Goal: Entertainment & Leisure: Browse casually

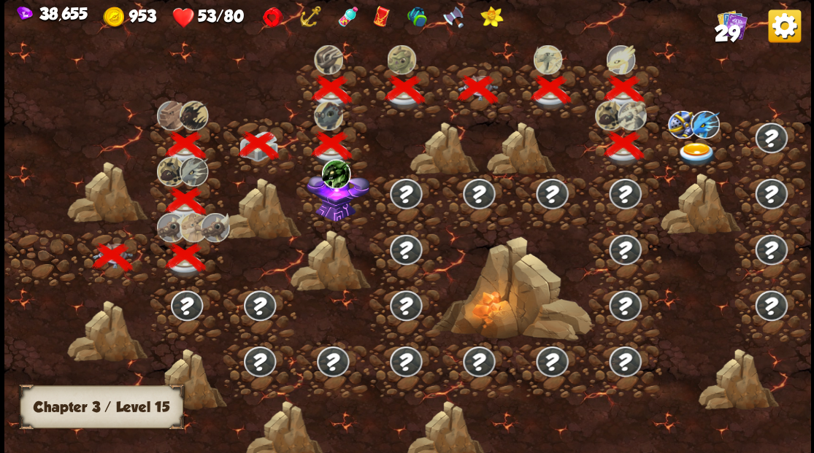
scroll to position [0, 222]
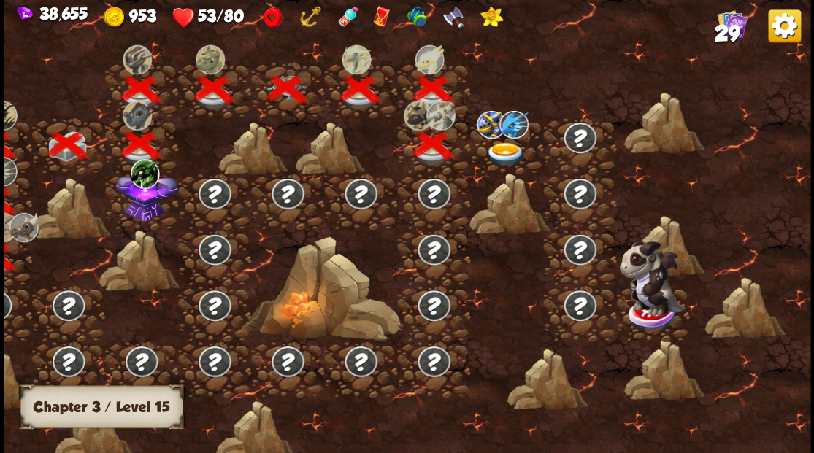
click at [502, 148] on img at bounding box center [505, 154] width 40 height 24
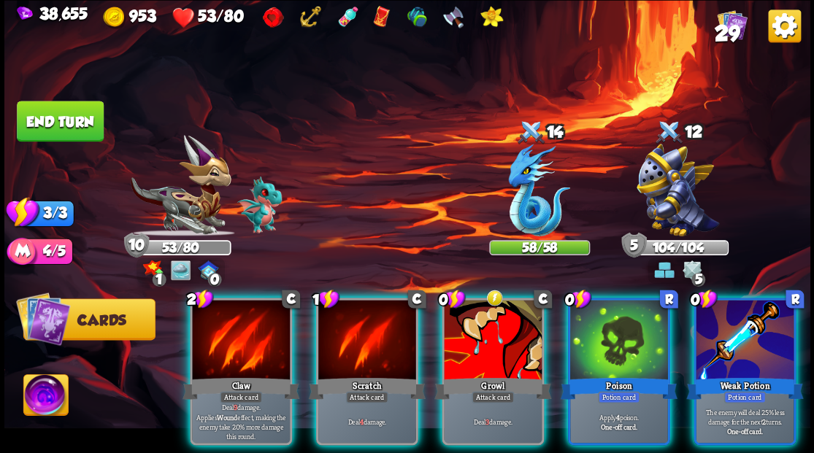
click at [56, 392] on img at bounding box center [45, 397] width 45 height 45
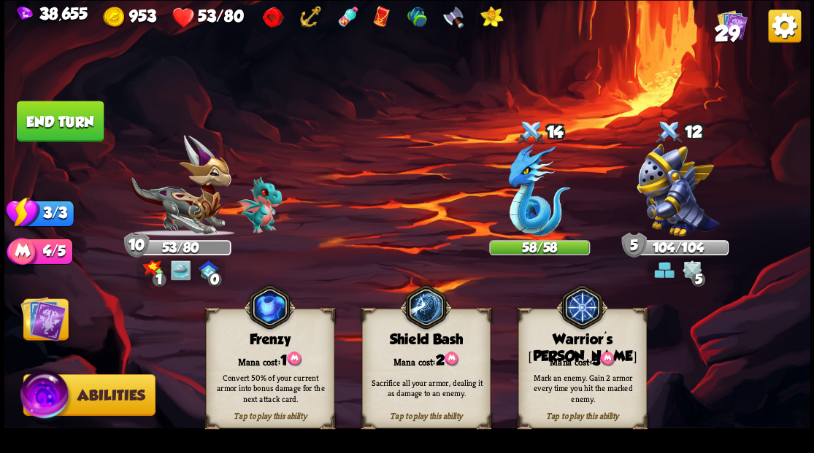
click at [575, 339] on div "Warrior's [PERSON_NAME]" at bounding box center [581, 349] width 127 height 34
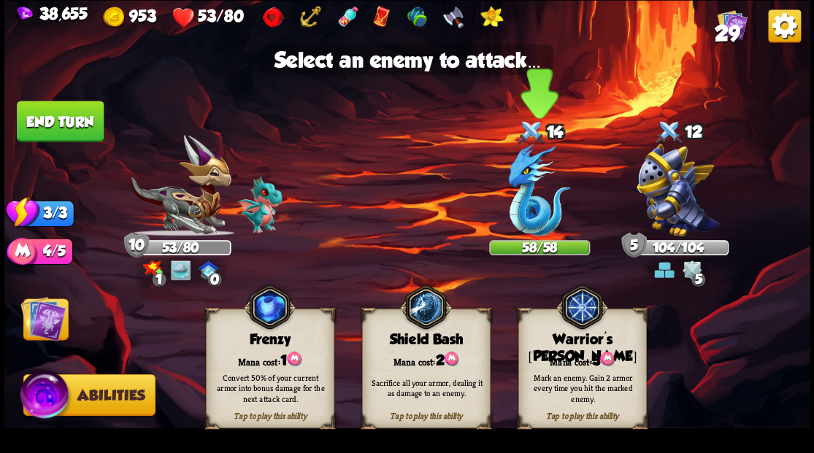
click at [531, 223] on img at bounding box center [539, 190] width 62 height 93
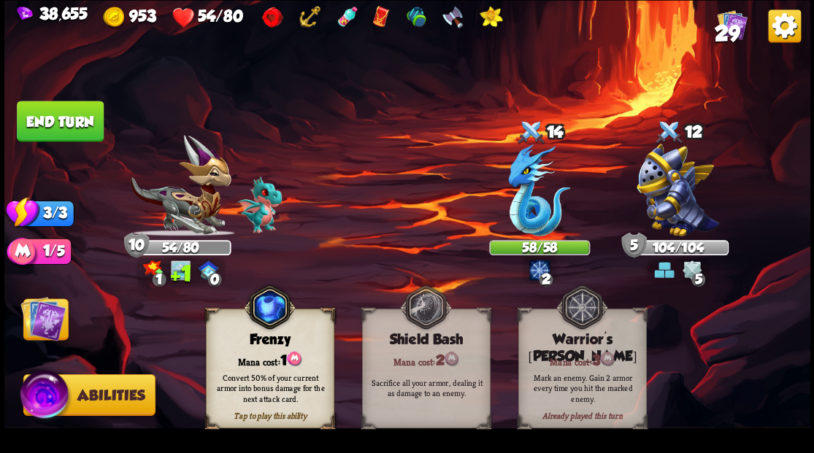
click at [61, 318] on img at bounding box center [42, 318] width 45 height 45
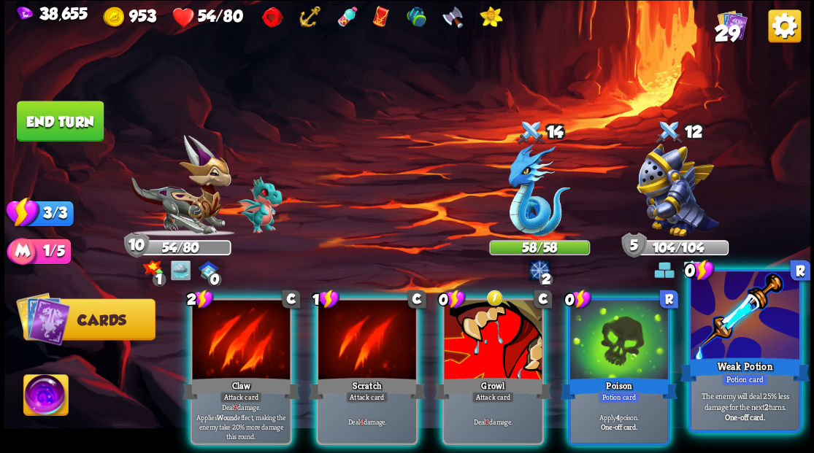
click at [742, 346] on div at bounding box center [745, 317] width 108 height 91
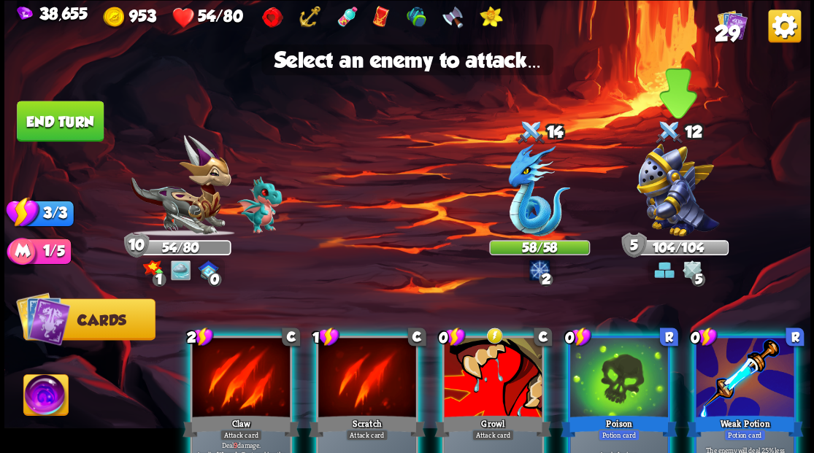
click at [679, 196] on img at bounding box center [678, 190] width 83 height 93
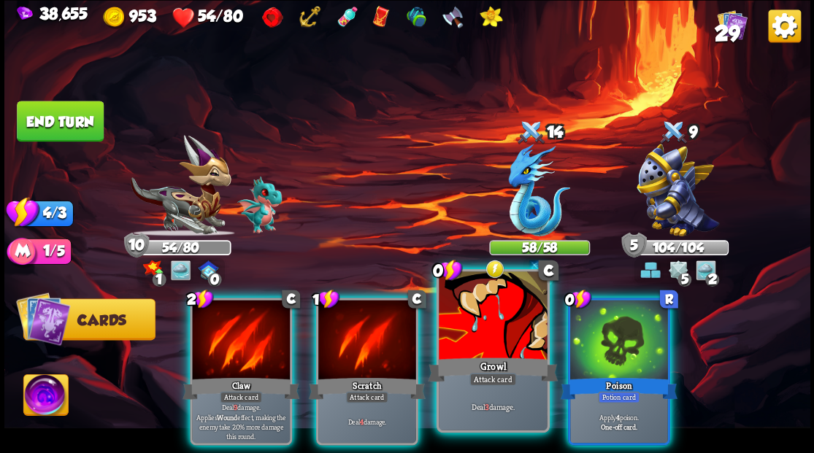
click at [494, 343] on div at bounding box center [493, 317] width 108 height 91
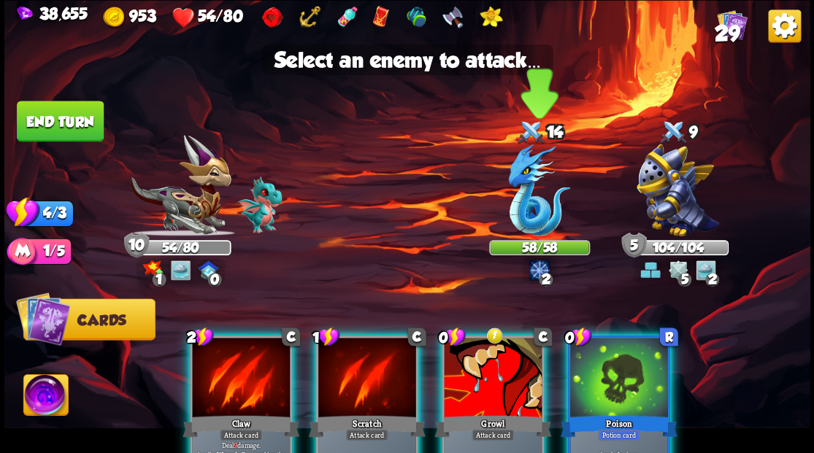
click at [529, 220] on img at bounding box center [539, 190] width 62 height 93
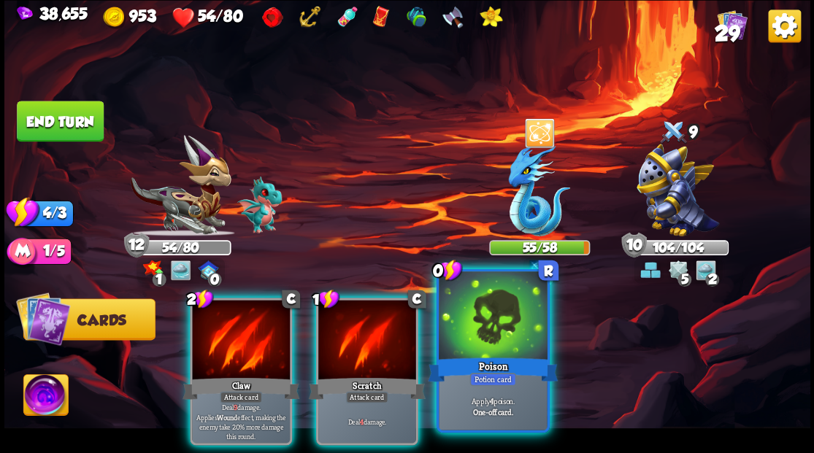
click at [490, 338] on div at bounding box center [493, 317] width 108 height 91
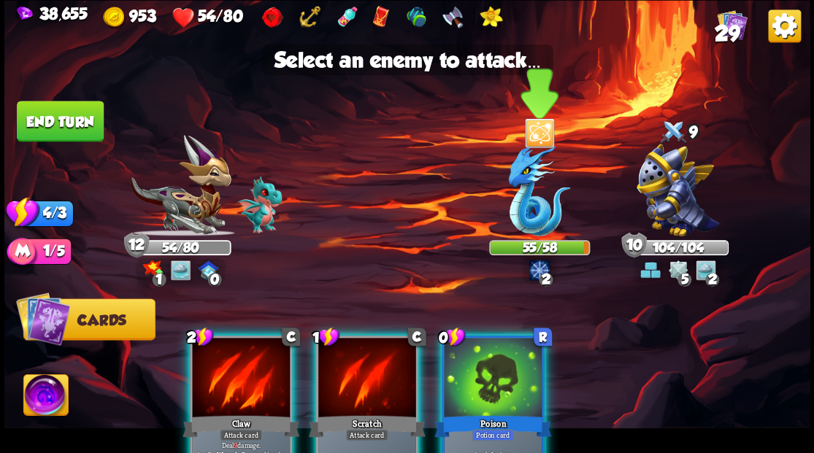
click at [527, 210] on img at bounding box center [539, 190] width 62 height 93
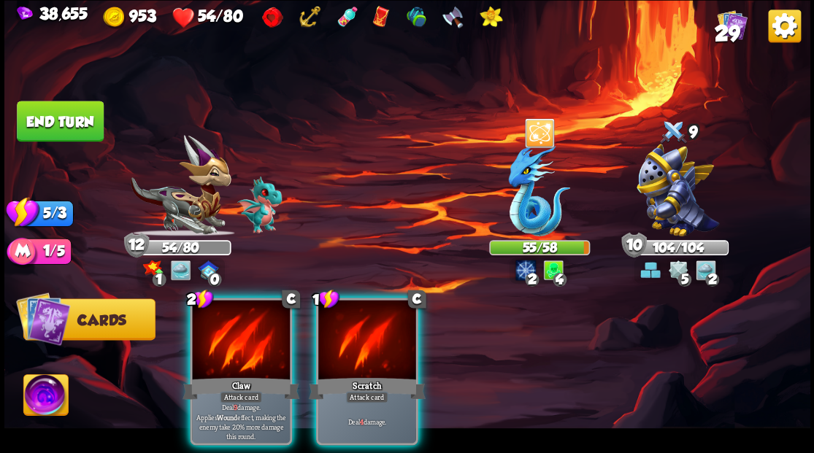
drag, startPoint x: 248, startPoint y: 334, endPoint x: 480, endPoint y: 260, distance: 243.2
click at [256, 334] on div at bounding box center [241, 341] width 98 height 83
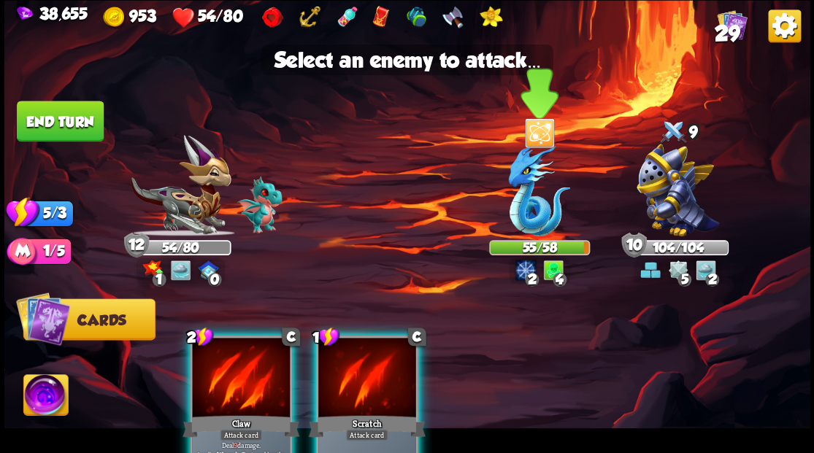
click at [522, 215] on img at bounding box center [539, 190] width 62 height 93
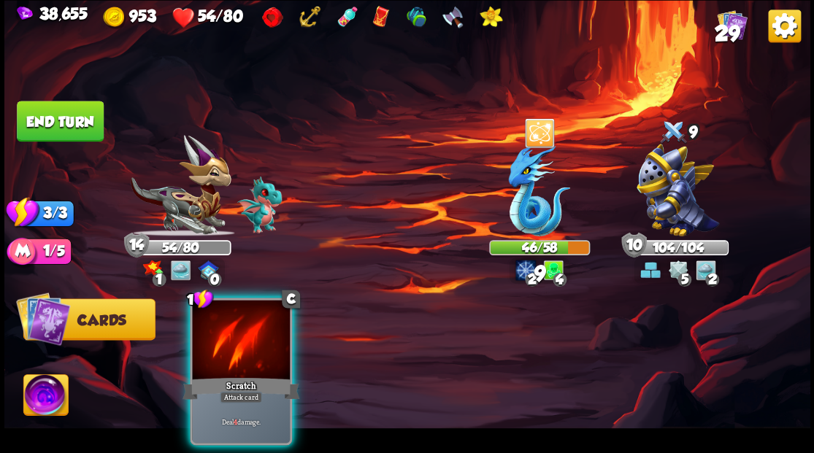
drag, startPoint x: 228, startPoint y: 321, endPoint x: 458, endPoint y: 254, distance: 239.6
click at [274, 318] on div at bounding box center [241, 341] width 98 height 83
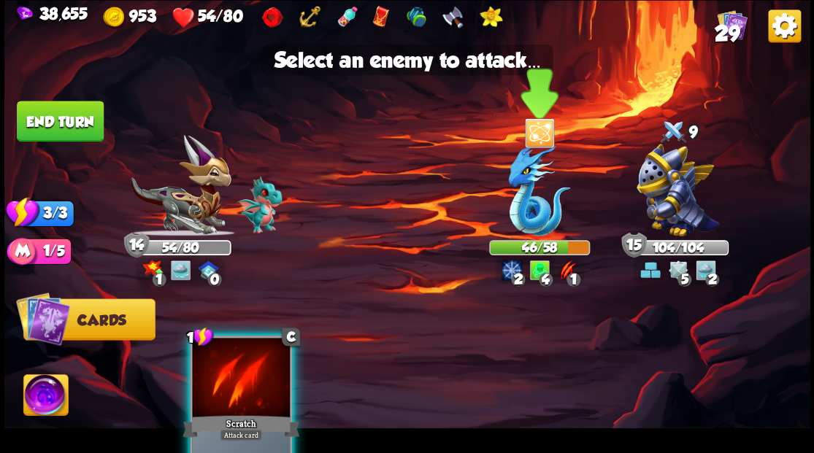
click at [520, 202] on img at bounding box center [539, 190] width 62 height 93
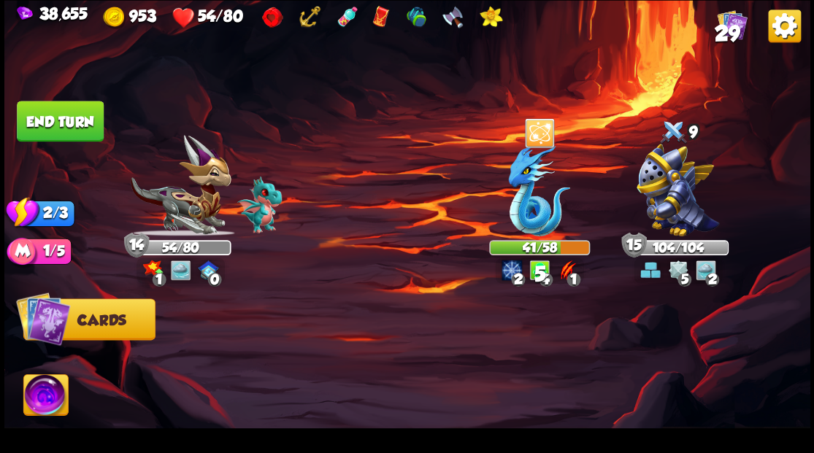
drag, startPoint x: 84, startPoint y: 119, endPoint x: 328, endPoint y: 229, distance: 267.7
click at [93, 125] on button "End turn" at bounding box center [60, 121] width 87 height 41
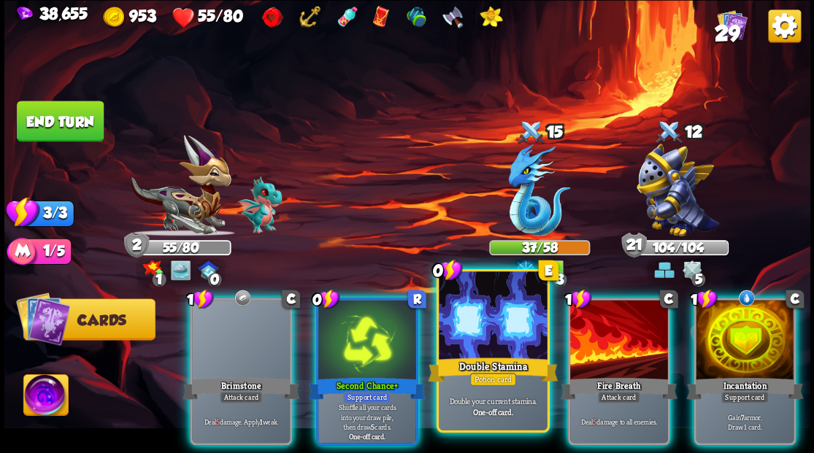
click at [467, 348] on div at bounding box center [493, 317] width 108 height 91
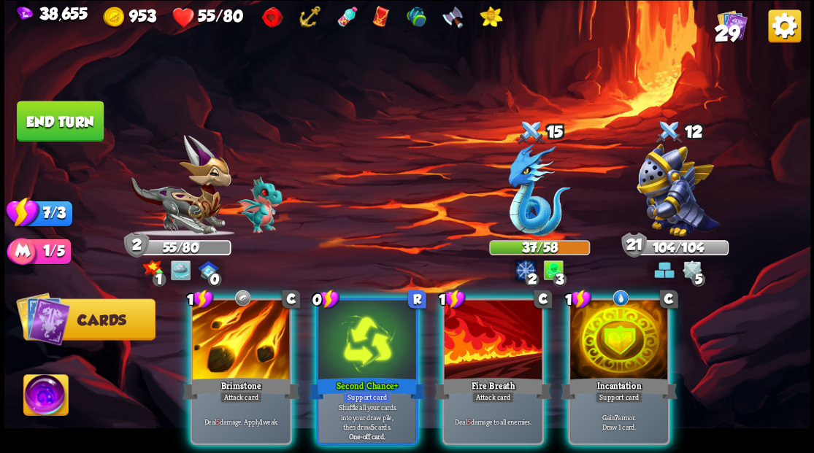
click at [608, 375] on div "Incantation" at bounding box center [618, 388] width 117 height 26
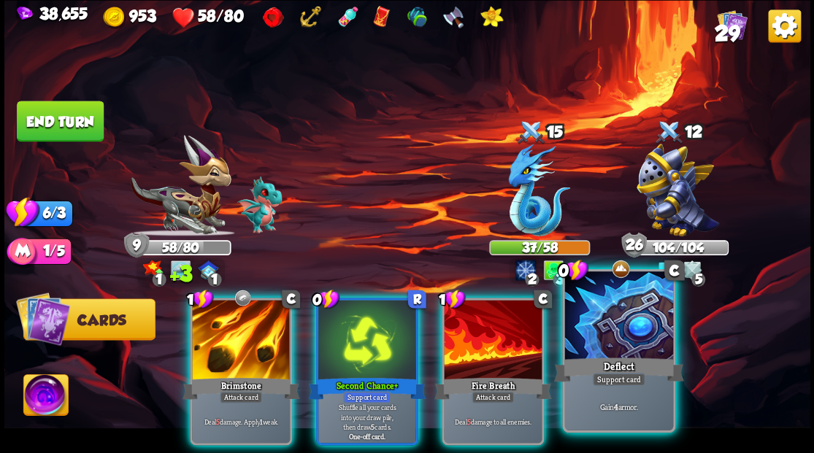
click at [615, 357] on div "Deflect" at bounding box center [619, 369] width 130 height 29
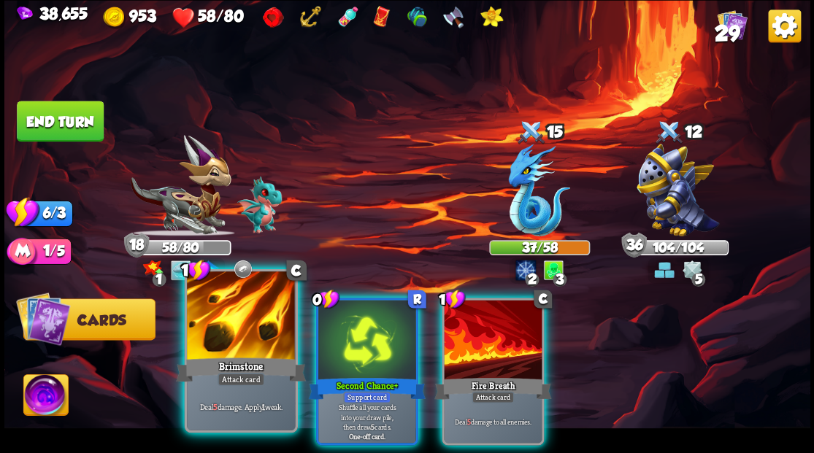
click at [228, 336] on div at bounding box center [241, 317] width 108 height 91
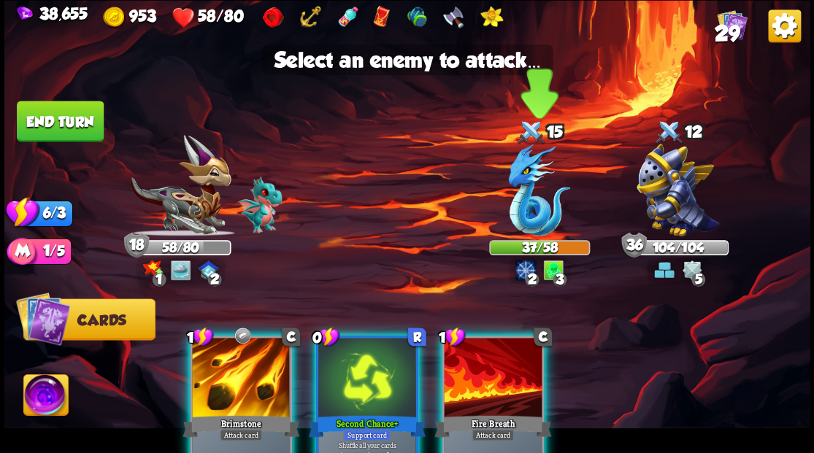
click at [523, 167] on img at bounding box center [539, 190] width 62 height 93
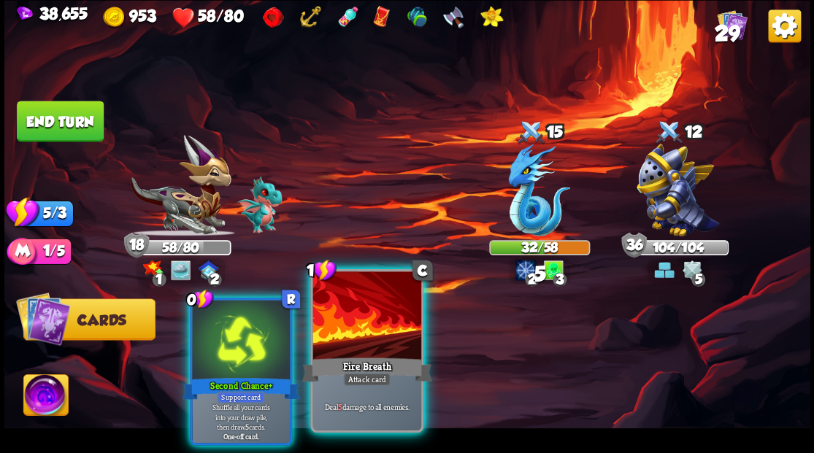
click at [349, 337] on div at bounding box center [367, 317] width 108 height 91
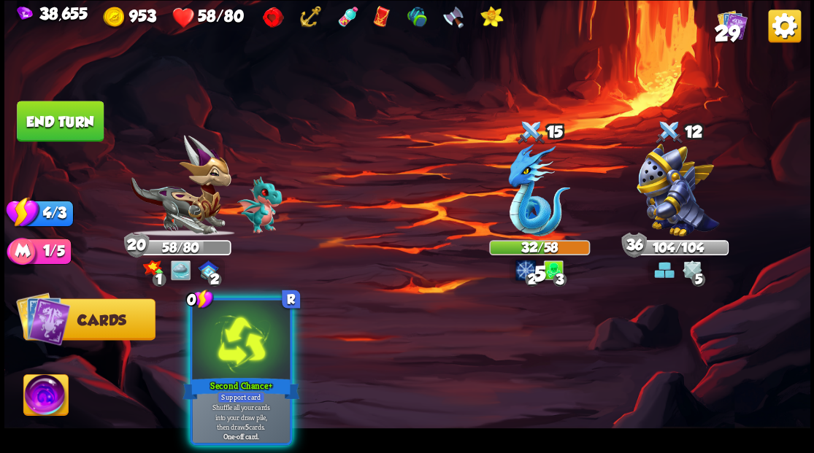
click at [531, 219] on img at bounding box center [539, 190] width 62 height 93
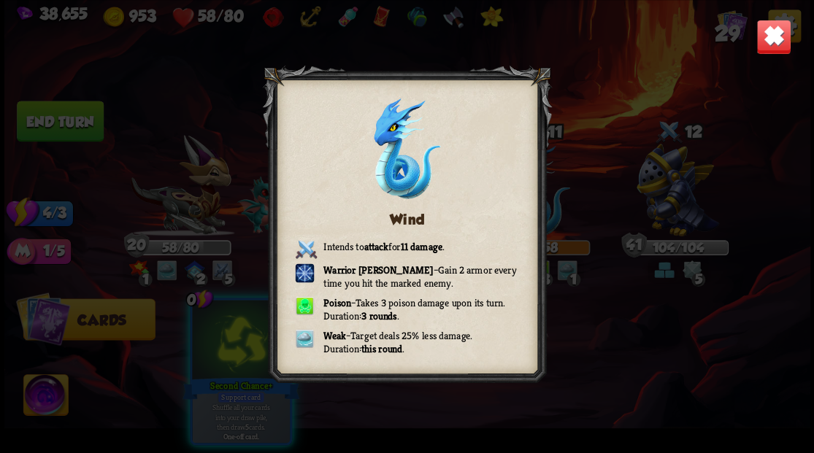
drag, startPoint x: 773, startPoint y: 45, endPoint x: 529, endPoint y: 215, distance: 297.4
click at [772, 45] on img at bounding box center [773, 36] width 35 height 35
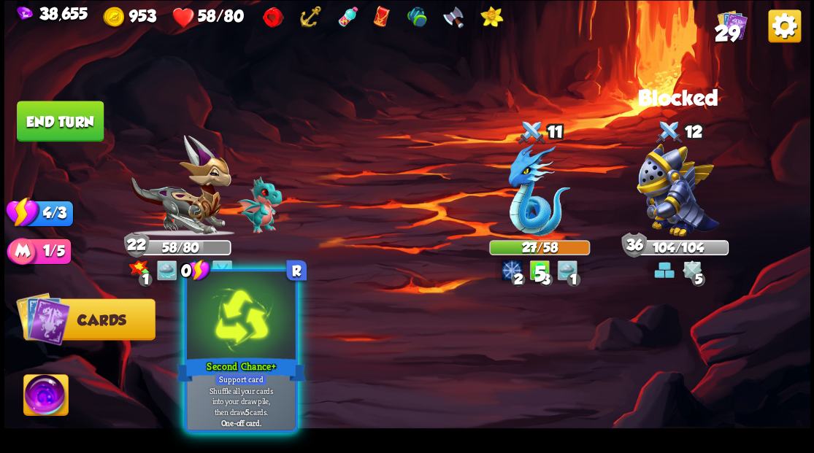
click at [259, 321] on div at bounding box center [241, 317] width 108 height 91
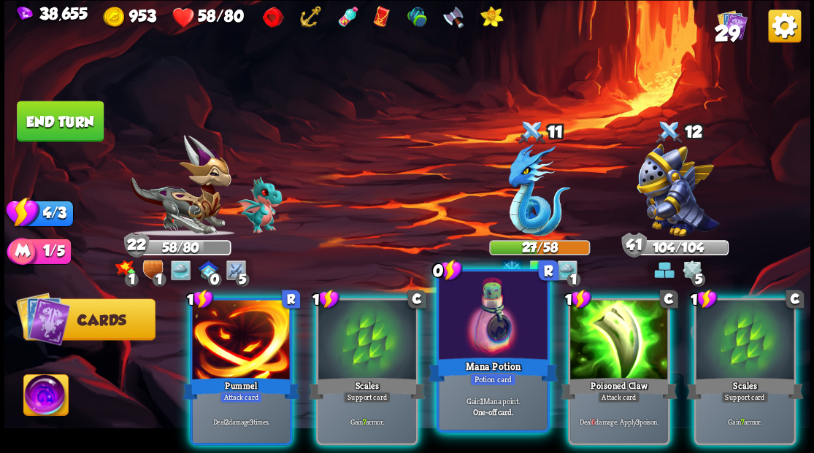
click at [495, 333] on div at bounding box center [493, 317] width 108 height 91
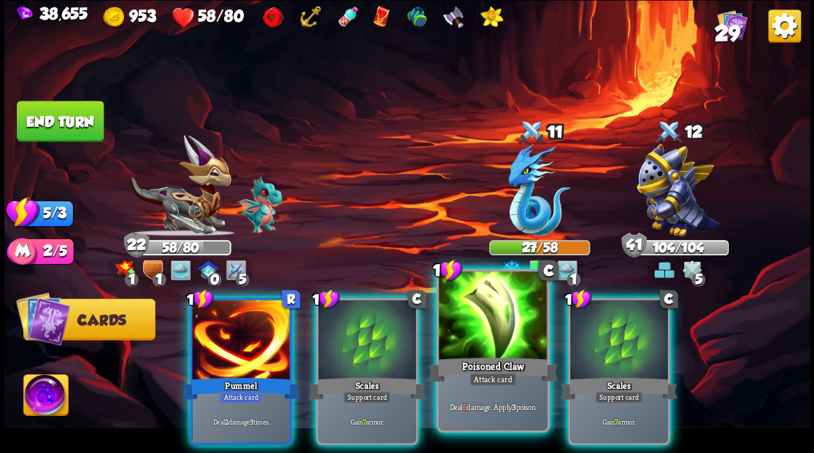
drag, startPoint x: 495, startPoint y: 330, endPoint x: 502, endPoint y: 299, distance: 31.4
click at [495, 329] on div at bounding box center [493, 317] width 108 height 91
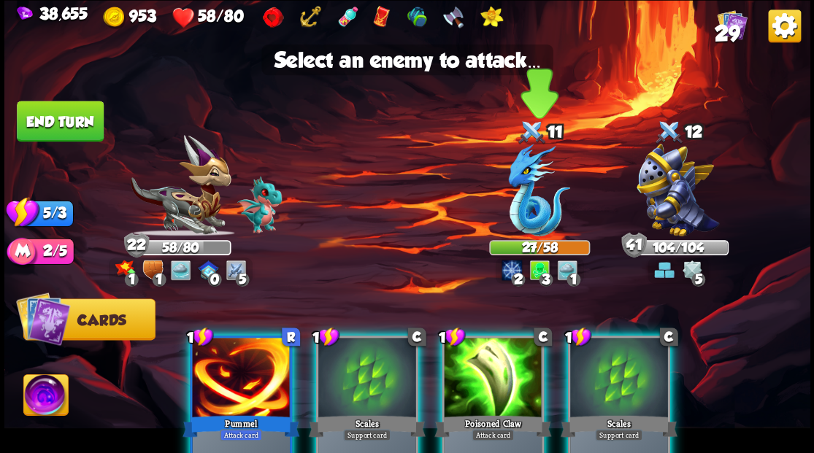
click at [523, 203] on img at bounding box center [539, 190] width 62 height 93
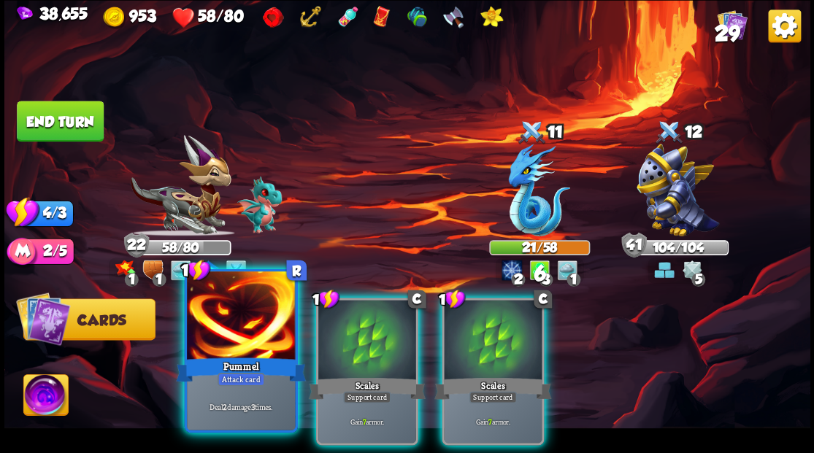
click at [228, 340] on div at bounding box center [241, 317] width 108 height 91
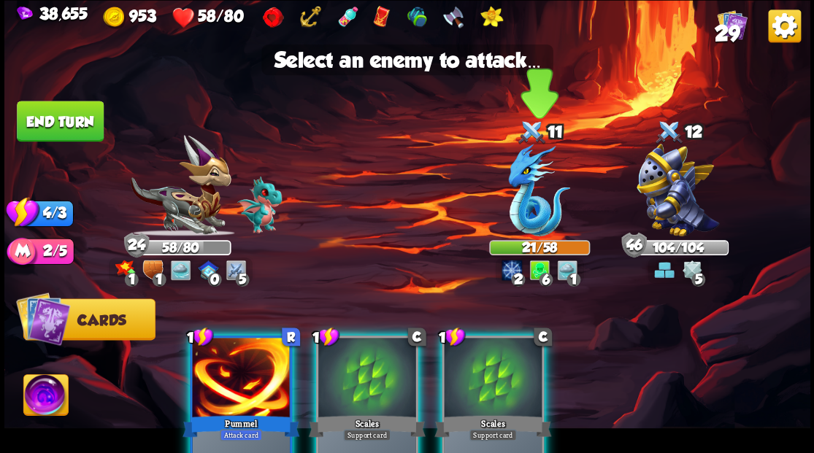
click at [518, 226] on img at bounding box center [539, 190] width 62 height 93
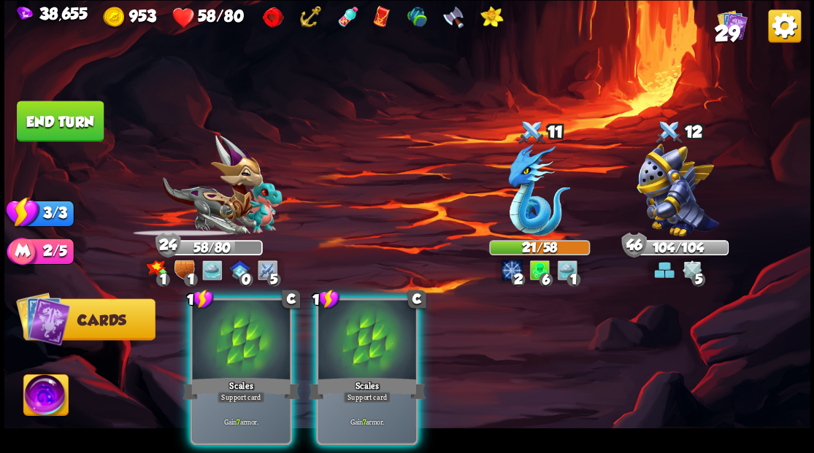
click at [356, 329] on div at bounding box center [367, 341] width 98 height 83
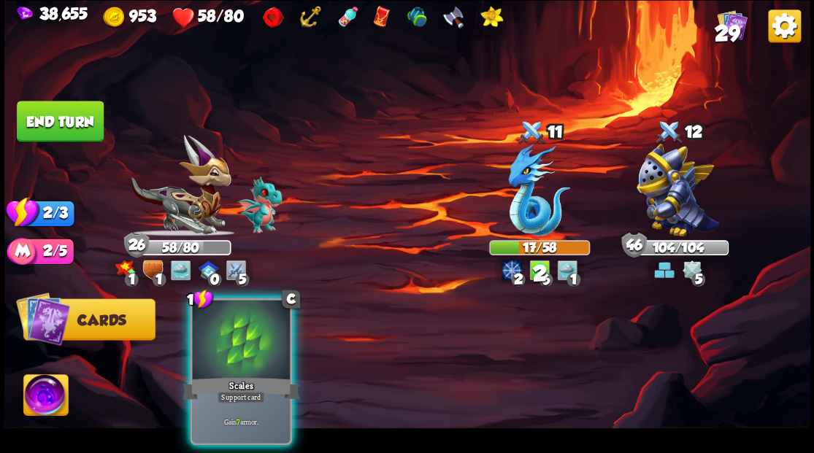
drag, startPoint x: 224, startPoint y: 328, endPoint x: 244, endPoint y: 247, distance: 83.4
click at [226, 326] on div at bounding box center [241, 341] width 98 height 83
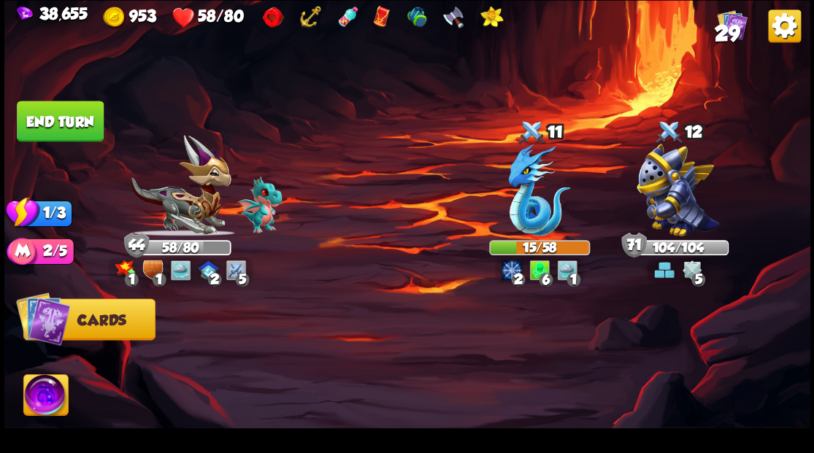
click at [72, 123] on button "End turn" at bounding box center [60, 121] width 87 height 41
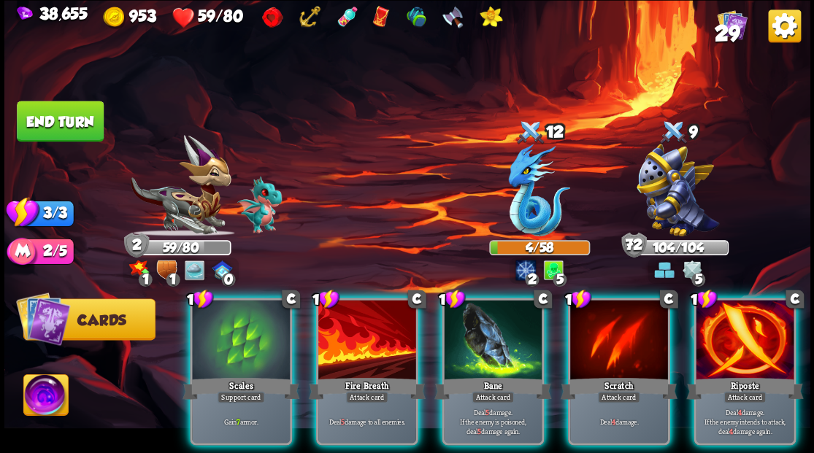
drag, startPoint x: 640, startPoint y: 326, endPoint x: 574, endPoint y: 261, distance: 92.4
click at [637, 324] on div at bounding box center [619, 341] width 98 height 83
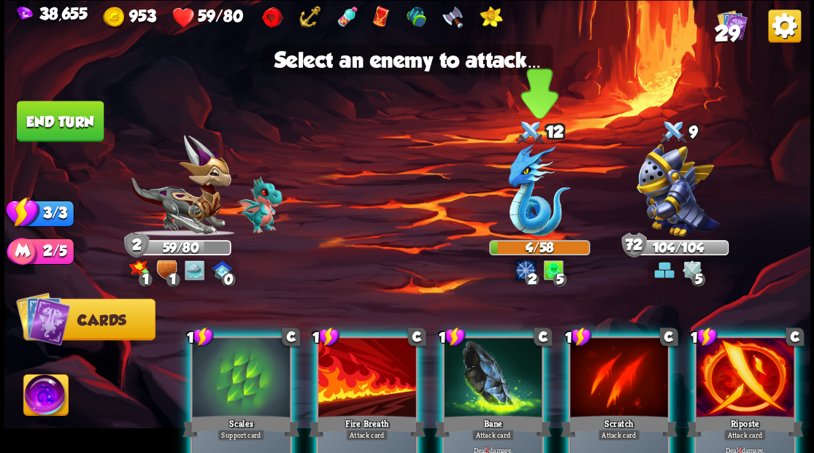
click at [520, 184] on img at bounding box center [539, 190] width 62 height 93
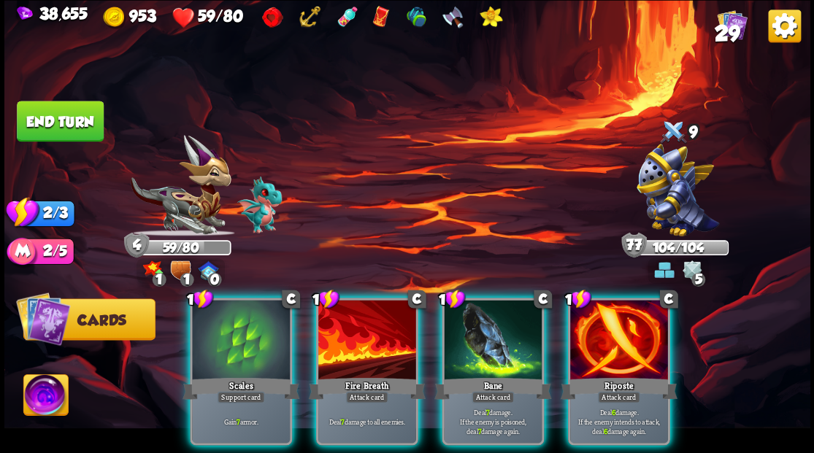
drag, startPoint x: 617, startPoint y: 320, endPoint x: 646, endPoint y: 276, distance: 52.3
click at [619, 316] on div at bounding box center [619, 341] width 98 height 83
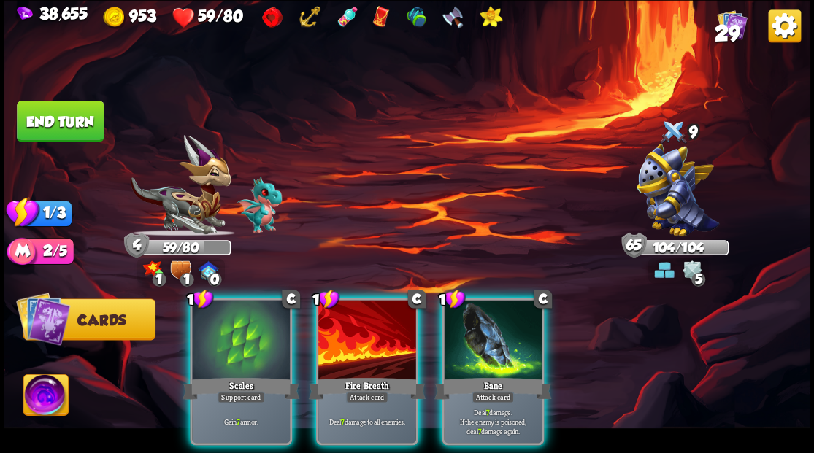
click at [255, 348] on div at bounding box center [241, 341] width 98 height 83
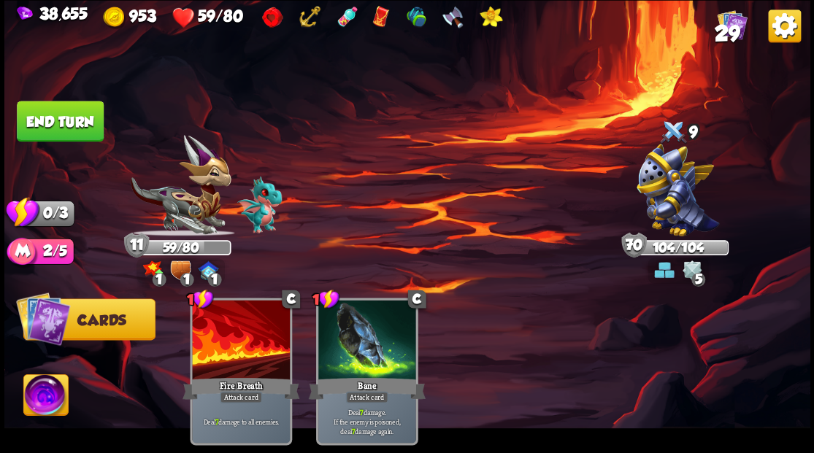
click at [36, 117] on button "End turn" at bounding box center [60, 121] width 87 height 41
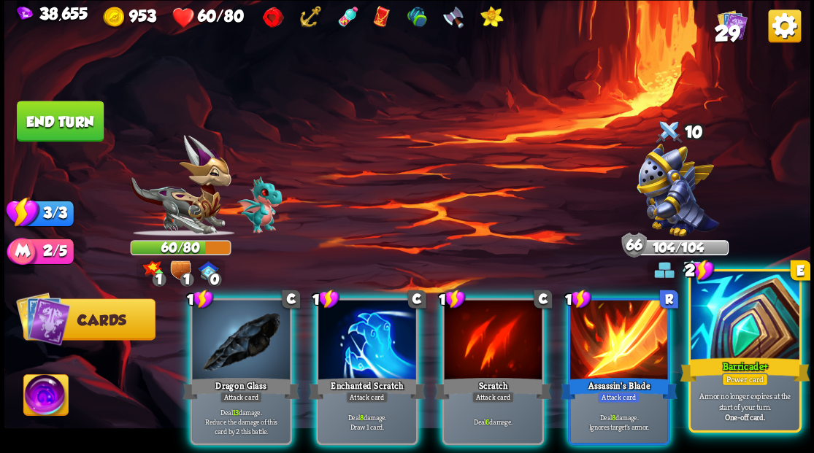
click at [762, 331] on div at bounding box center [745, 317] width 108 height 91
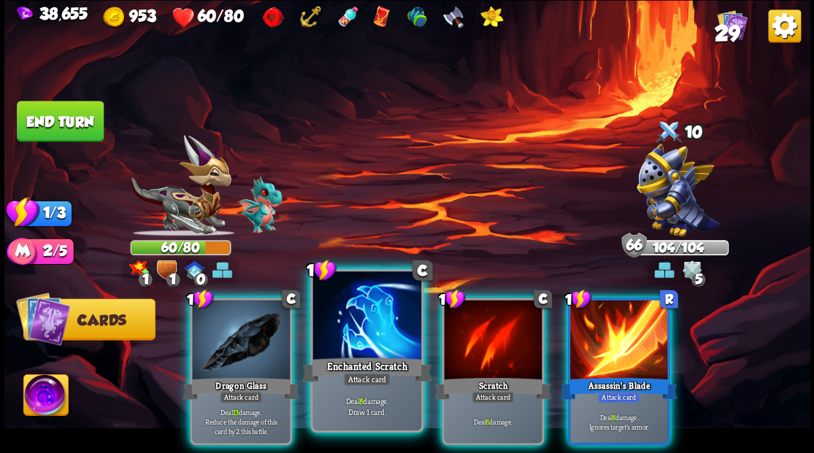
click at [342, 345] on div at bounding box center [367, 317] width 108 height 91
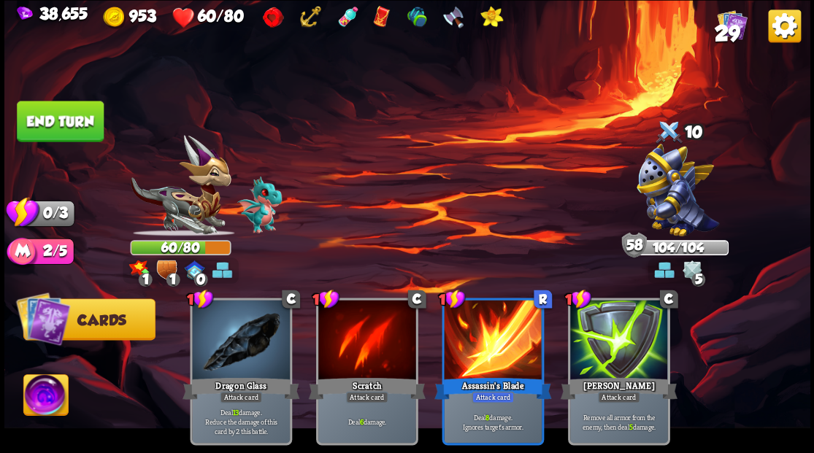
click at [70, 132] on button "End turn" at bounding box center [60, 121] width 87 height 41
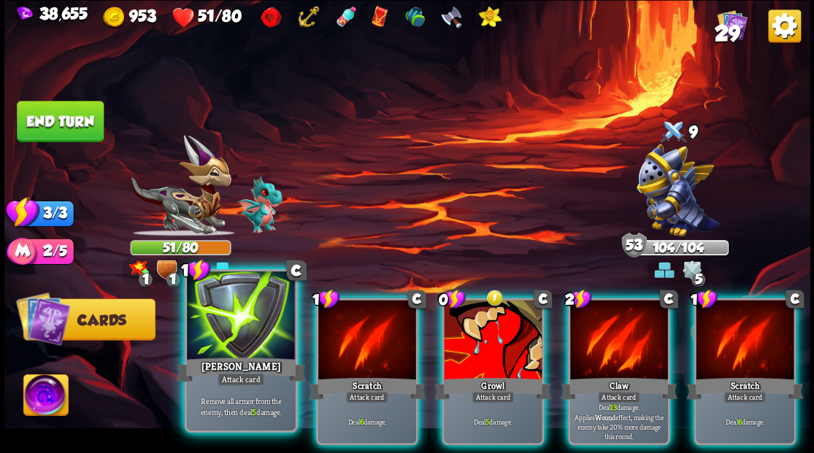
click at [247, 345] on div at bounding box center [241, 317] width 108 height 91
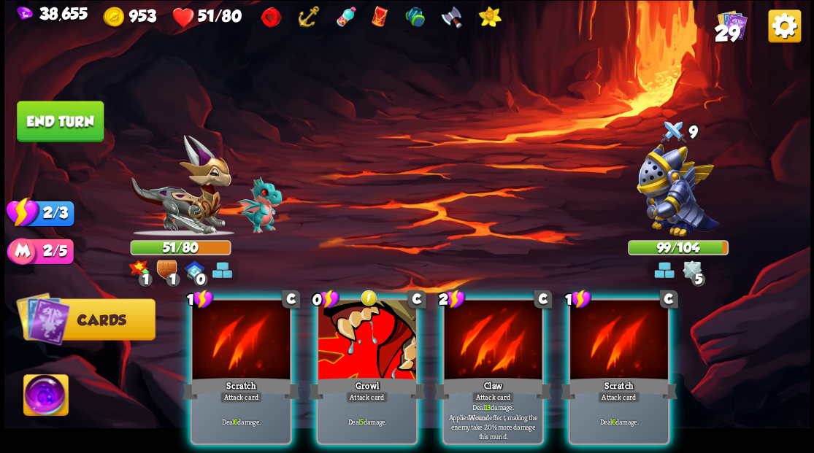
click at [481, 346] on div at bounding box center [493, 341] width 98 height 83
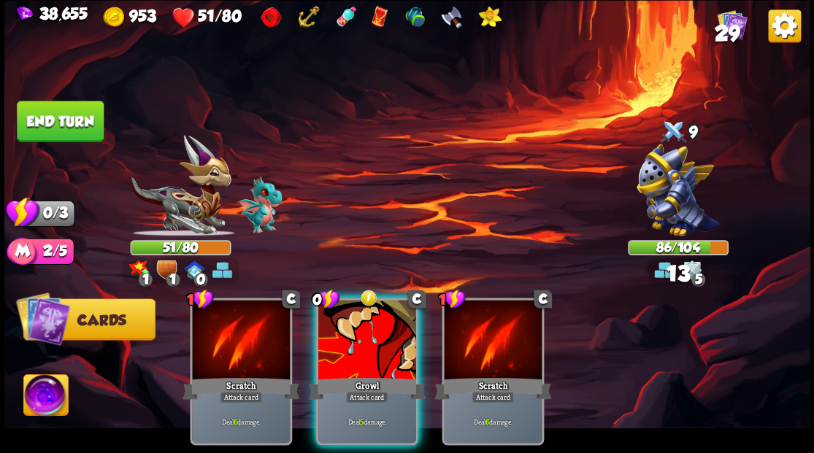
click at [344, 337] on div at bounding box center [367, 341] width 98 height 83
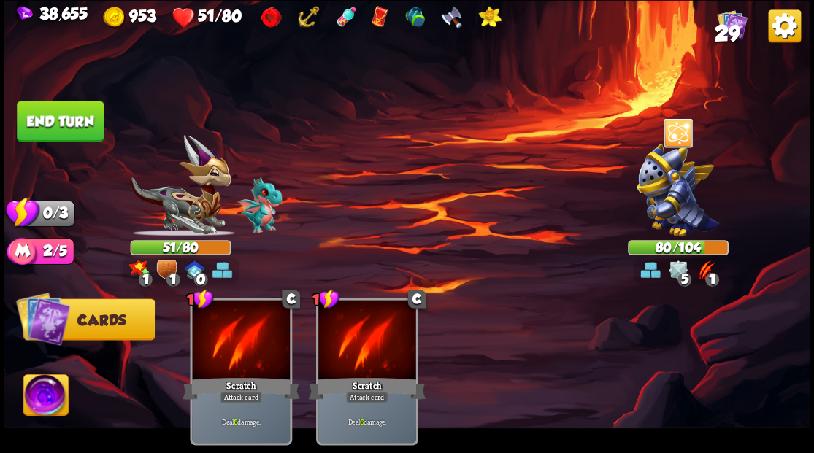
click at [82, 131] on button "End turn" at bounding box center [60, 121] width 87 height 41
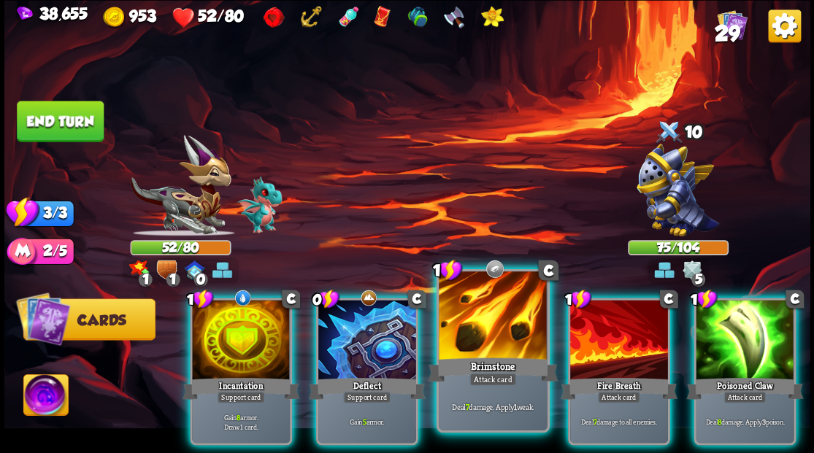
click at [481, 342] on div at bounding box center [493, 317] width 108 height 91
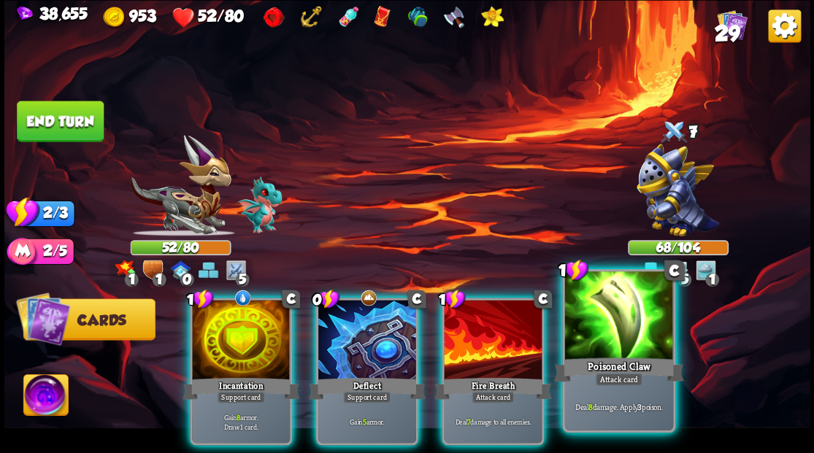
click at [615, 344] on div at bounding box center [618, 317] width 108 height 91
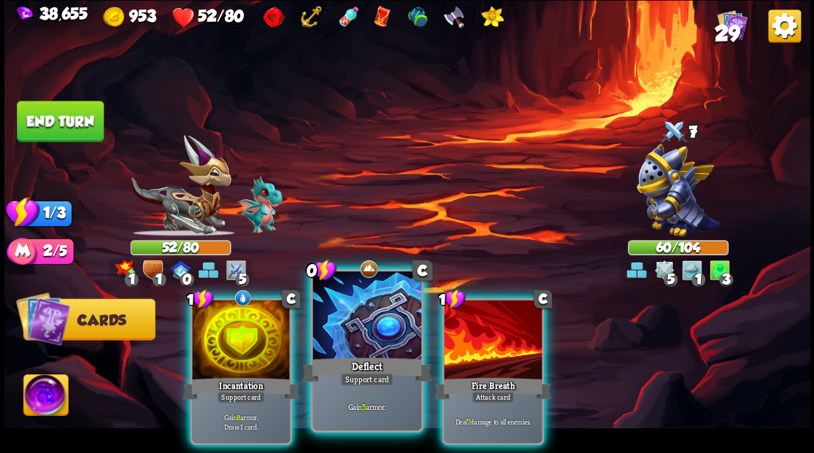
click at [355, 337] on div at bounding box center [367, 317] width 108 height 91
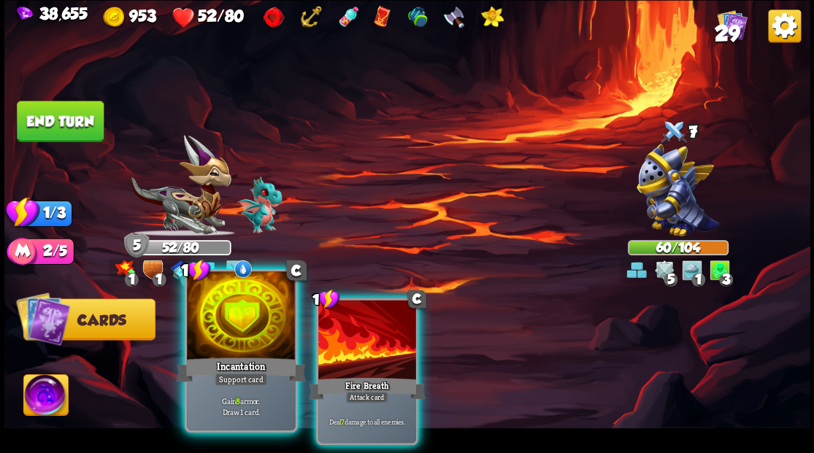
click at [234, 326] on div at bounding box center [241, 317] width 108 height 91
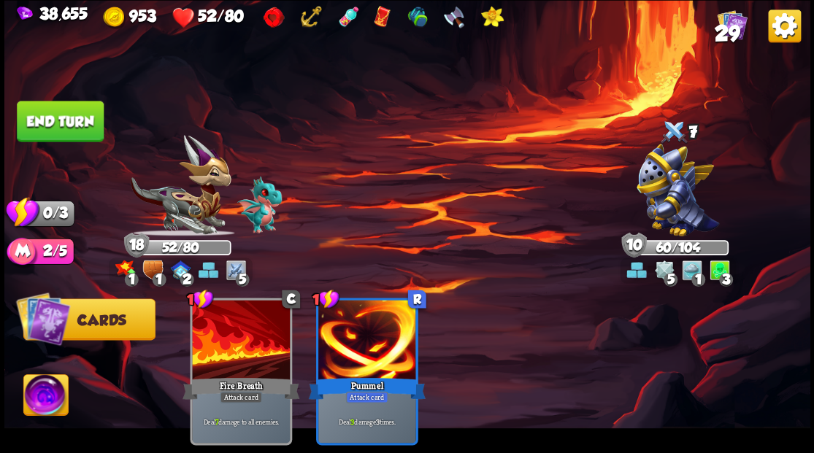
click at [74, 127] on button "End turn" at bounding box center [60, 121] width 87 height 41
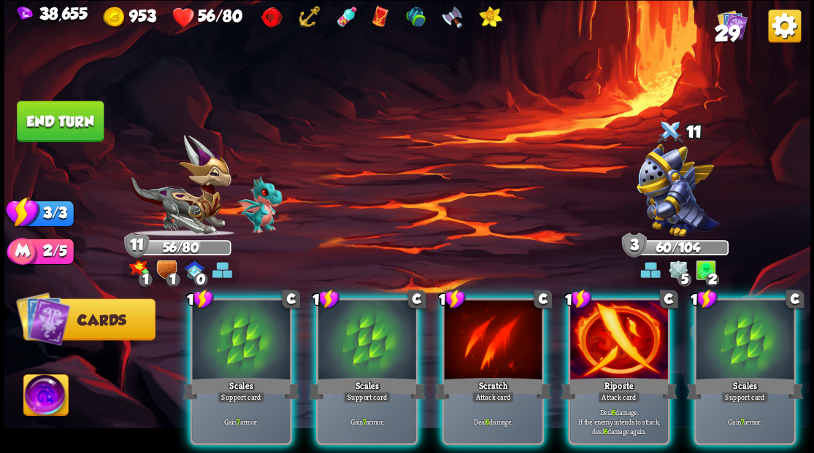
click at [603, 320] on div at bounding box center [619, 341] width 98 height 83
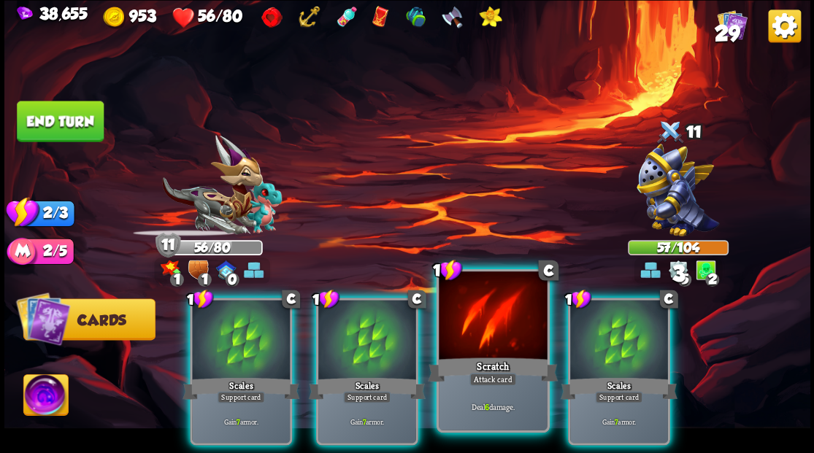
click at [481, 308] on div at bounding box center [493, 317] width 108 height 91
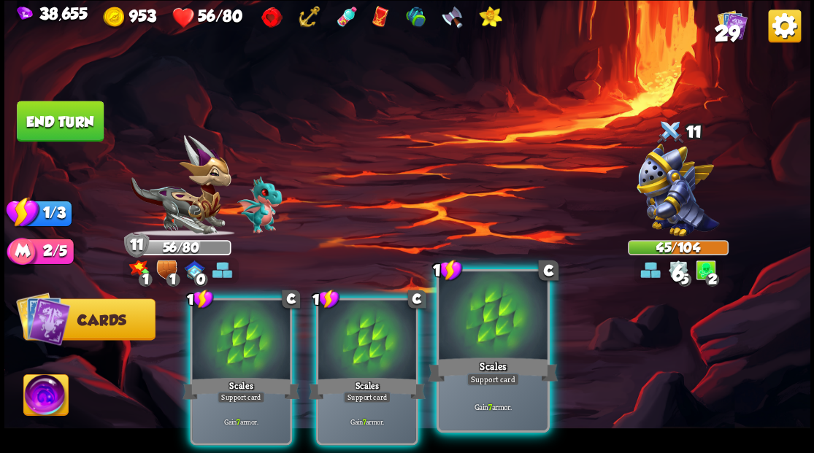
click at [481, 308] on div at bounding box center [493, 317] width 108 height 91
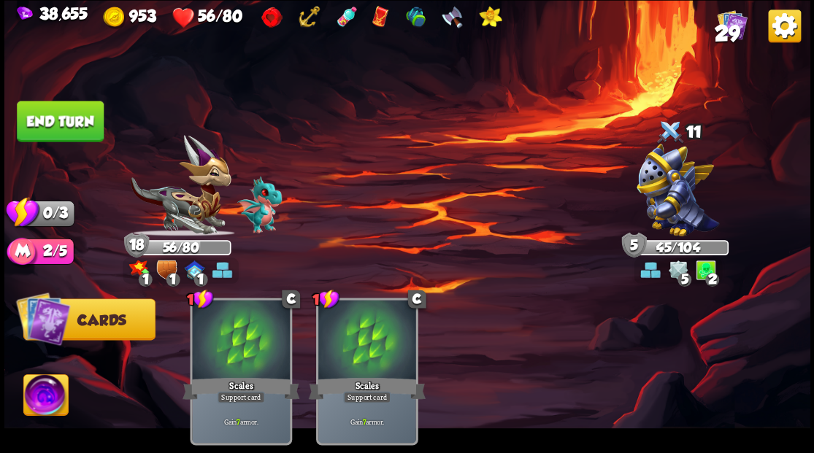
click at [70, 123] on button "End turn" at bounding box center [60, 121] width 87 height 41
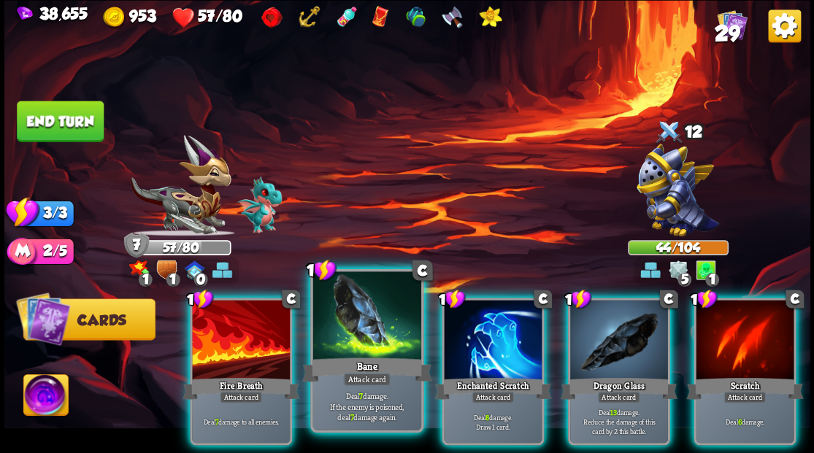
click at [370, 322] on div at bounding box center [367, 317] width 108 height 91
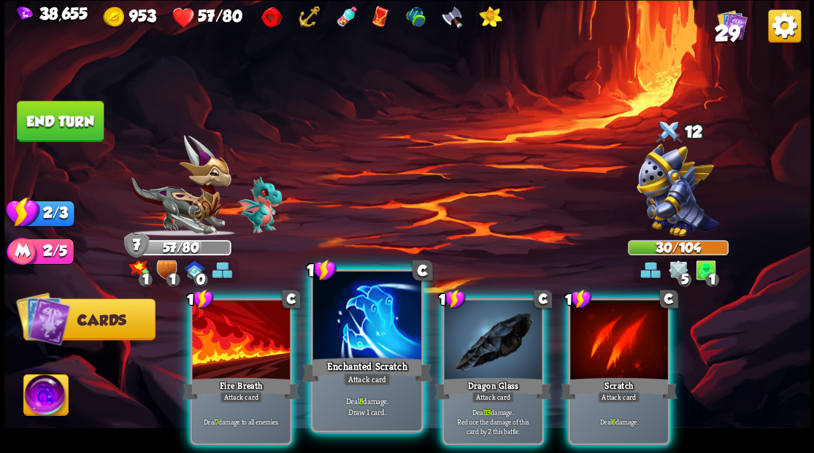
click at [346, 334] on div at bounding box center [367, 317] width 108 height 91
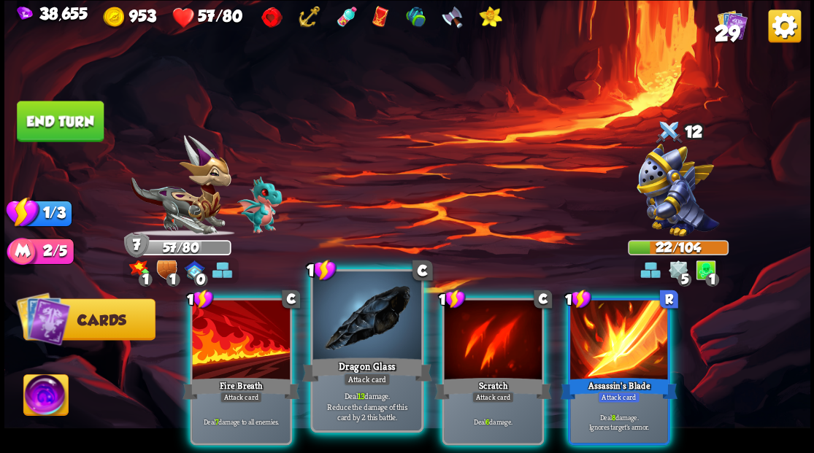
click at [360, 326] on div at bounding box center [367, 317] width 108 height 91
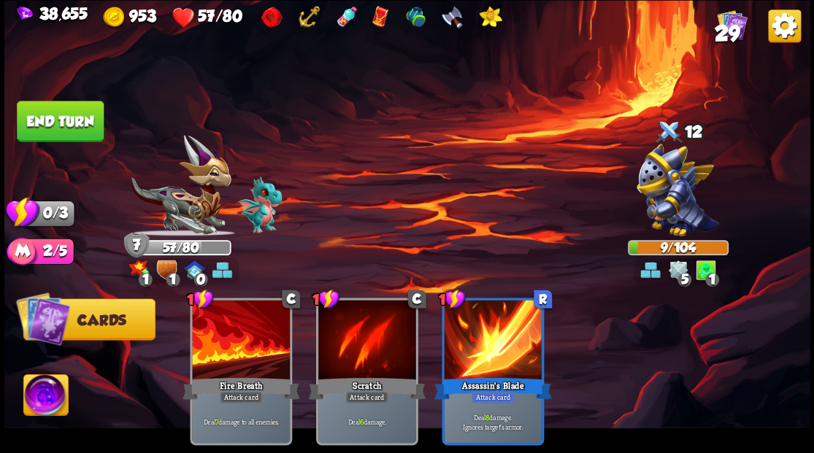
click at [69, 112] on button "End turn" at bounding box center [60, 121] width 87 height 41
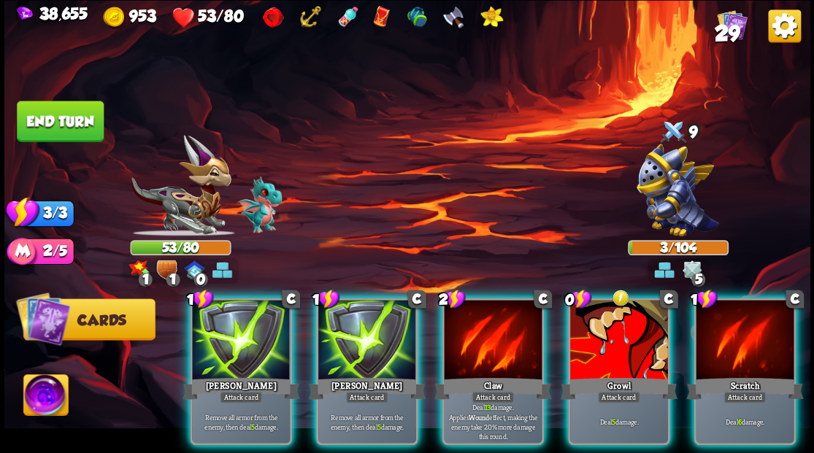
drag, startPoint x: 486, startPoint y: 339, endPoint x: 486, endPoint y: 324, distance: 14.6
click at [486, 337] on div at bounding box center [493, 341] width 98 height 83
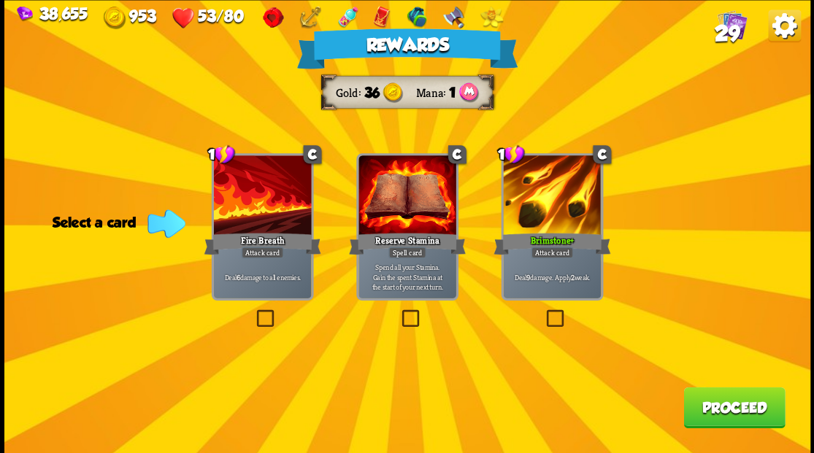
click at [732, 23] on span "29" at bounding box center [727, 32] width 26 height 25
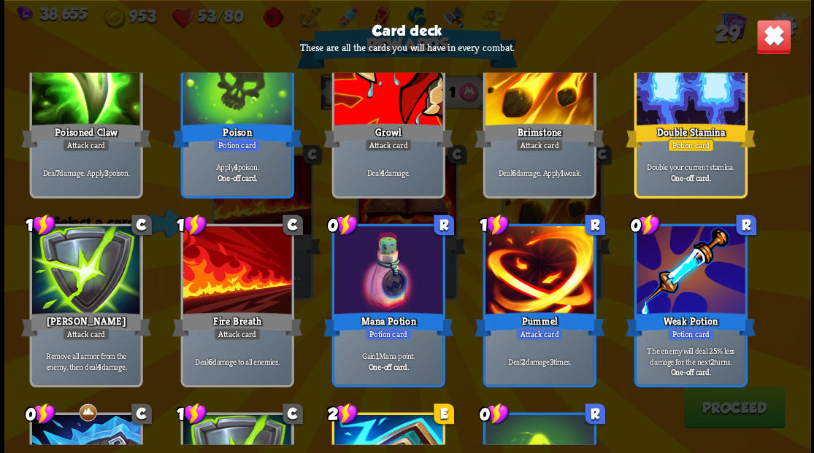
scroll to position [778, 0]
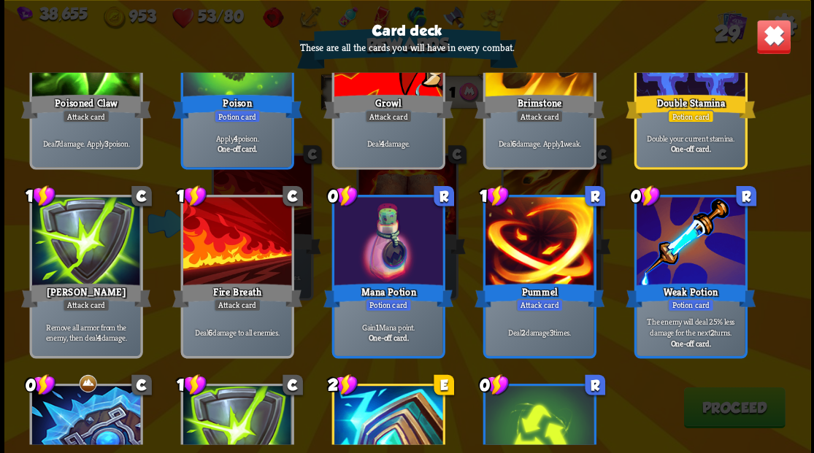
click at [781, 30] on img at bounding box center [773, 36] width 35 height 35
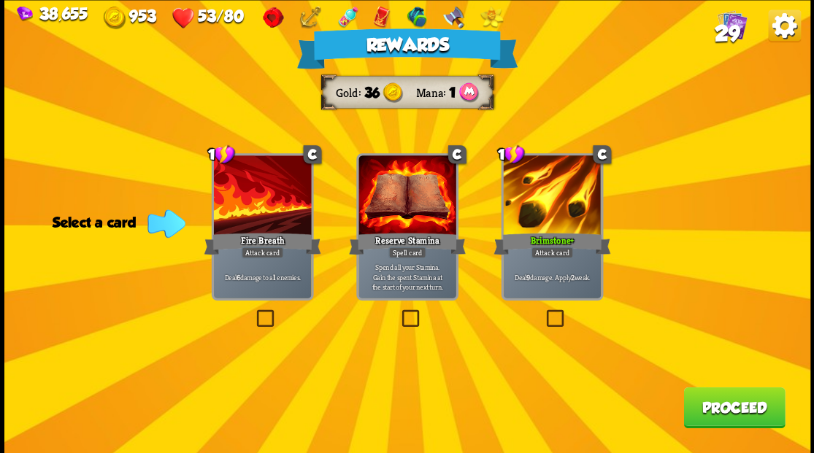
click at [714, 402] on button "Proceed" at bounding box center [735, 407] width 102 height 41
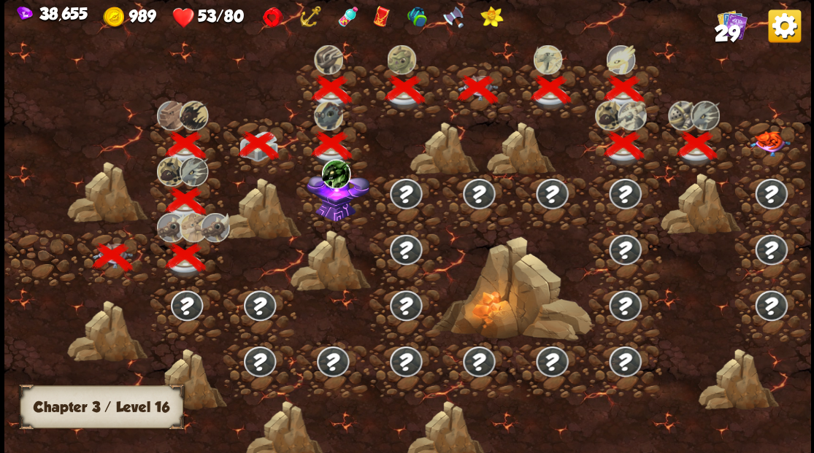
scroll to position [0, 222]
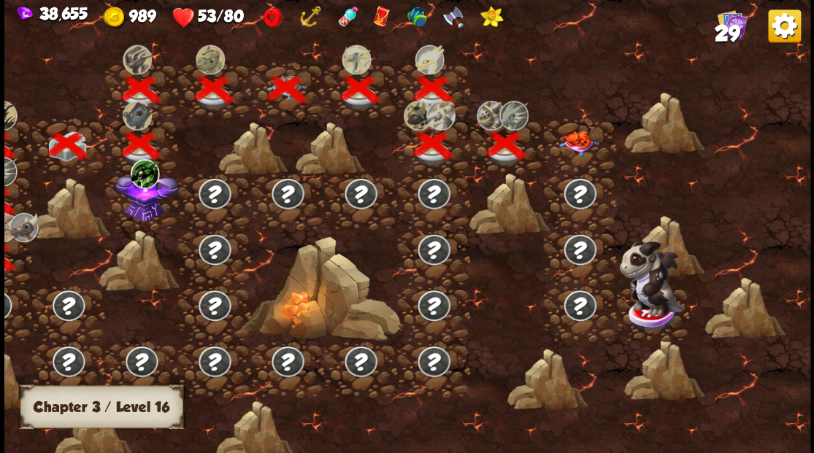
click at [571, 142] on img at bounding box center [579, 144] width 40 height 26
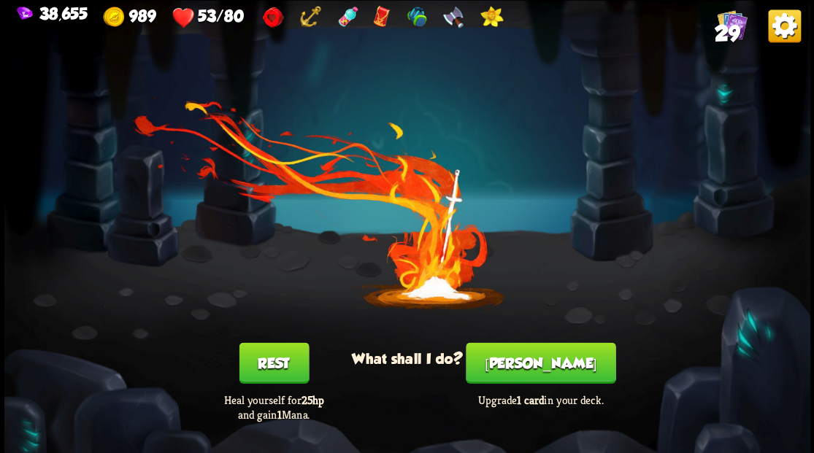
click at [540, 359] on button "[PERSON_NAME]" at bounding box center [541, 362] width 150 height 41
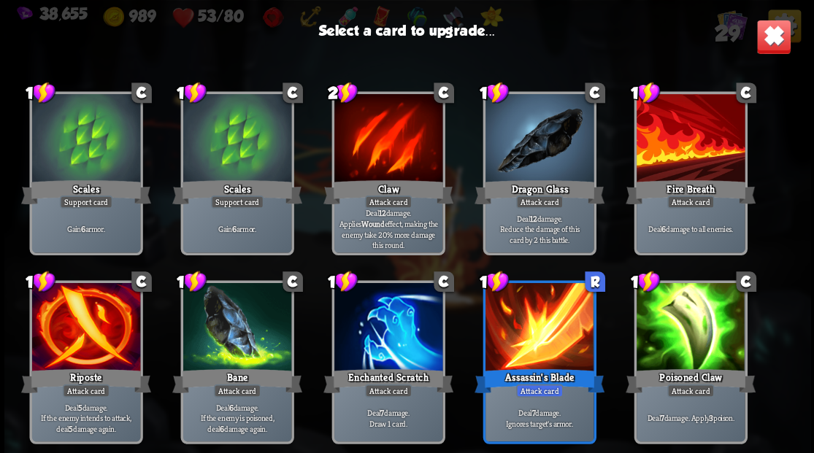
scroll to position [292, 0]
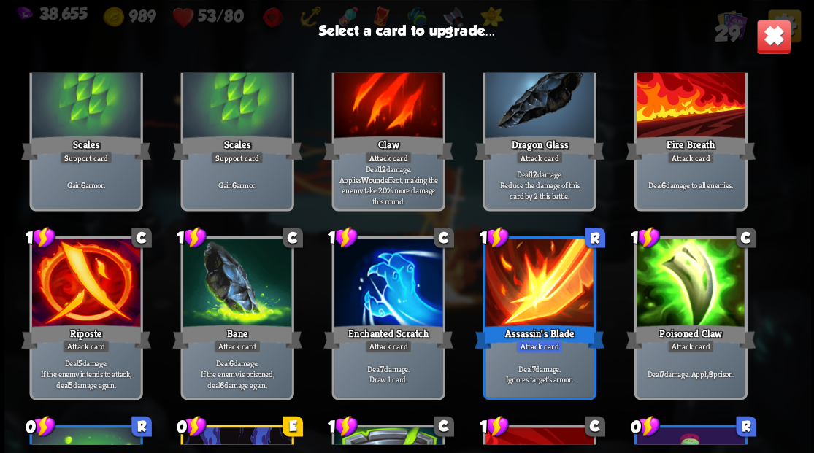
click at [523, 129] on div at bounding box center [539, 95] width 108 height 91
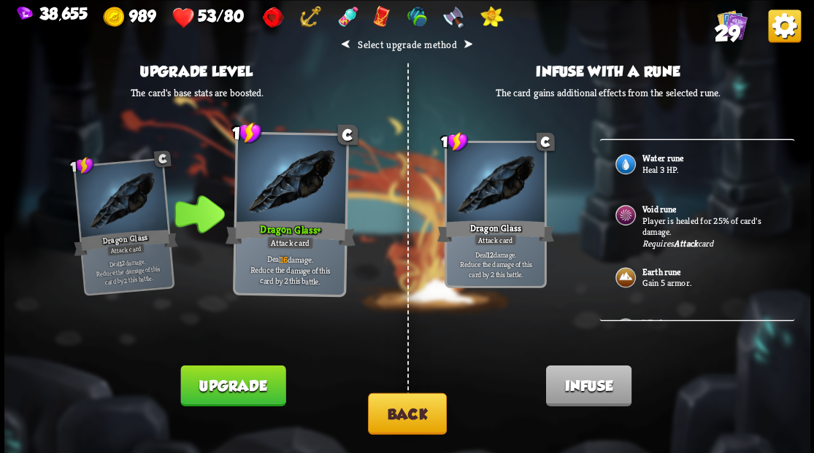
click at [663, 160] on b "Water rune" at bounding box center [662, 159] width 41 height 12
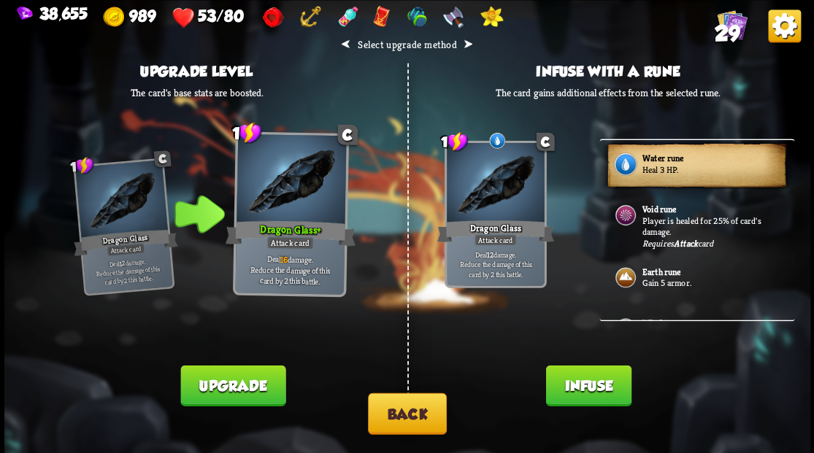
click at [571, 389] on button "Infuse" at bounding box center [588, 385] width 85 height 41
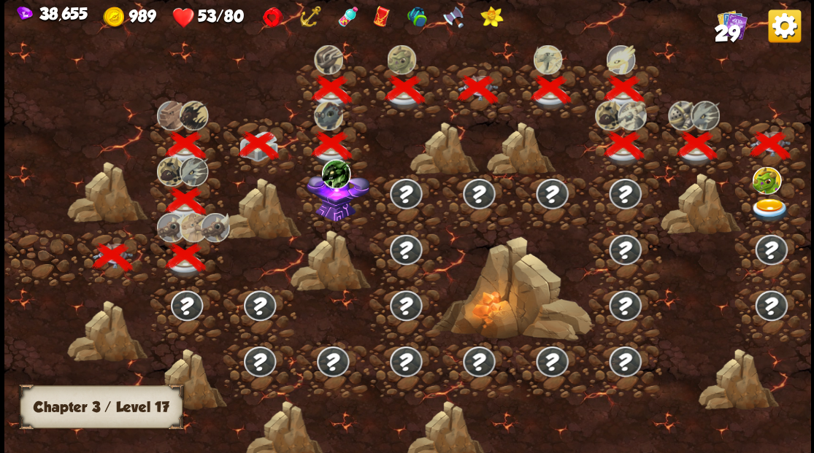
scroll to position [0, 222]
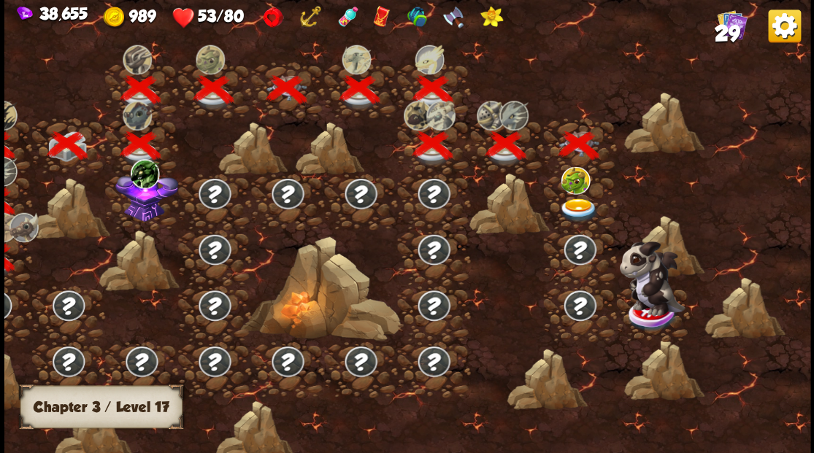
click at [580, 207] on img at bounding box center [579, 210] width 40 height 24
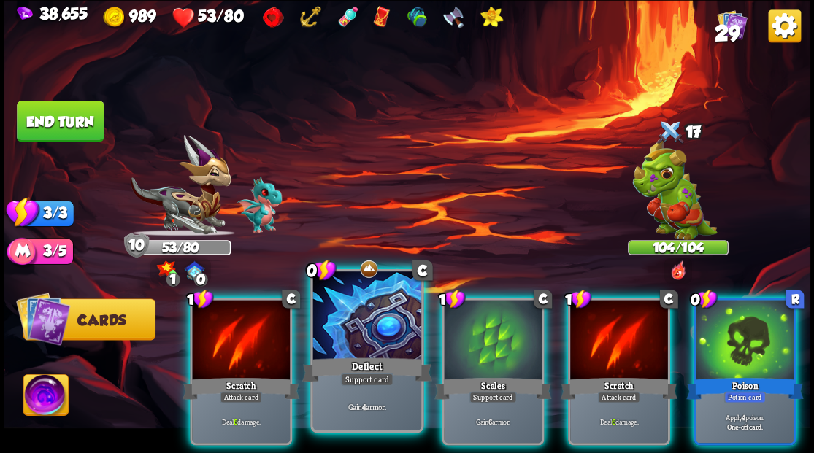
click at [337, 322] on div at bounding box center [367, 317] width 108 height 91
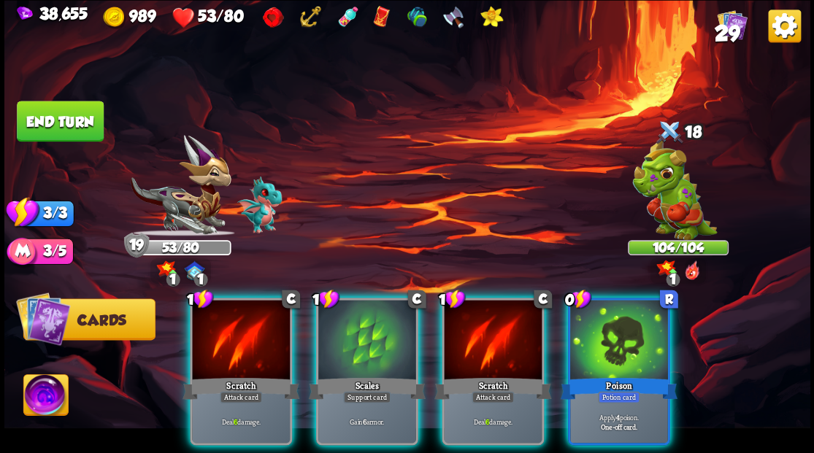
click at [608, 324] on div at bounding box center [619, 341] width 98 height 83
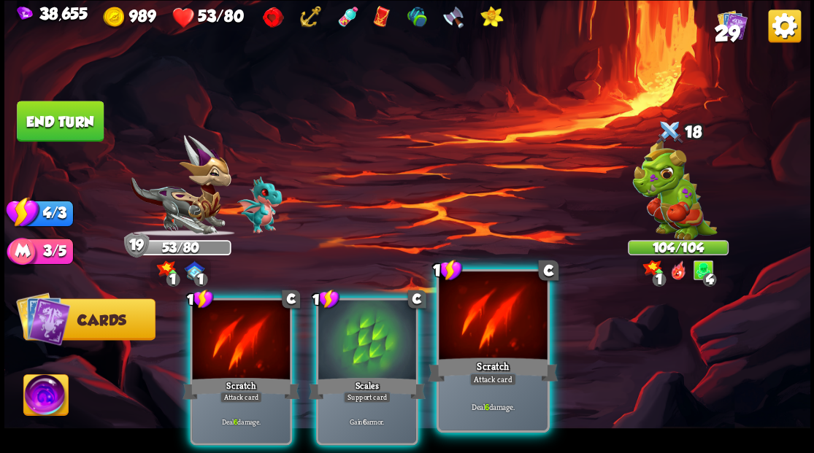
click at [512, 334] on div at bounding box center [493, 317] width 108 height 91
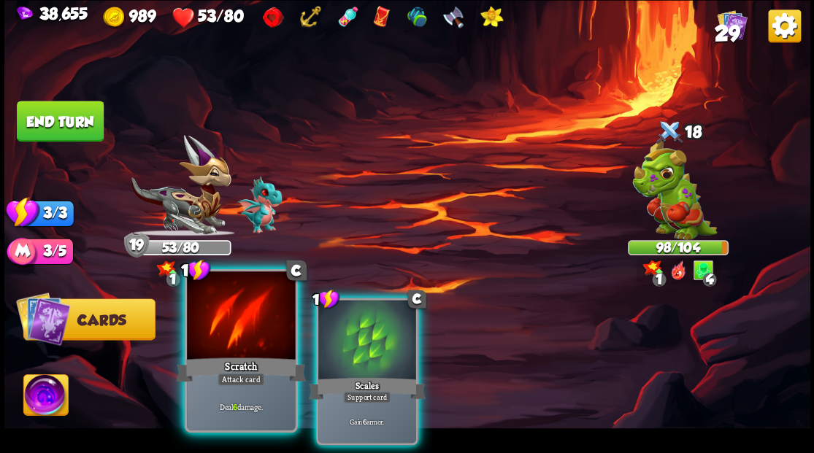
click at [250, 343] on div at bounding box center [241, 317] width 108 height 91
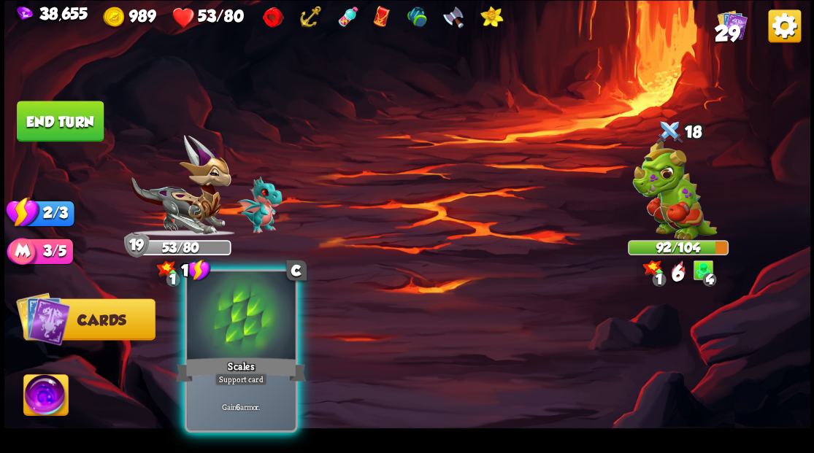
drag, startPoint x: 230, startPoint y: 323, endPoint x: 217, endPoint y: 302, distance: 24.9
click at [230, 322] on div at bounding box center [241, 317] width 108 height 91
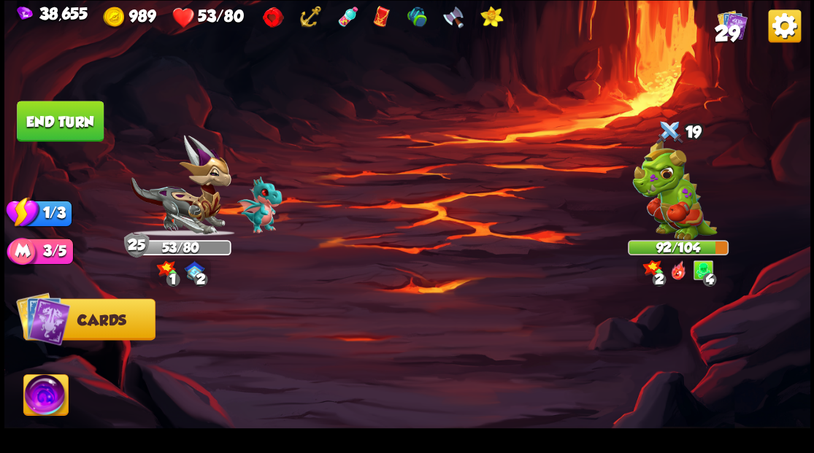
drag, startPoint x: 82, startPoint y: 116, endPoint x: 233, endPoint y: 194, distance: 170.2
click at [82, 117] on button "End turn" at bounding box center [60, 121] width 87 height 41
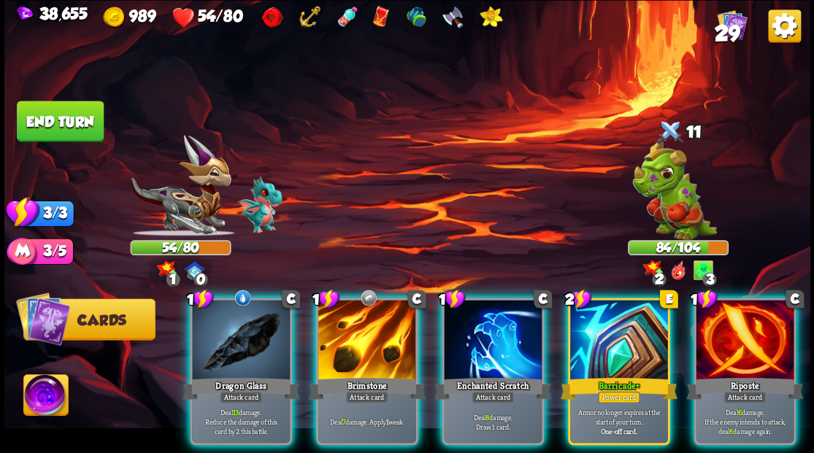
click at [39, 393] on img at bounding box center [45, 397] width 45 height 45
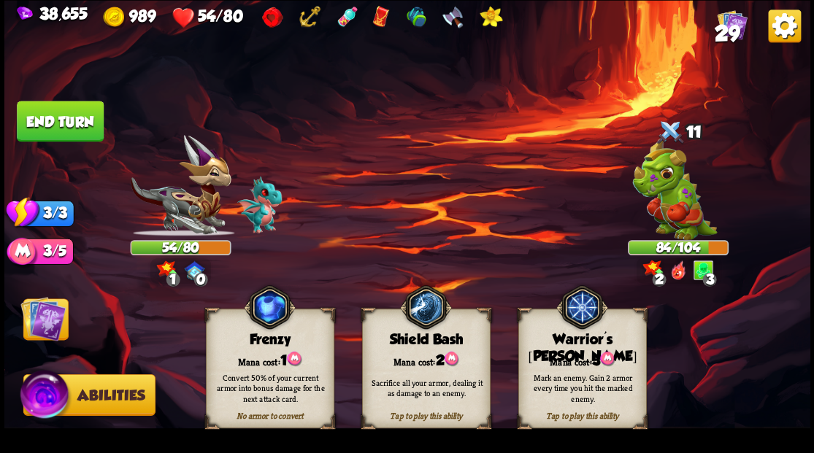
click at [573, 351] on div "Mana cost: 3" at bounding box center [581, 360] width 127 height 18
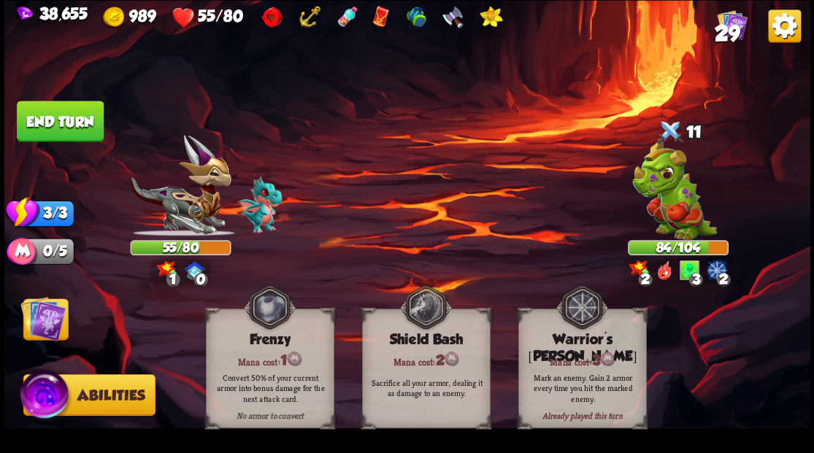
click at [50, 315] on img at bounding box center [42, 318] width 45 height 45
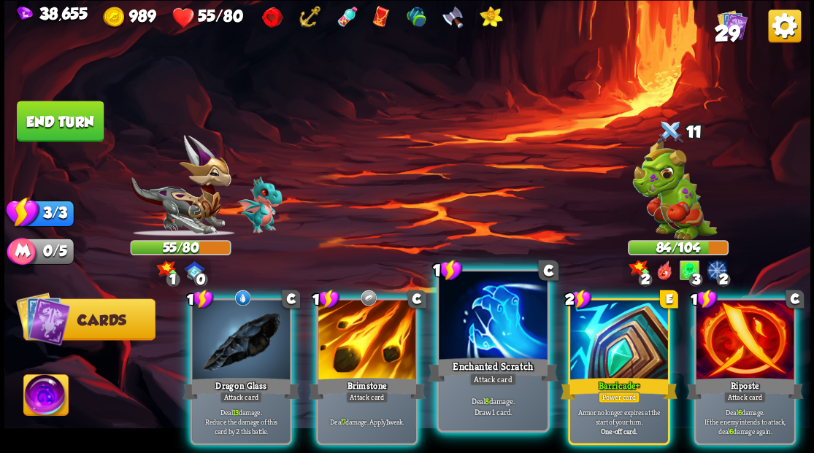
click at [470, 324] on div at bounding box center [493, 317] width 108 height 91
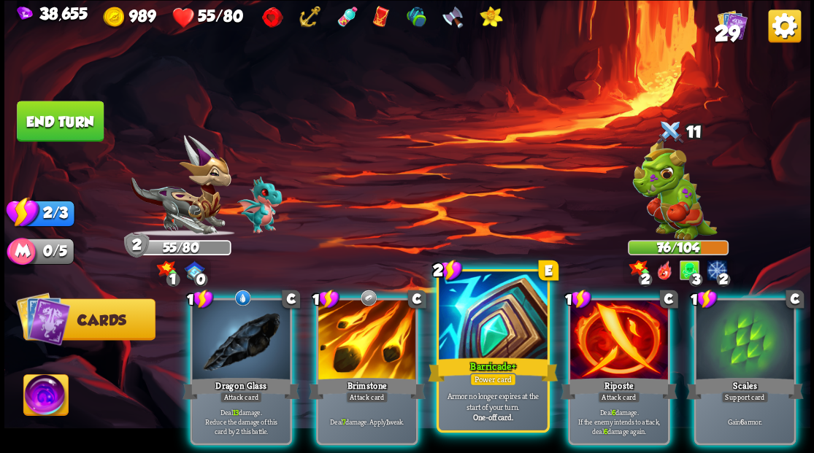
click at [486, 324] on div at bounding box center [493, 317] width 108 height 91
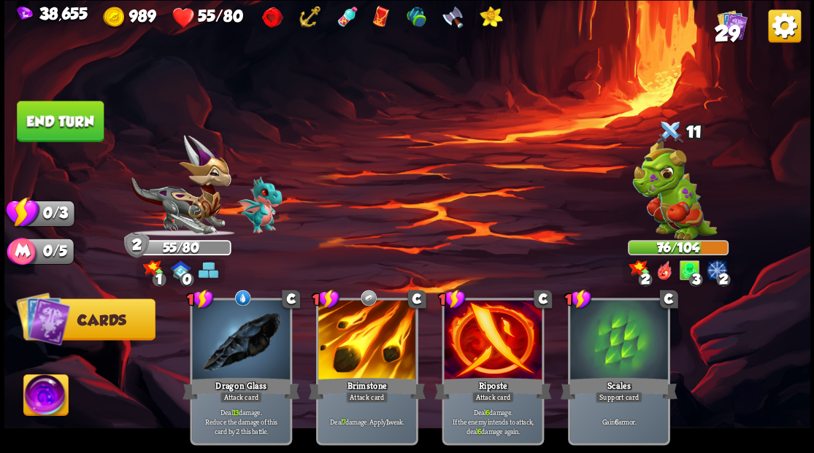
click at [74, 120] on button "End turn" at bounding box center [60, 121] width 87 height 41
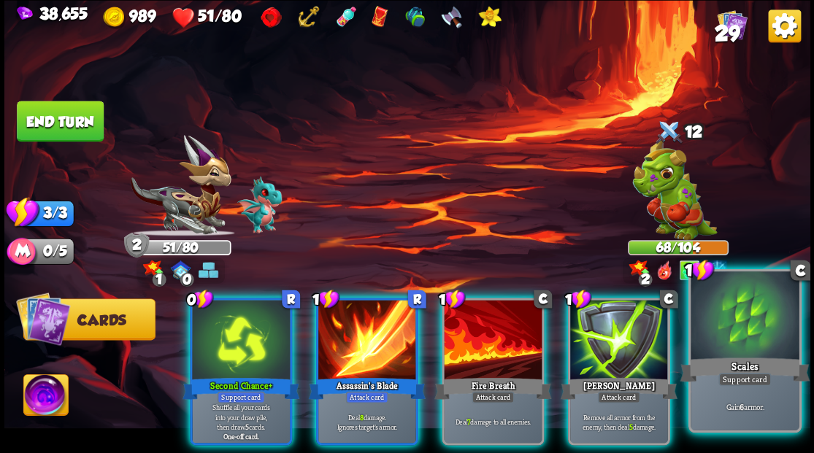
click at [740, 338] on div at bounding box center [745, 317] width 108 height 91
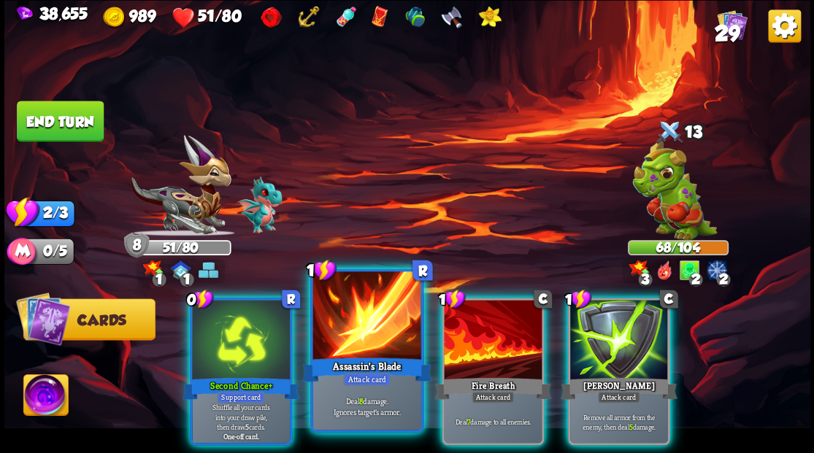
click at [363, 333] on div at bounding box center [367, 317] width 108 height 91
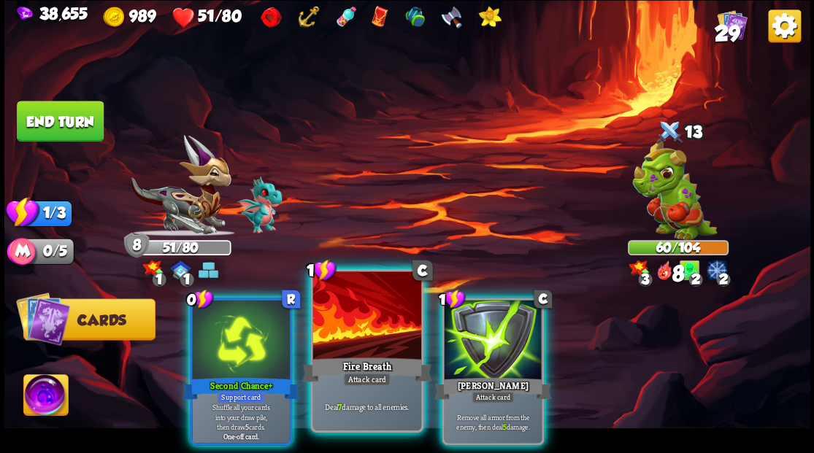
click at [362, 333] on div at bounding box center [367, 317] width 108 height 91
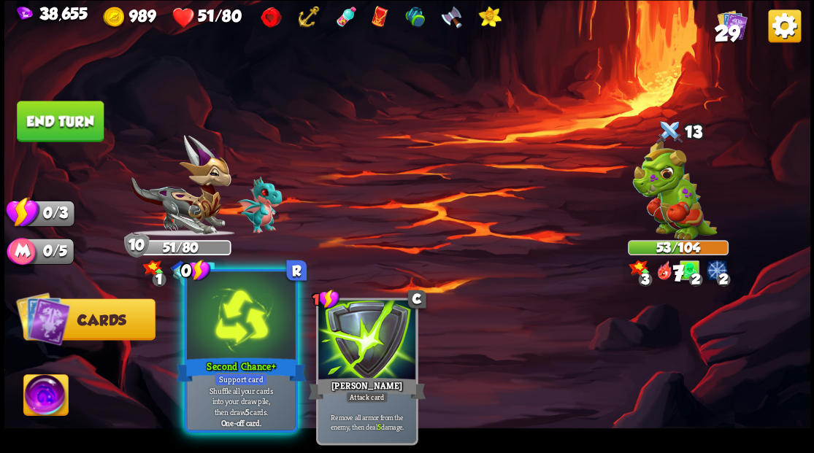
click at [245, 337] on div at bounding box center [241, 317] width 108 height 91
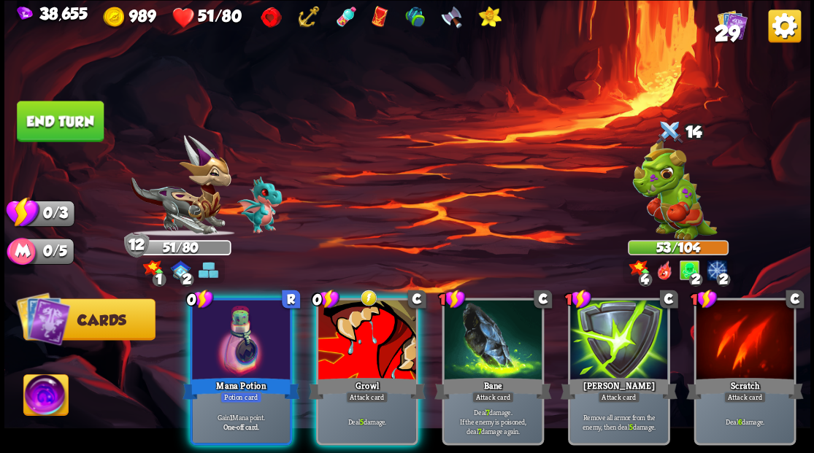
click at [222, 348] on div at bounding box center [241, 341] width 98 height 83
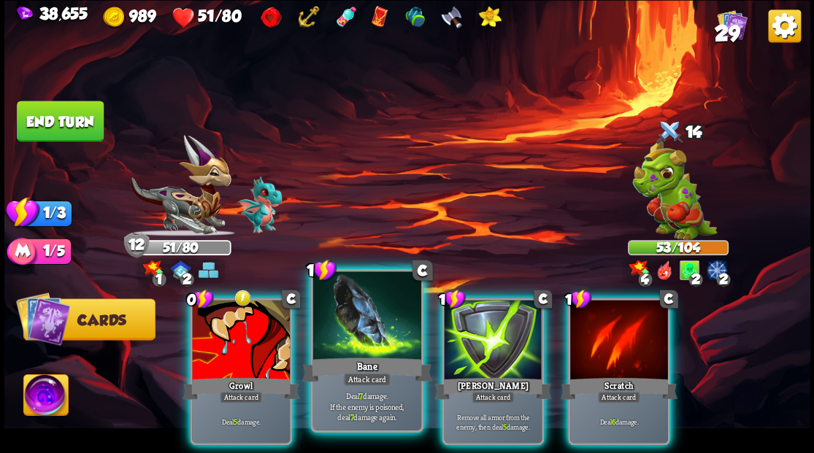
click at [351, 333] on div at bounding box center [367, 317] width 108 height 91
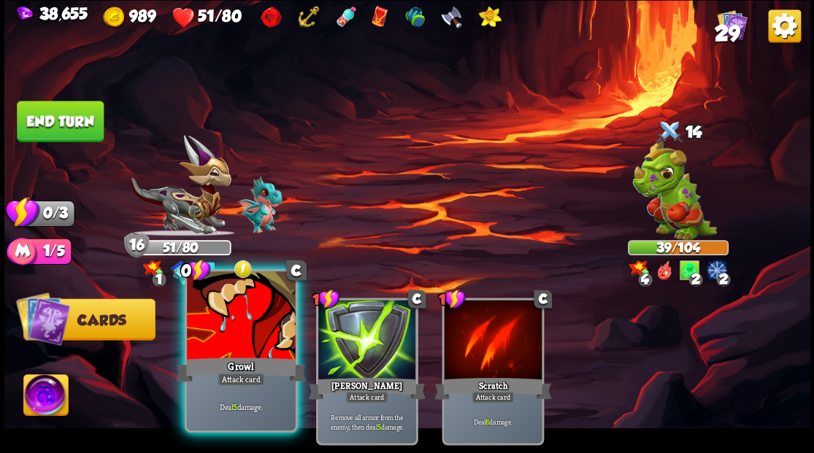
click at [234, 341] on div at bounding box center [241, 317] width 108 height 91
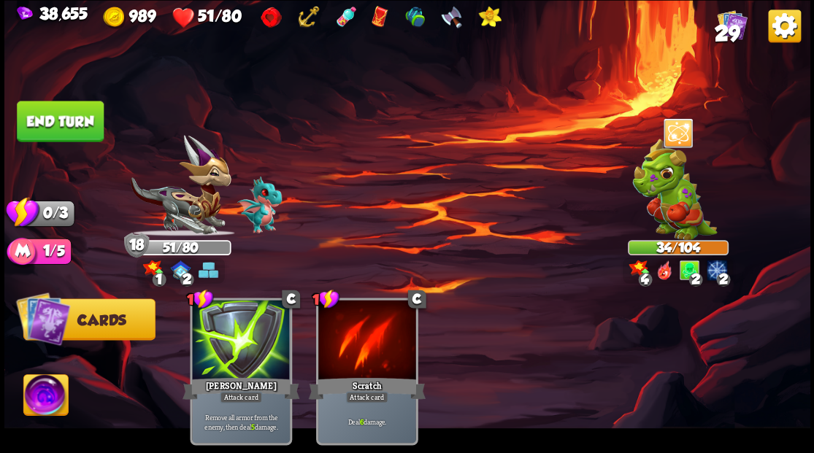
click at [70, 115] on button "End turn" at bounding box center [60, 121] width 87 height 41
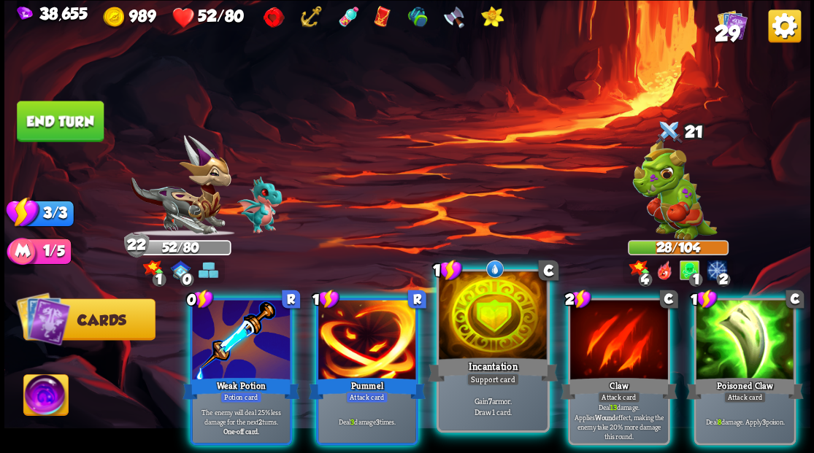
click at [484, 334] on div at bounding box center [493, 317] width 108 height 91
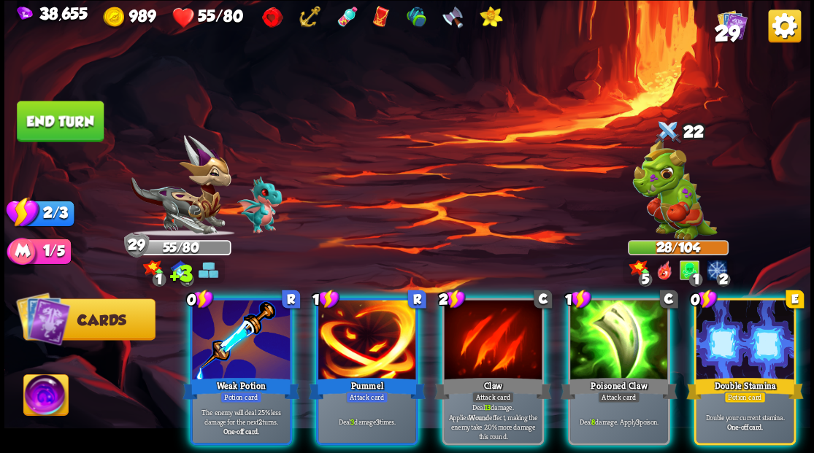
click at [727, 323] on div at bounding box center [745, 341] width 98 height 83
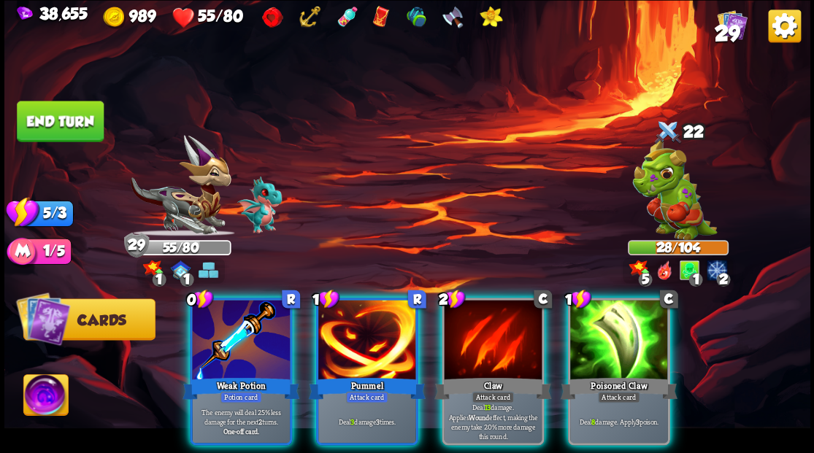
click at [237, 345] on div at bounding box center [241, 341] width 98 height 83
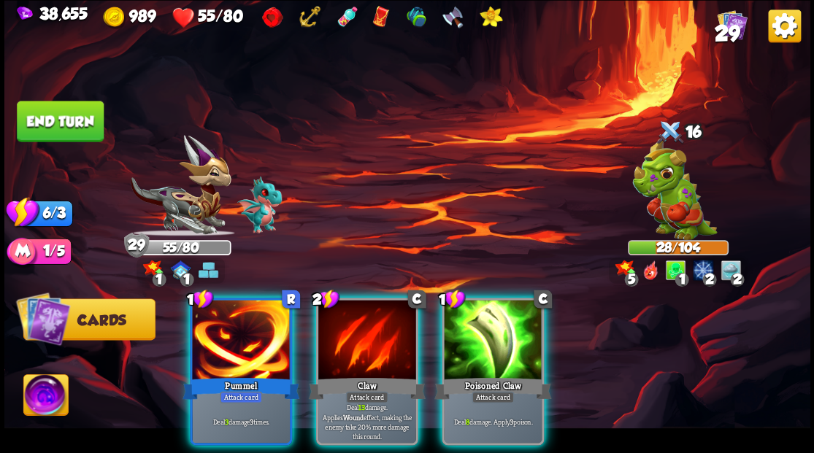
drag, startPoint x: 356, startPoint y: 342, endPoint x: 332, endPoint y: 341, distance: 24.8
click at [356, 342] on div at bounding box center [367, 341] width 98 height 83
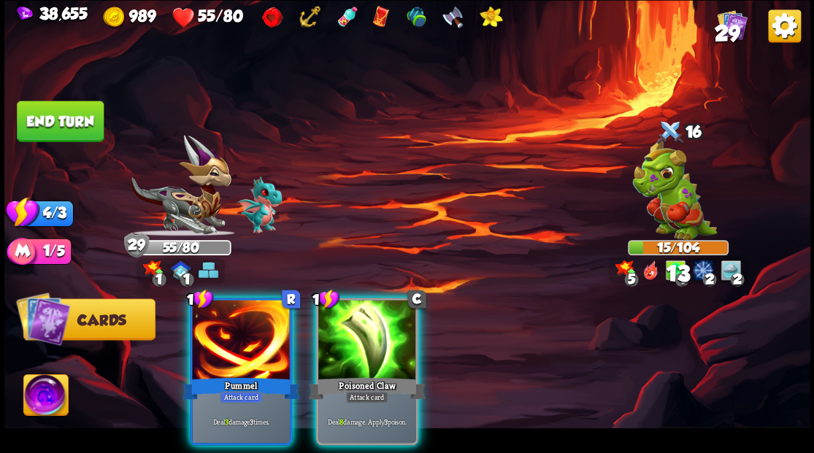
click at [248, 340] on div at bounding box center [241, 341] width 98 height 83
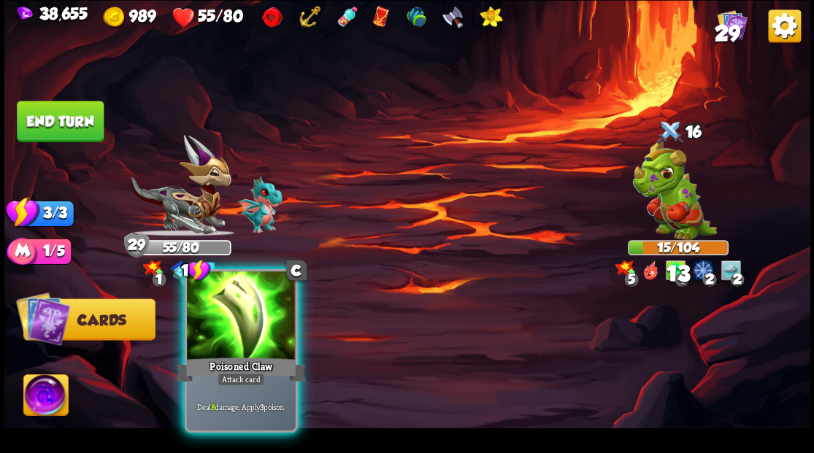
click at [256, 337] on div at bounding box center [241, 317] width 108 height 91
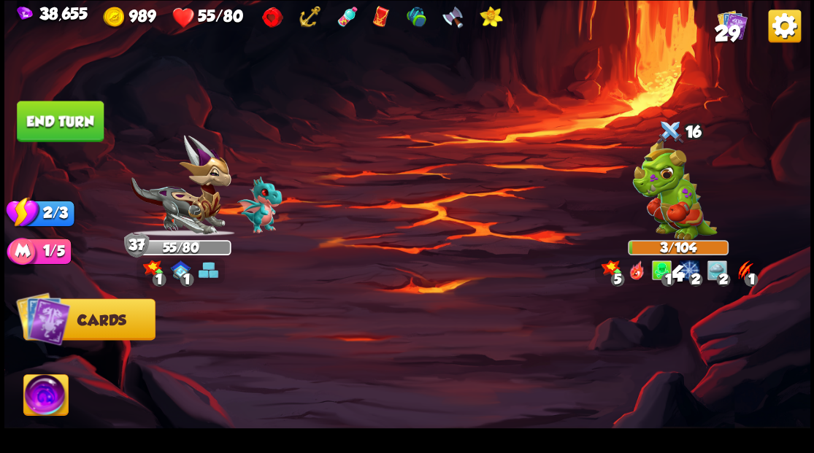
click at [66, 127] on button "End turn" at bounding box center [60, 121] width 87 height 41
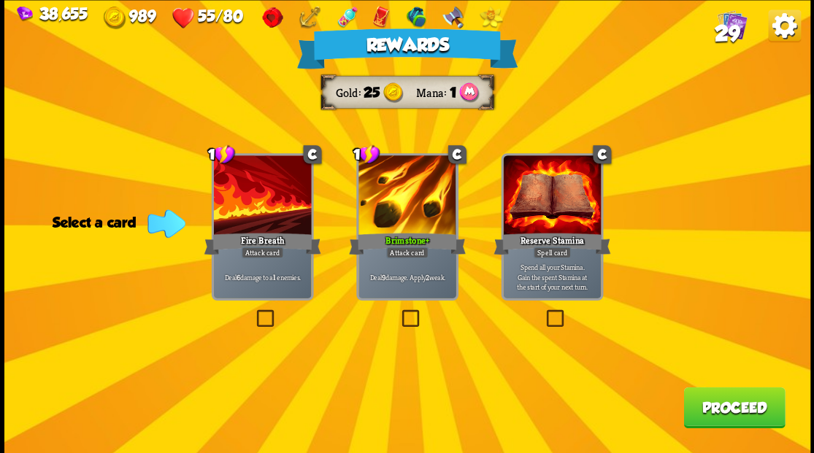
click at [761, 403] on button "Proceed" at bounding box center [735, 407] width 102 height 41
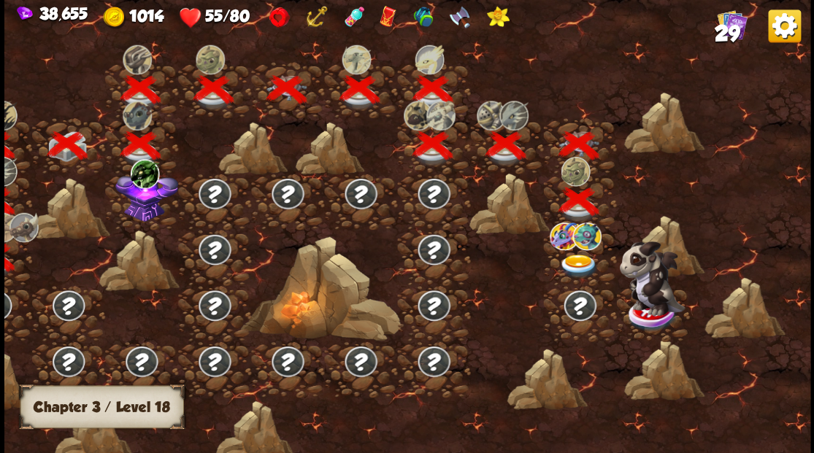
click at [573, 263] on img at bounding box center [579, 266] width 40 height 24
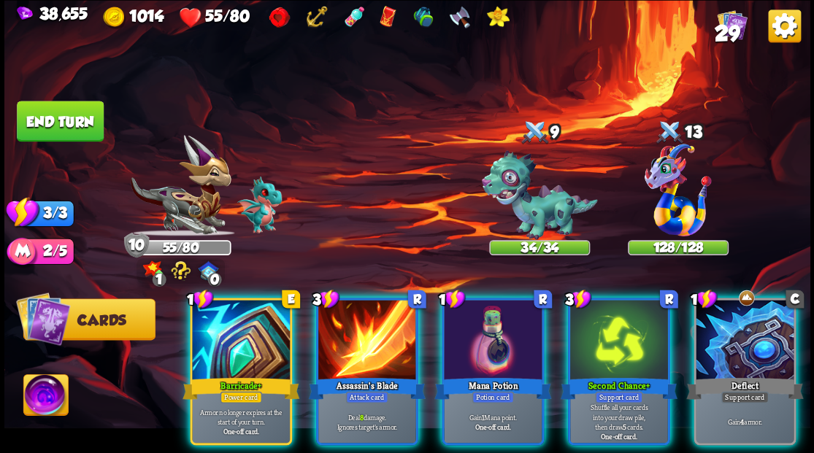
click at [470, 375] on div "Mana Potion" at bounding box center [493, 388] width 117 height 26
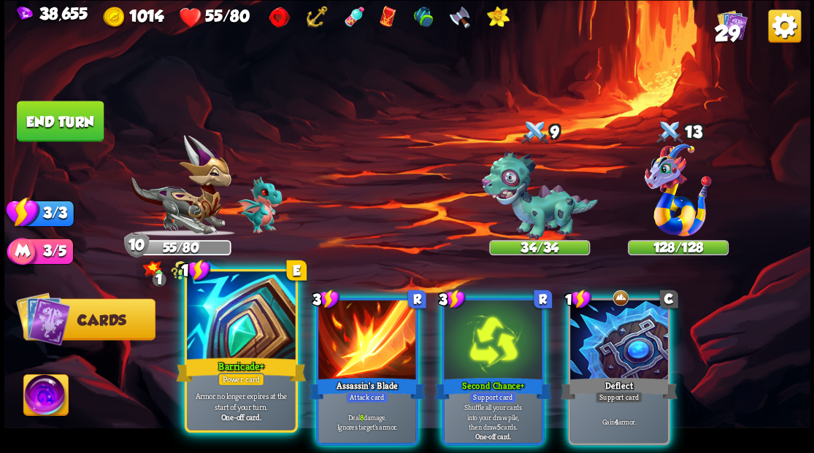
click at [257, 349] on div at bounding box center [241, 317] width 108 height 91
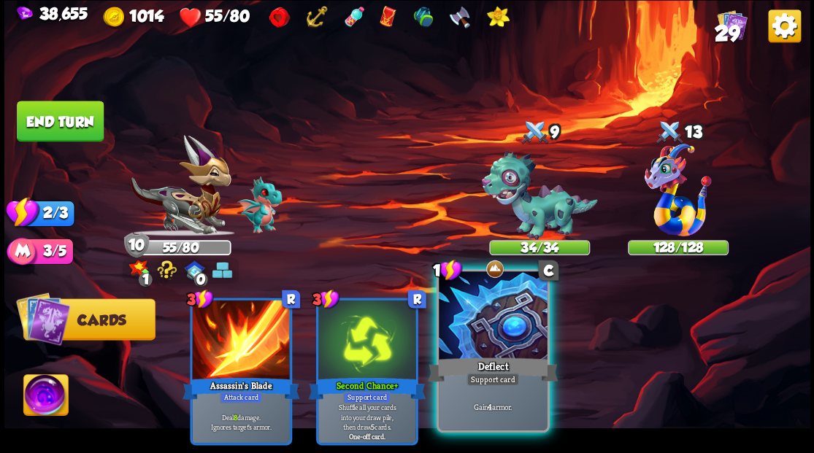
click at [485, 332] on div at bounding box center [493, 317] width 108 height 91
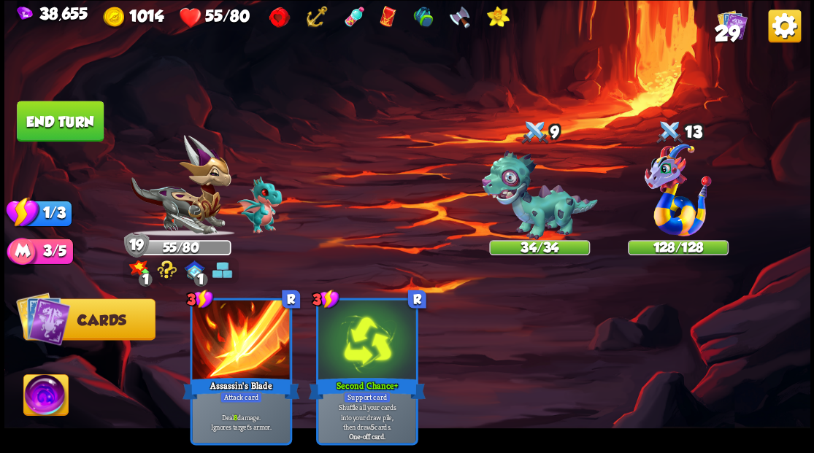
click at [67, 122] on button "End turn" at bounding box center [60, 121] width 87 height 41
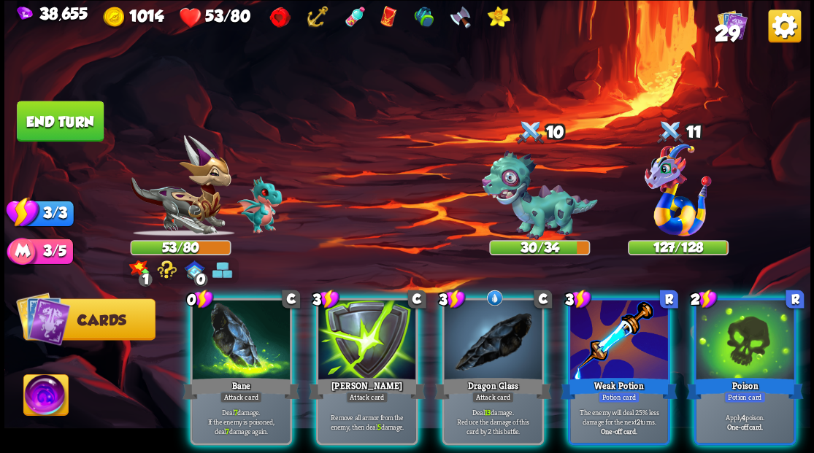
click at [45, 395] on img at bounding box center [45, 397] width 45 height 45
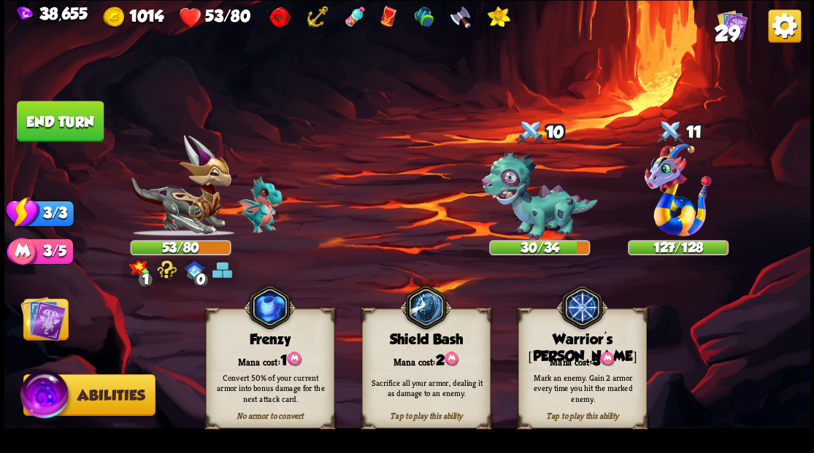
click at [584, 374] on div "Mark an enemy. Gain 2 armor every time you hit the marked enemy." at bounding box center [583, 388] width 116 height 32
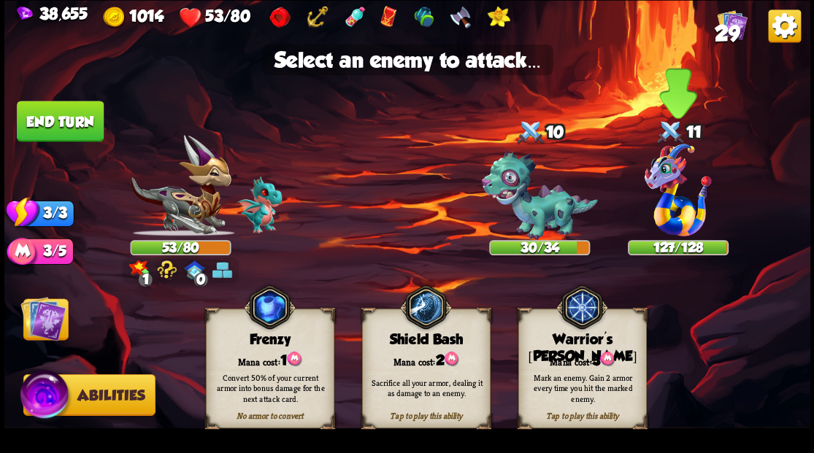
click at [666, 202] on img at bounding box center [678, 190] width 67 height 93
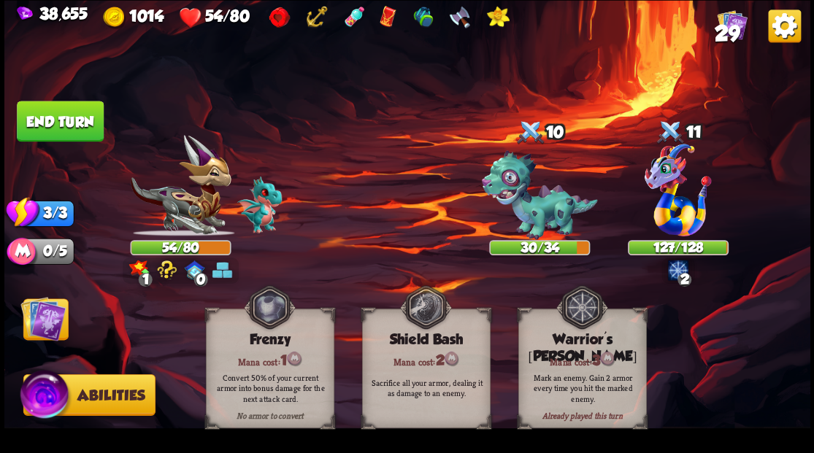
click at [42, 324] on img at bounding box center [42, 318] width 45 height 45
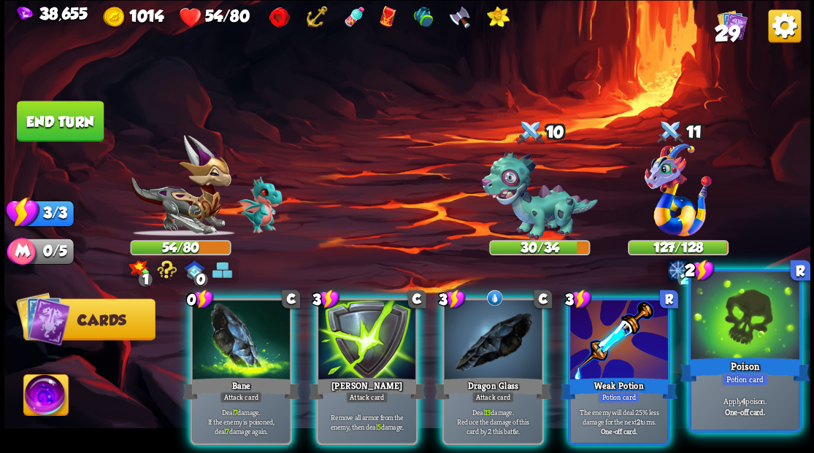
click at [752, 334] on div at bounding box center [745, 317] width 108 height 91
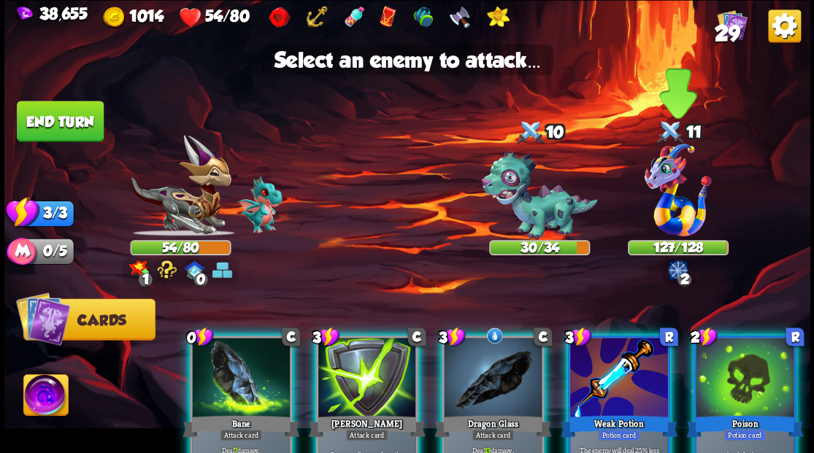
click at [664, 221] on img at bounding box center [678, 190] width 67 height 93
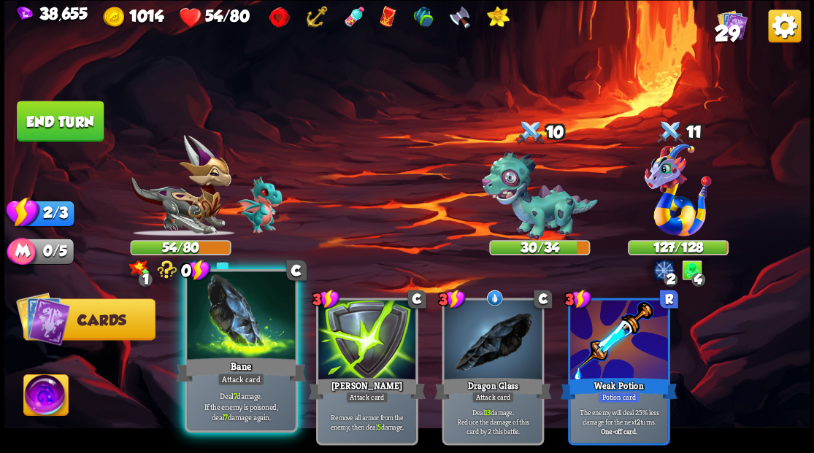
click at [225, 334] on div at bounding box center [241, 317] width 108 height 91
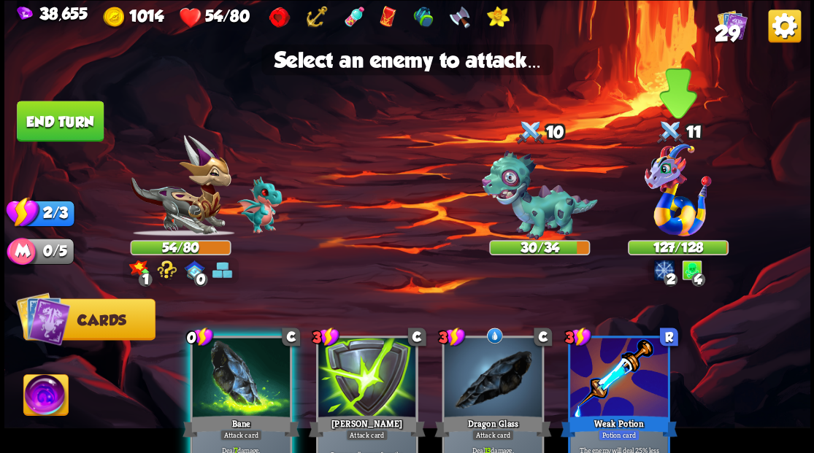
click at [667, 208] on img at bounding box center [678, 190] width 67 height 93
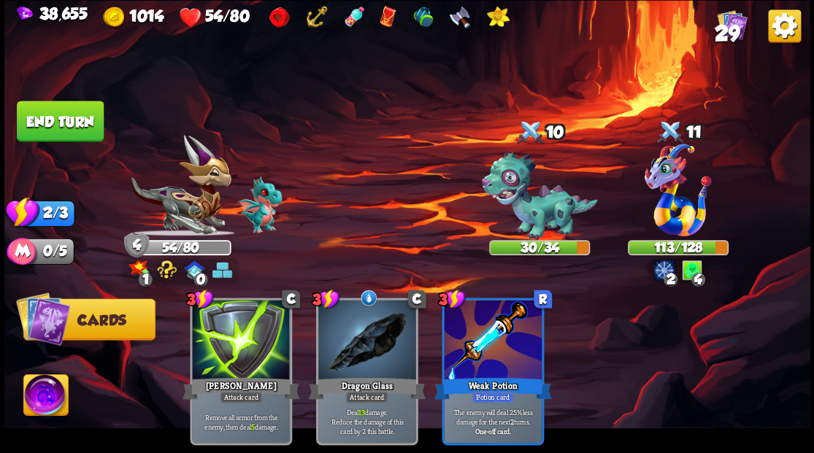
click at [85, 130] on button "End turn" at bounding box center [60, 121] width 87 height 41
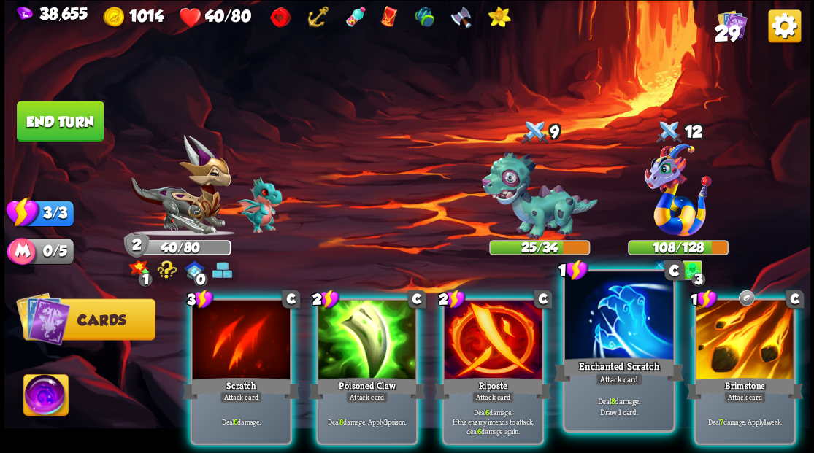
click at [632, 327] on div at bounding box center [618, 317] width 108 height 91
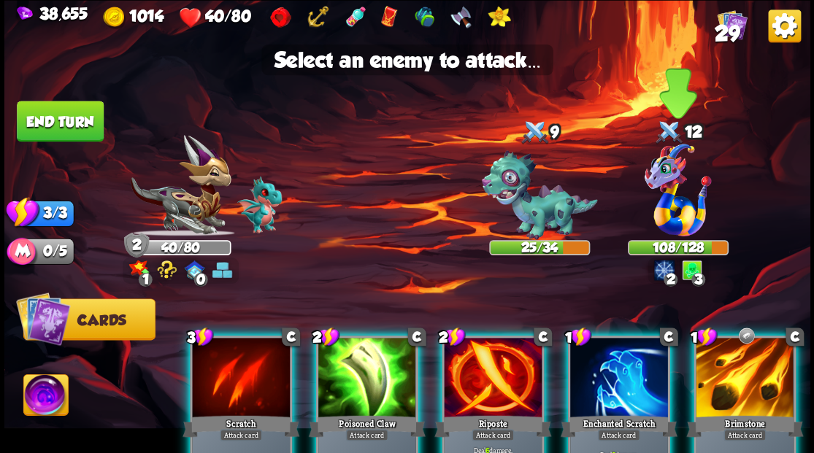
click at [677, 206] on img at bounding box center [678, 190] width 67 height 93
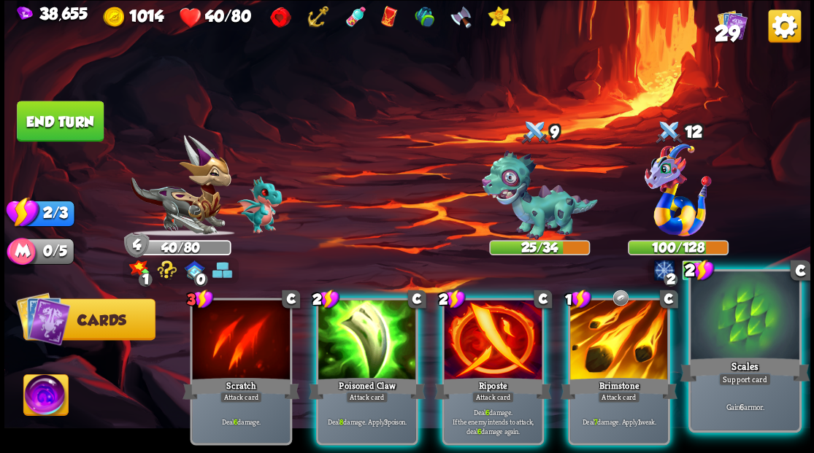
click at [736, 326] on div at bounding box center [745, 317] width 108 height 91
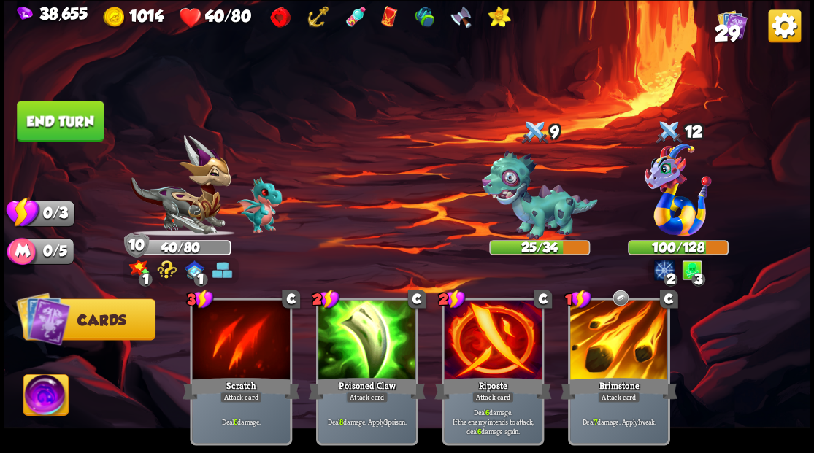
drag, startPoint x: 44, startPoint y: 112, endPoint x: 106, endPoint y: 120, distance: 62.5
click at [44, 112] on button "End turn" at bounding box center [60, 121] width 87 height 41
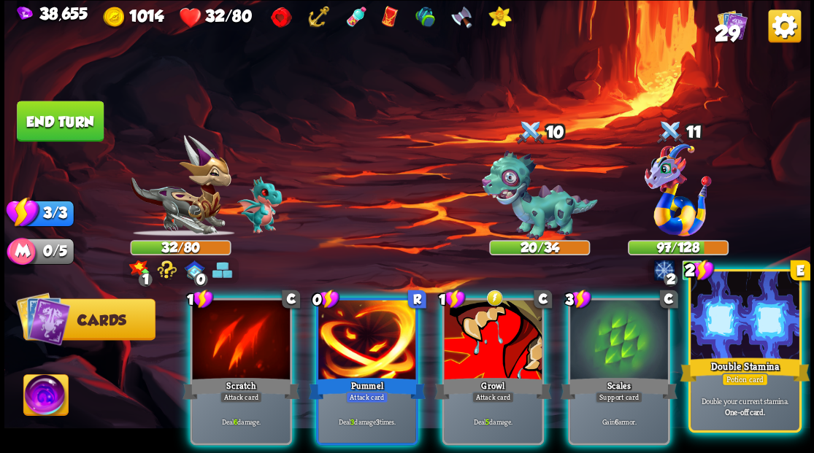
click at [770, 351] on div at bounding box center [745, 317] width 108 height 91
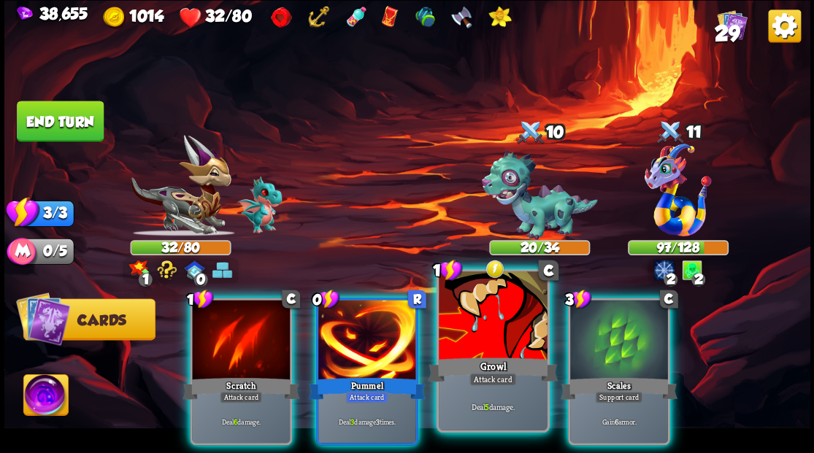
click at [481, 314] on div at bounding box center [493, 317] width 108 height 91
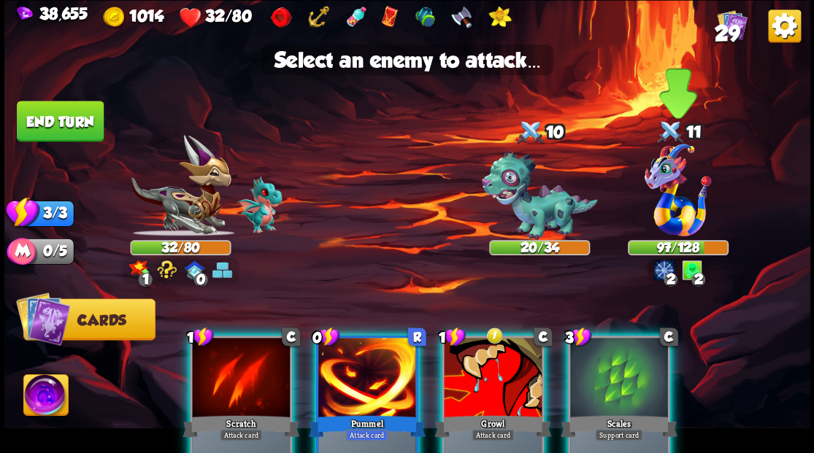
click at [667, 199] on img at bounding box center [678, 190] width 67 height 93
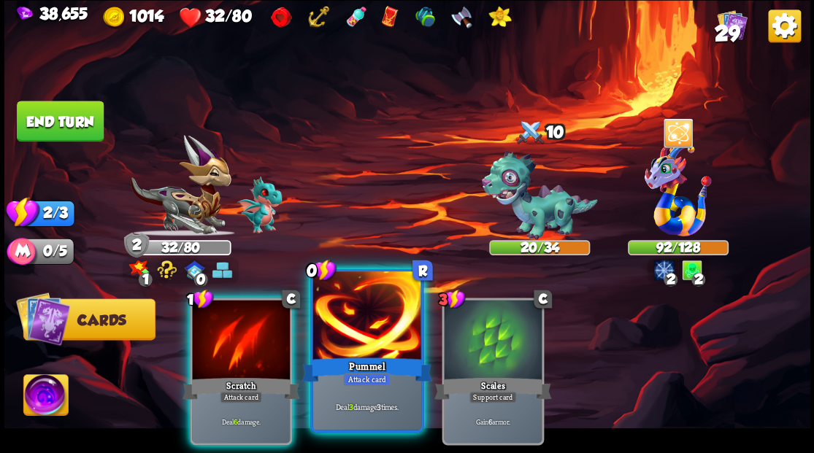
click at [370, 334] on div at bounding box center [367, 317] width 108 height 91
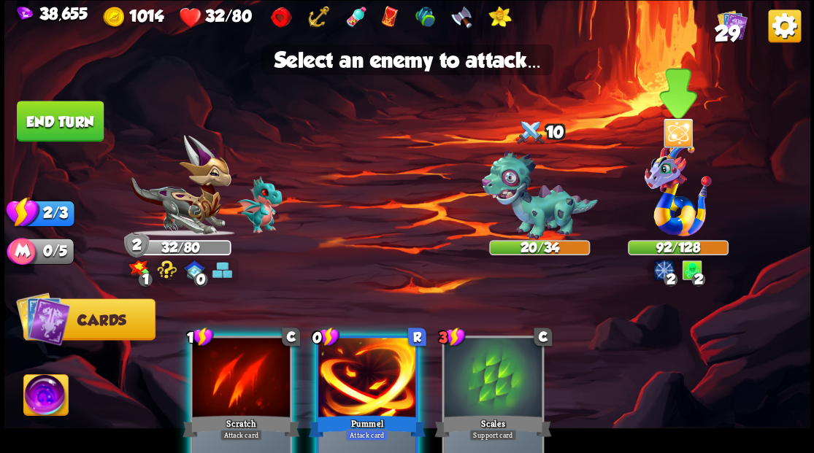
click at [666, 210] on img at bounding box center [678, 190] width 67 height 93
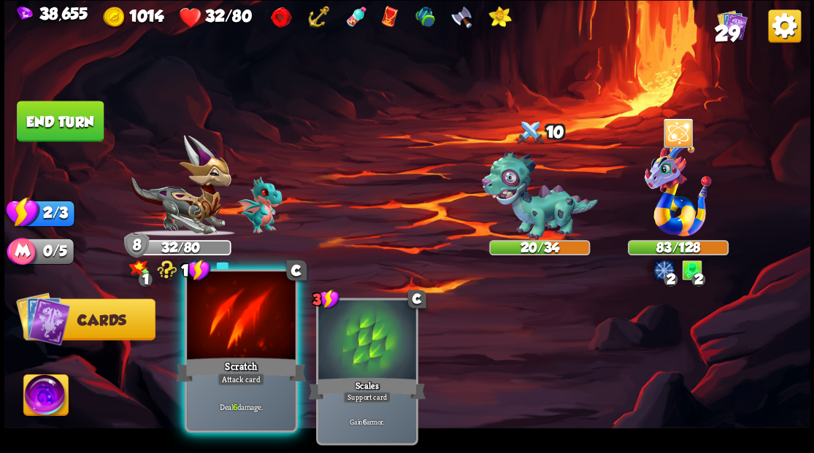
click at [255, 326] on div at bounding box center [241, 317] width 108 height 91
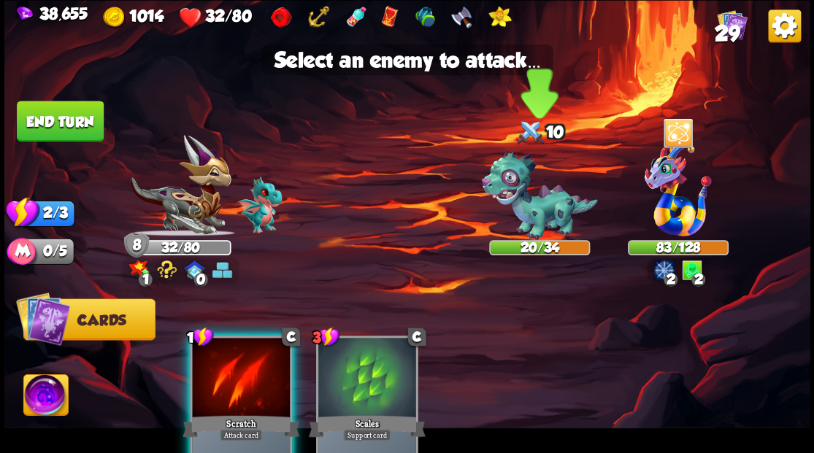
click at [533, 209] on img at bounding box center [539, 195] width 116 height 90
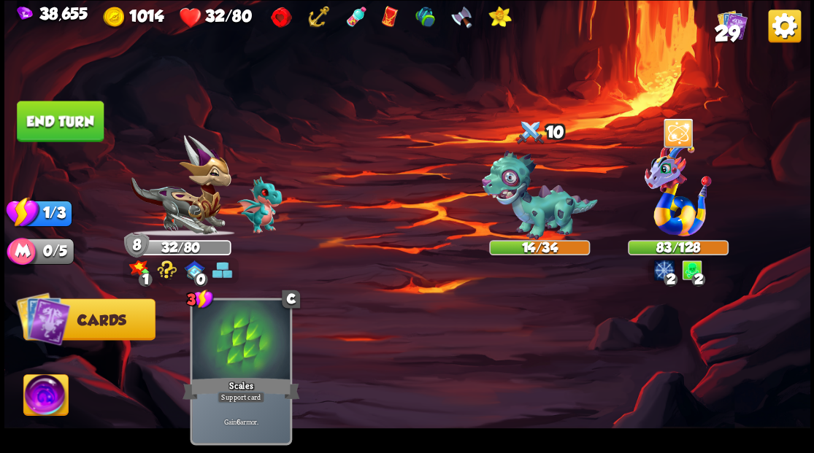
click at [56, 126] on button "End turn" at bounding box center [60, 121] width 87 height 41
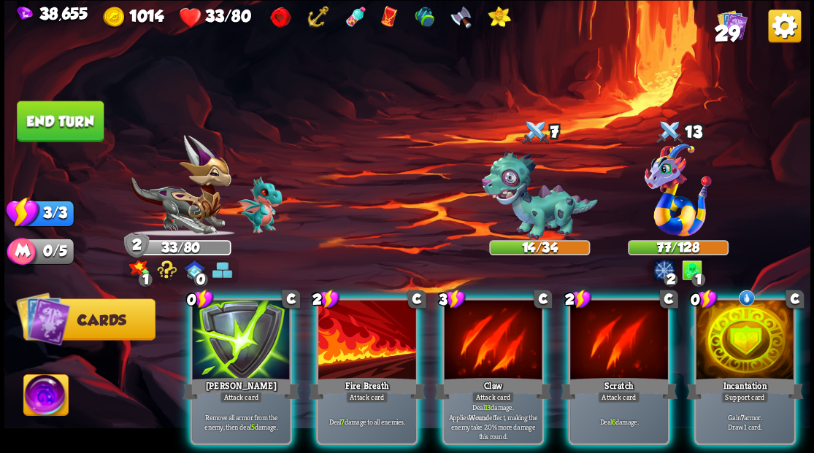
click at [743, 339] on div at bounding box center [745, 341] width 98 height 83
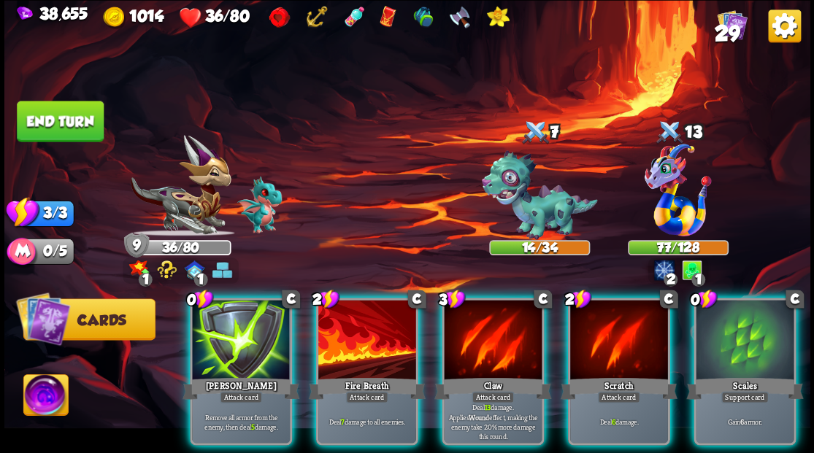
click at [748, 329] on div at bounding box center [745, 341] width 98 height 83
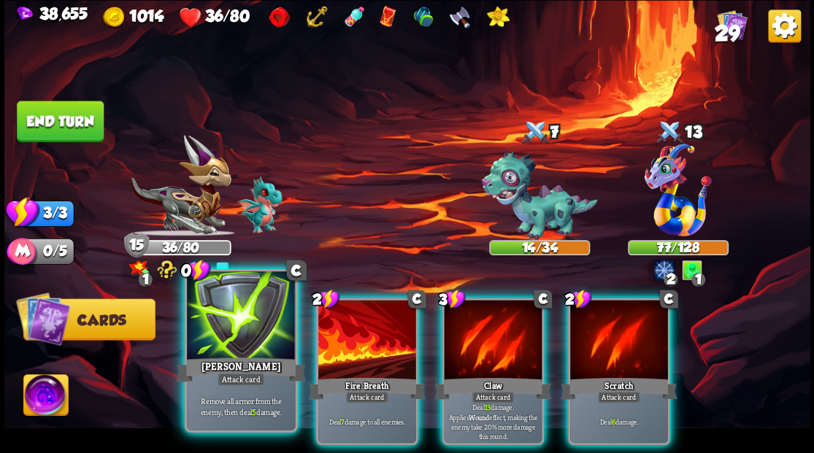
click at [244, 322] on div at bounding box center [241, 317] width 108 height 91
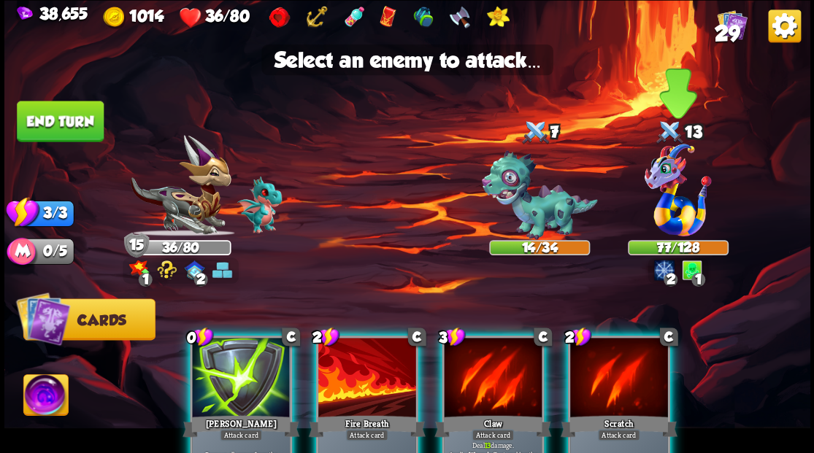
click at [665, 210] on img at bounding box center [678, 190] width 67 height 93
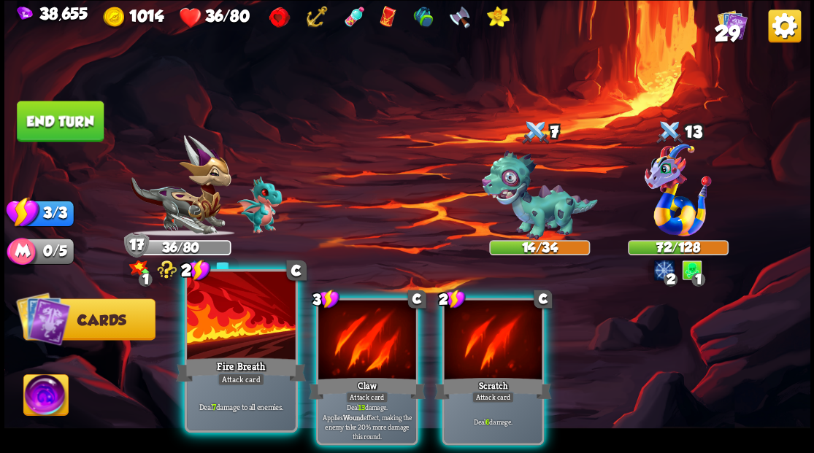
click at [235, 327] on div at bounding box center [241, 317] width 108 height 91
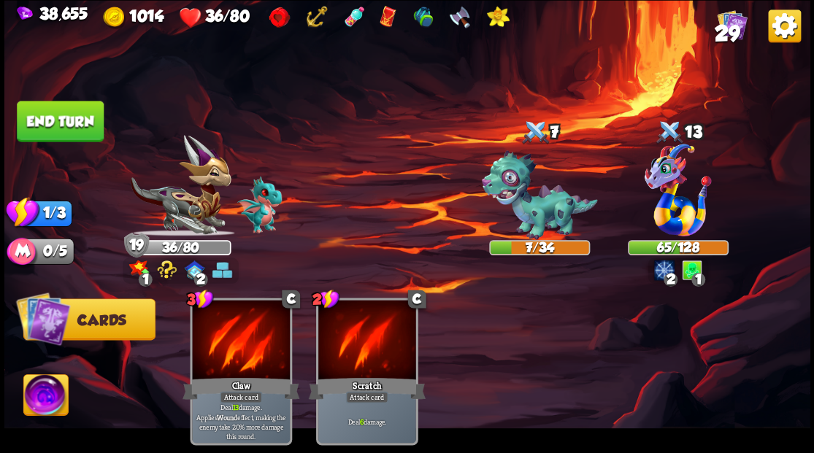
click at [74, 118] on button "End turn" at bounding box center [60, 121] width 87 height 41
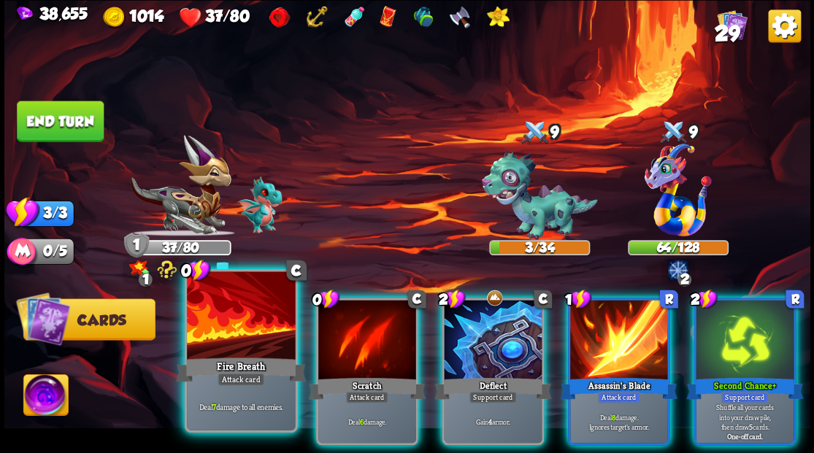
click at [224, 339] on div at bounding box center [241, 317] width 108 height 91
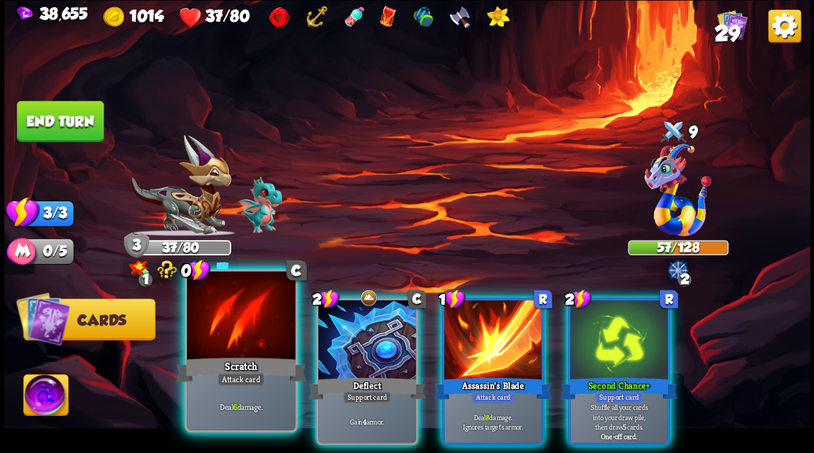
click at [225, 333] on div at bounding box center [241, 317] width 108 height 91
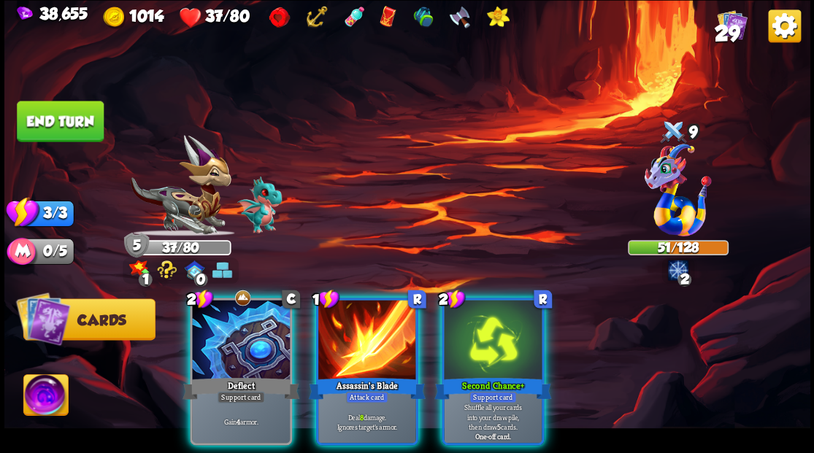
click at [225, 333] on div at bounding box center [241, 341] width 98 height 83
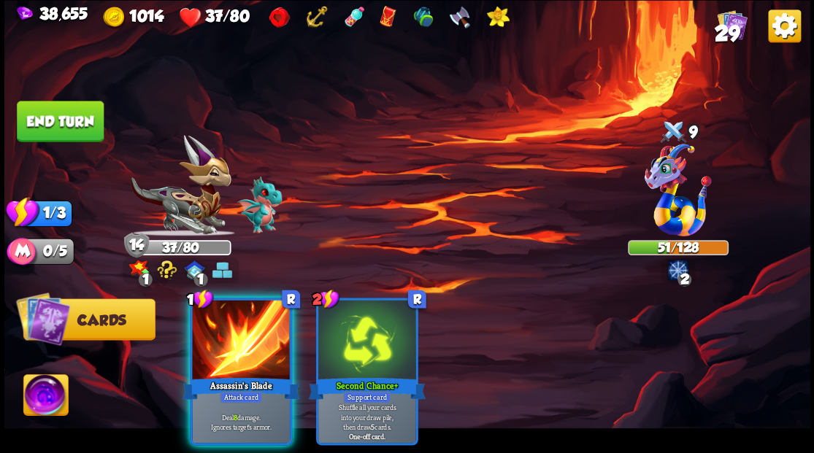
click at [225, 333] on div at bounding box center [241, 341] width 98 height 83
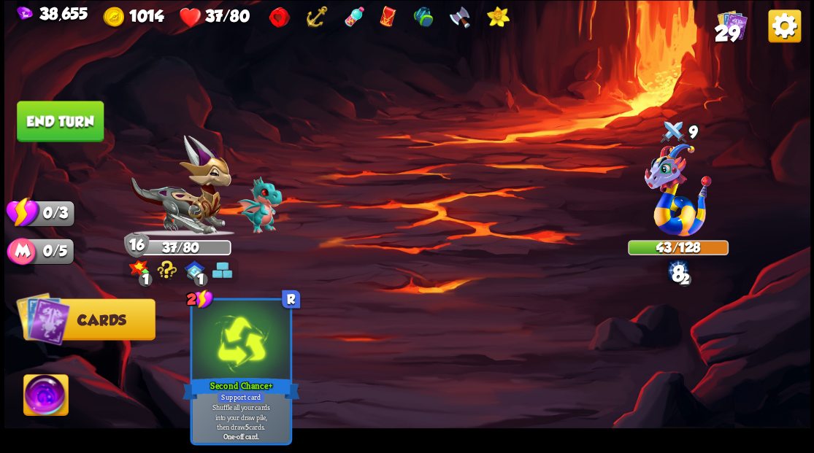
click at [80, 120] on button "End turn" at bounding box center [60, 121] width 87 height 41
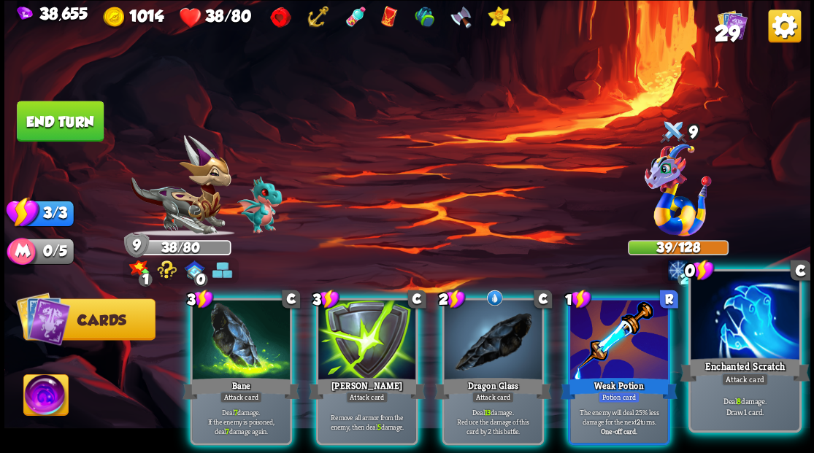
click at [737, 344] on div at bounding box center [745, 317] width 108 height 91
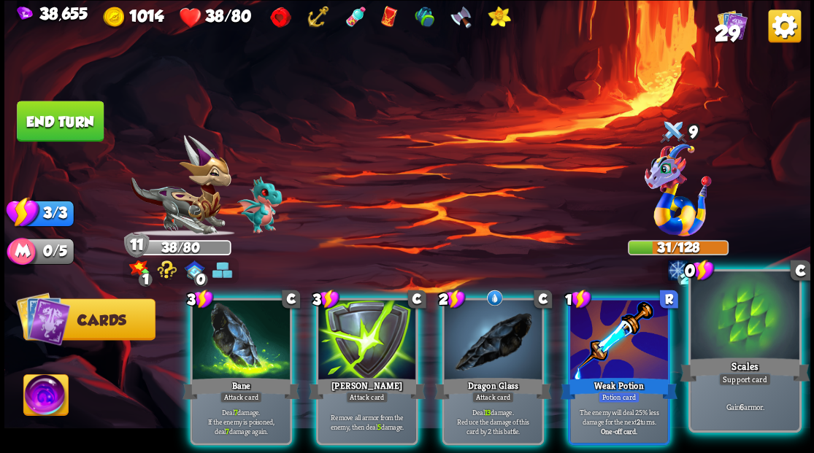
click at [755, 313] on div at bounding box center [745, 317] width 108 height 91
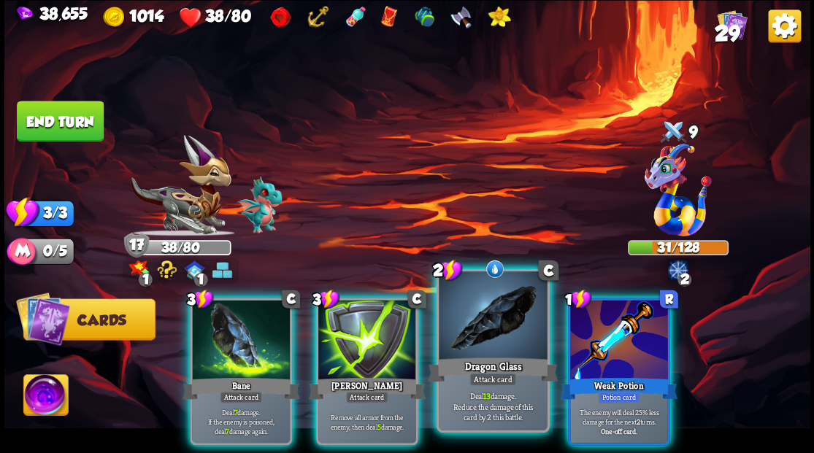
click at [499, 334] on div at bounding box center [493, 317] width 108 height 91
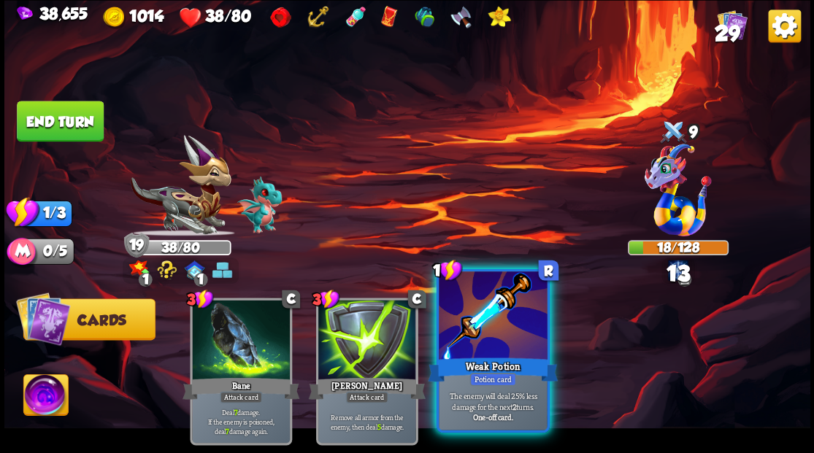
click at [500, 334] on div at bounding box center [493, 317] width 108 height 91
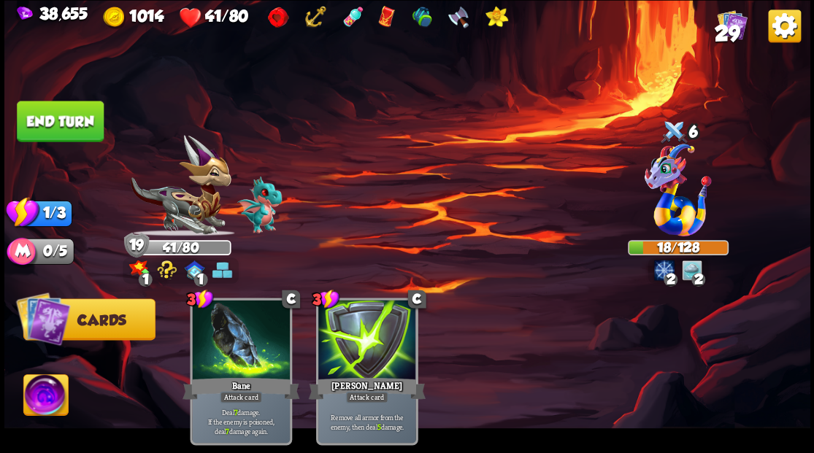
click at [77, 119] on button "End turn" at bounding box center [60, 121] width 87 height 41
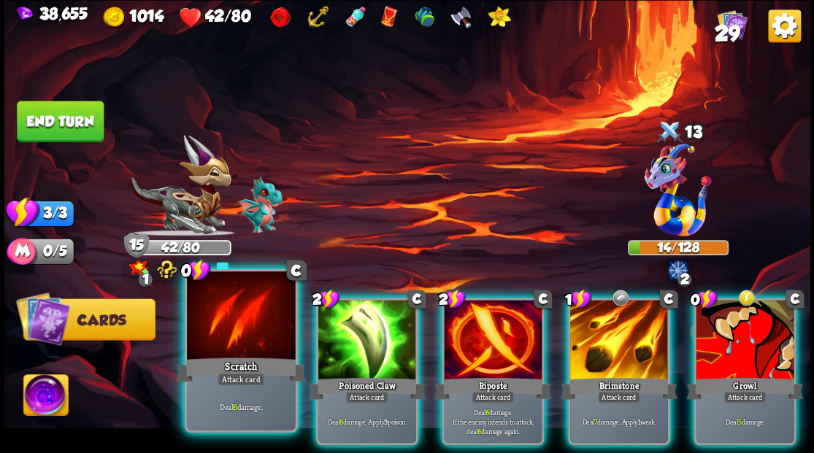
click at [235, 308] on div at bounding box center [241, 317] width 108 height 91
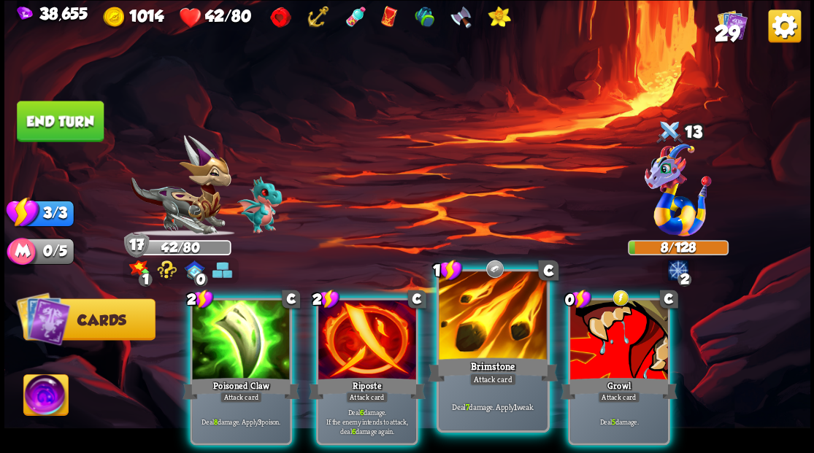
click at [488, 327] on div at bounding box center [493, 317] width 108 height 91
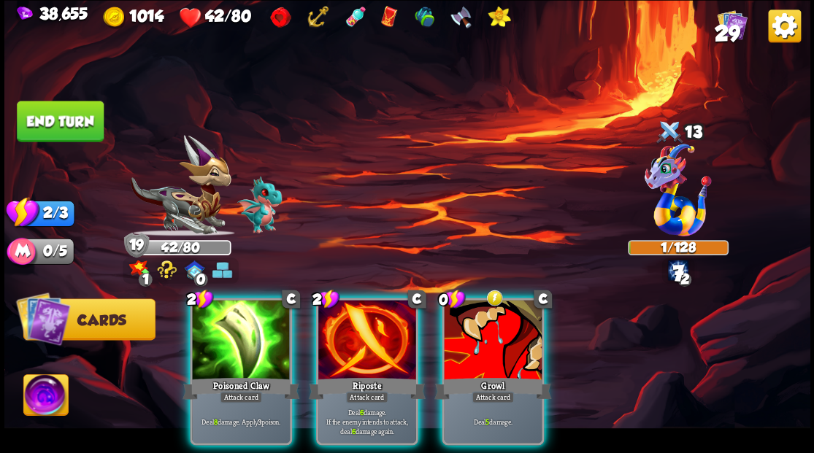
click at [343, 318] on div at bounding box center [367, 341] width 98 height 83
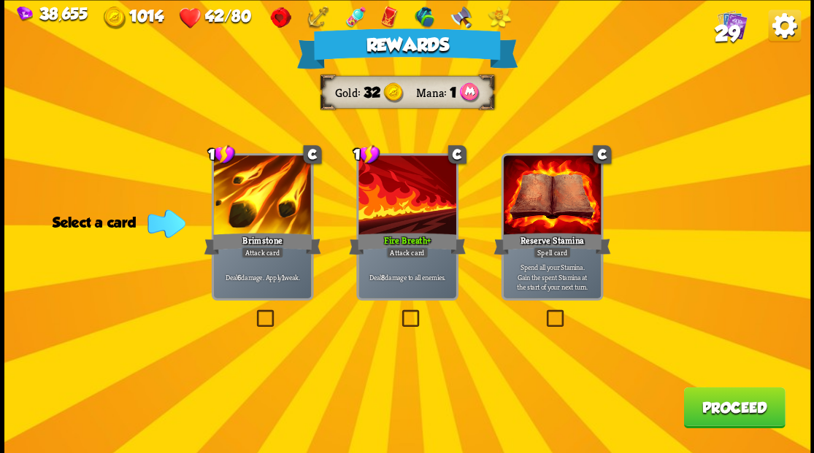
click at [722, 419] on button "Proceed" at bounding box center [735, 407] width 102 height 41
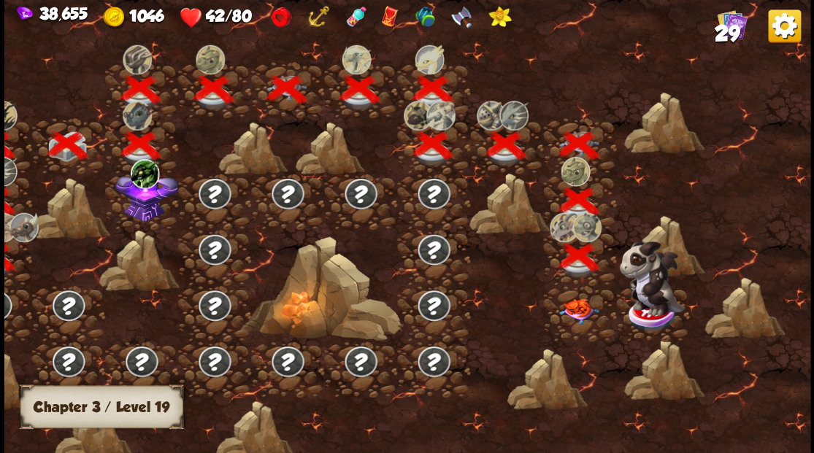
click at [576, 308] on img at bounding box center [579, 312] width 40 height 26
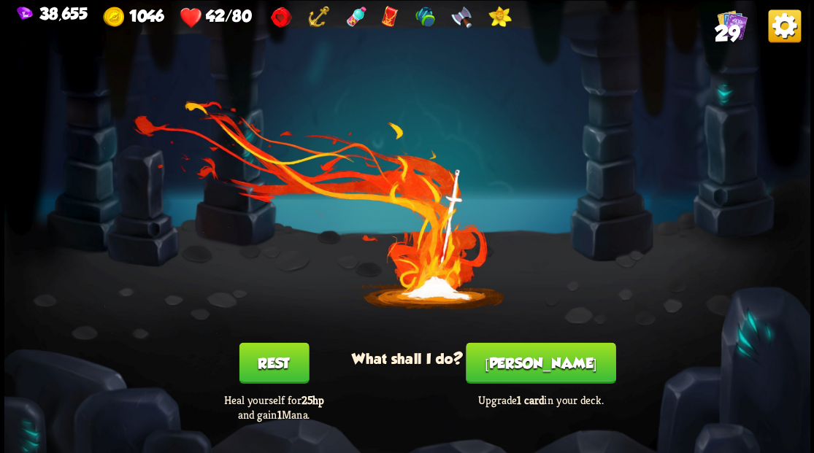
click at [275, 367] on button "Rest" at bounding box center [274, 362] width 70 height 41
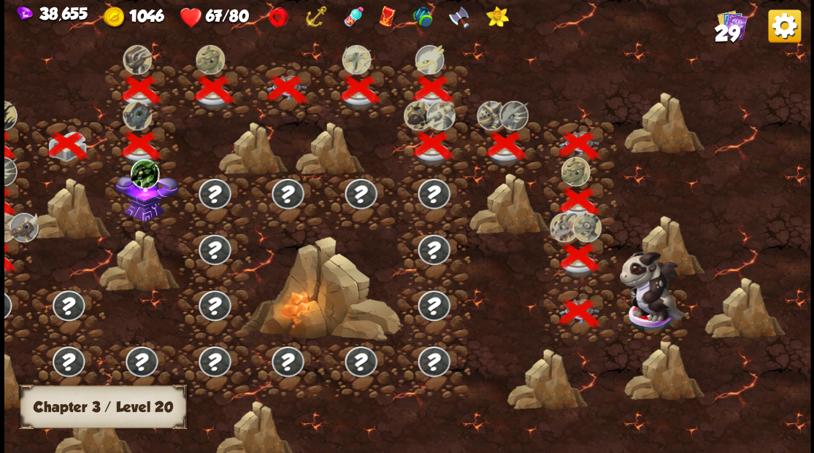
click at [654, 304] on img at bounding box center [652, 286] width 66 height 70
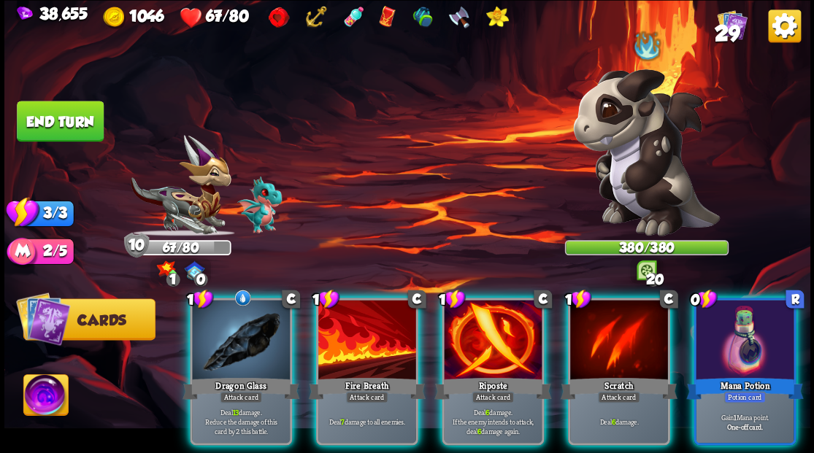
click at [632, 172] on img at bounding box center [646, 152] width 147 height 167
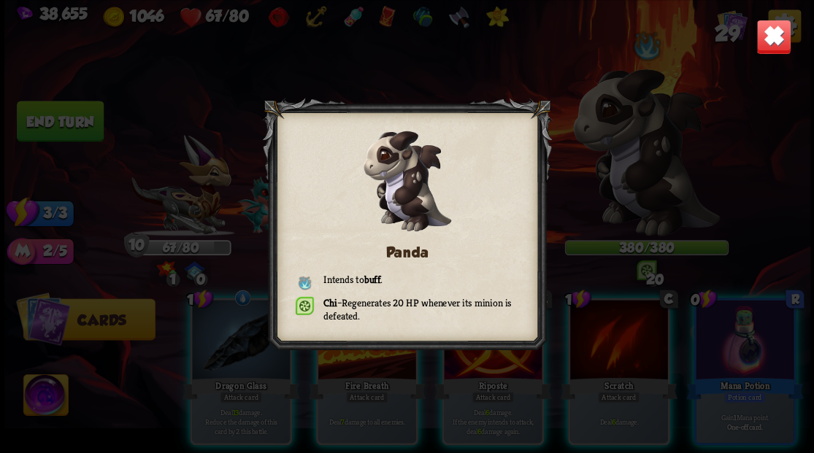
click at [768, 42] on img at bounding box center [773, 36] width 35 height 35
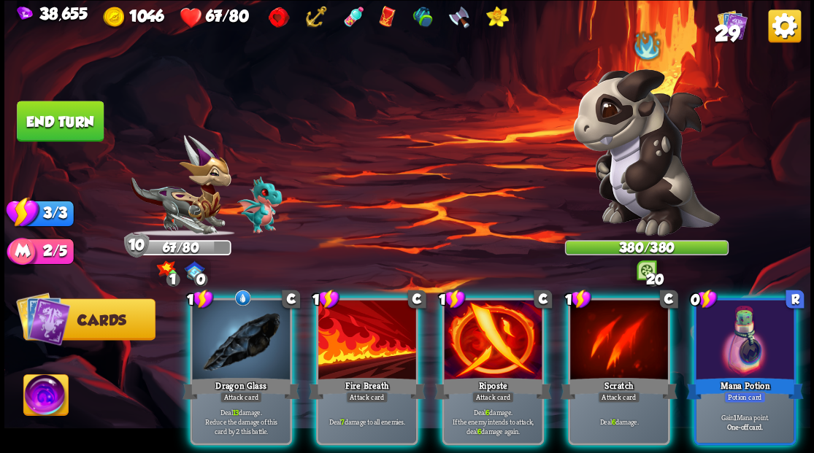
click at [770, 356] on div "0 R Mana Potion Potion card Gain 1 Mana point. One-off card." at bounding box center [745, 372] width 102 height 148
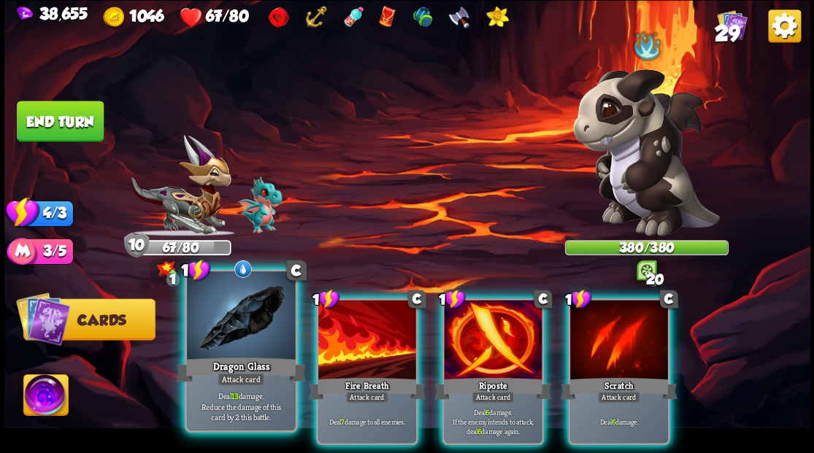
click at [228, 340] on div at bounding box center [241, 317] width 108 height 91
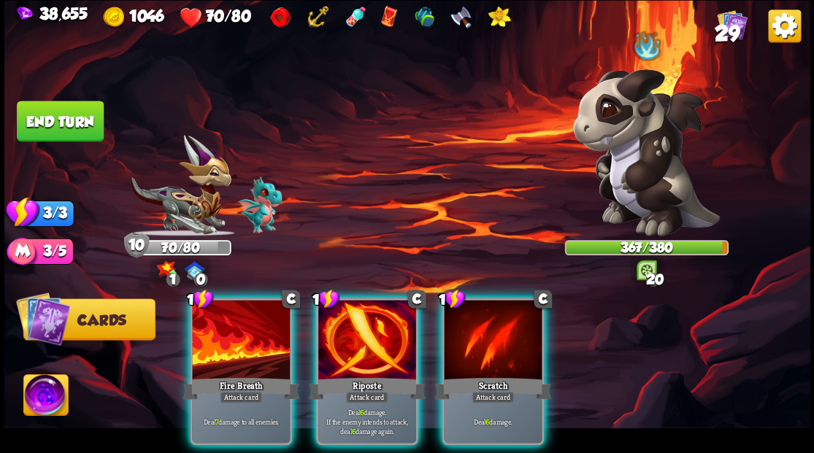
click at [47, 407] on img at bounding box center [45, 397] width 45 height 45
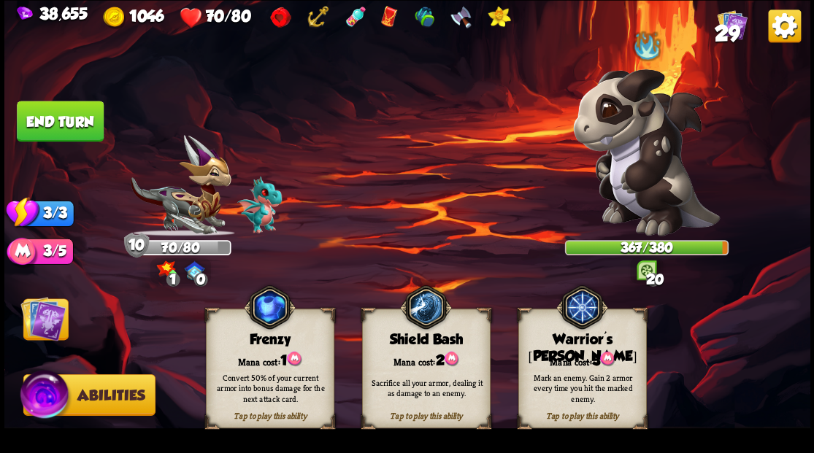
click at [600, 345] on div "Warrior's [PERSON_NAME]" at bounding box center [581, 349] width 127 height 34
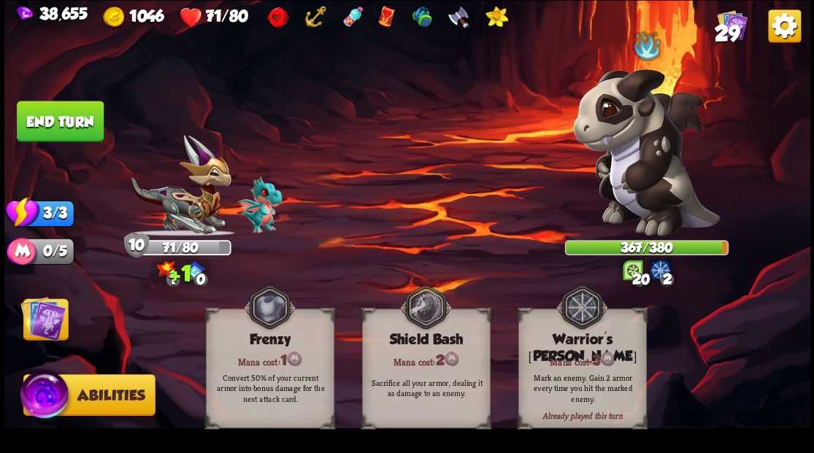
click at [41, 330] on img at bounding box center [42, 318] width 45 height 45
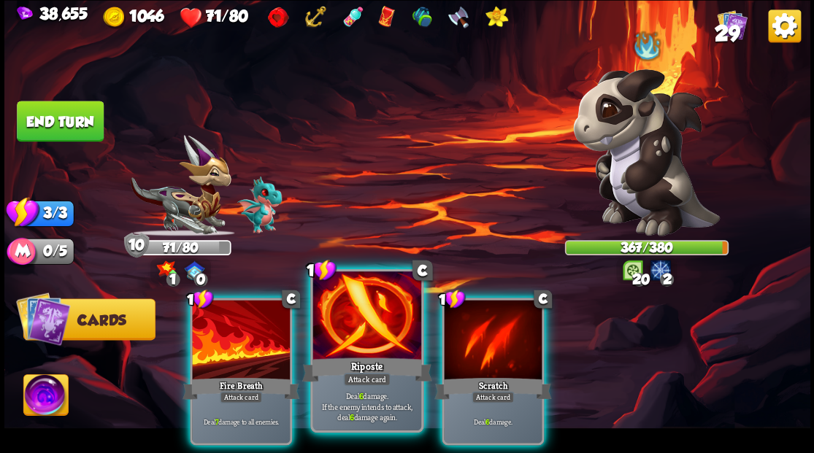
click at [370, 333] on div at bounding box center [367, 317] width 108 height 91
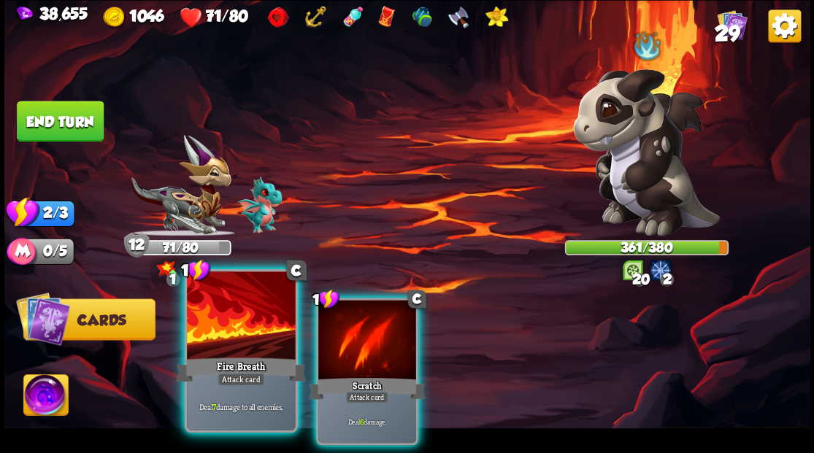
click at [243, 337] on div at bounding box center [241, 317] width 108 height 91
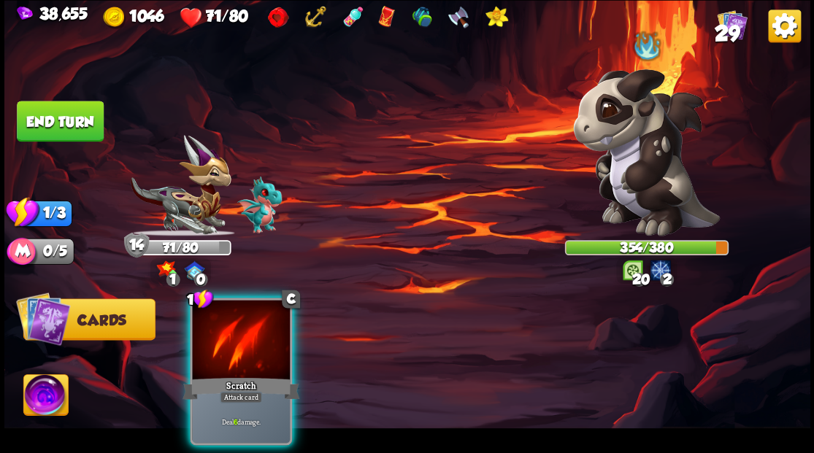
click at [243, 337] on div at bounding box center [241, 341] width 98 height 83
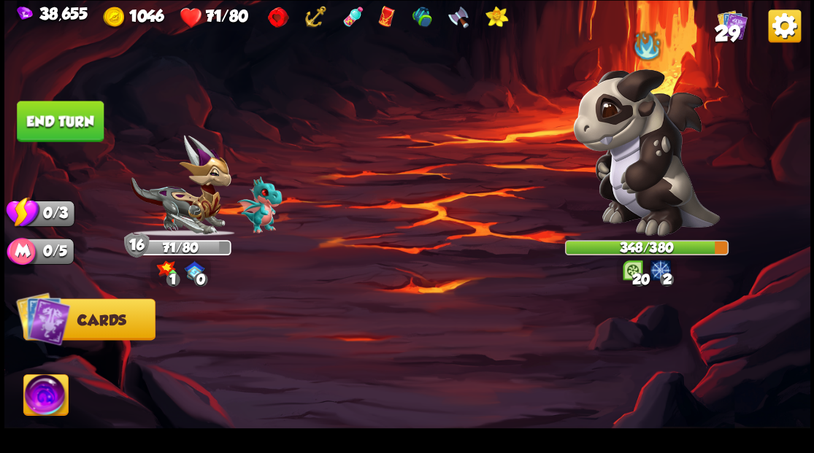
click at [64, 122] on button "End turn" at bounding box center [60, 121] width 87 height 41
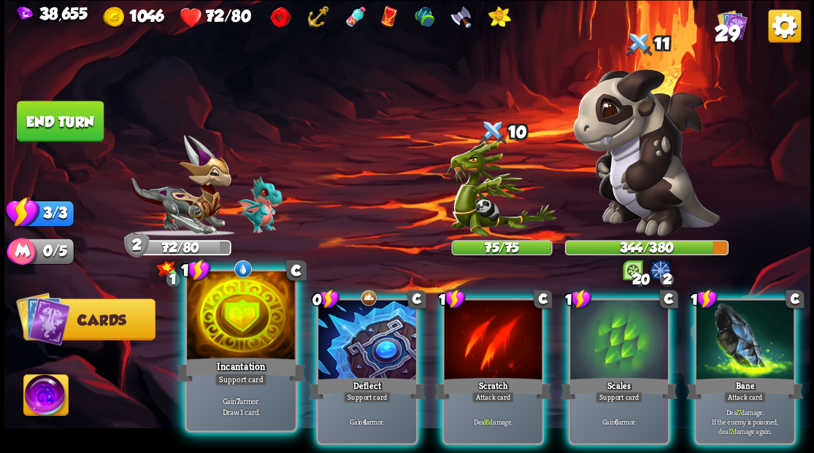
click at [241, 329] on div at bounding box center [241, 317] width 108 height 91
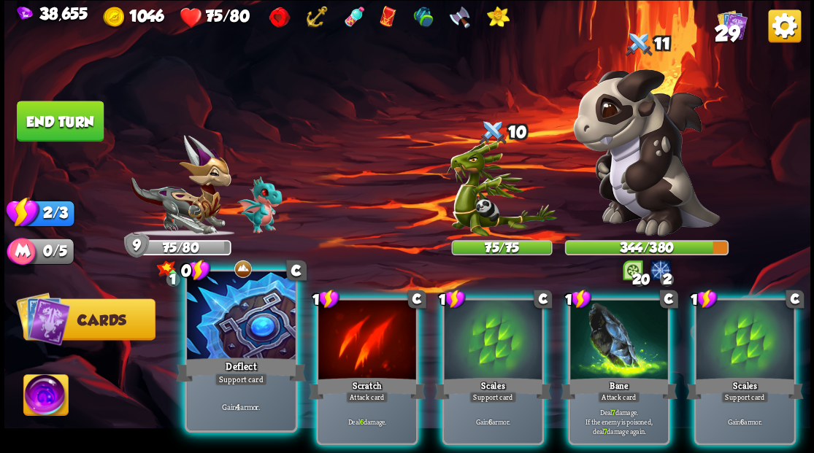
click at [226, 335] on div at bounding box center [241, 317] width 108 height 91
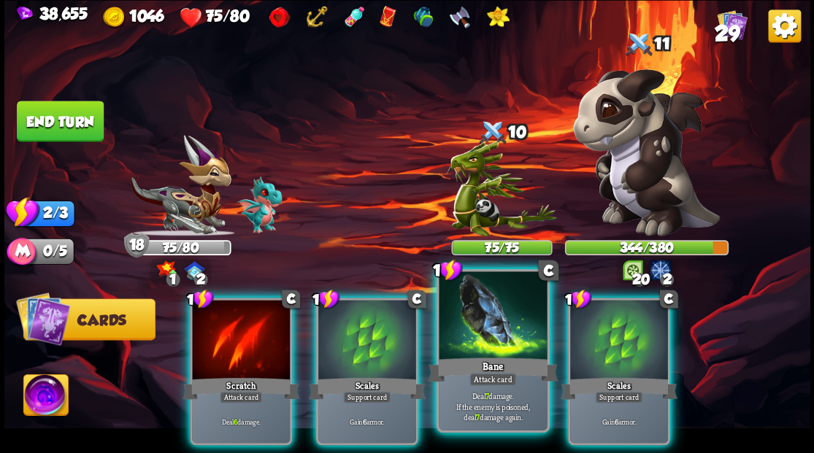
click at [472, 334] on div at bounding box center [493, 317] width 108 height 91
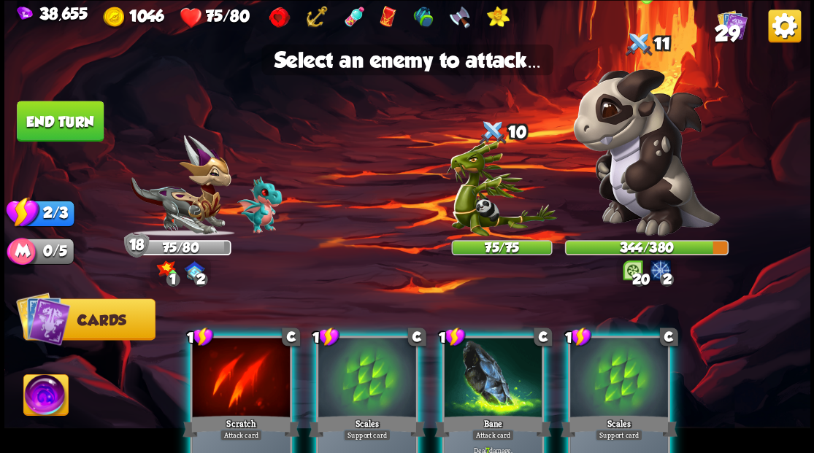
click at [626, 170] on img at bounding box center [646, 152] width 147 height 167
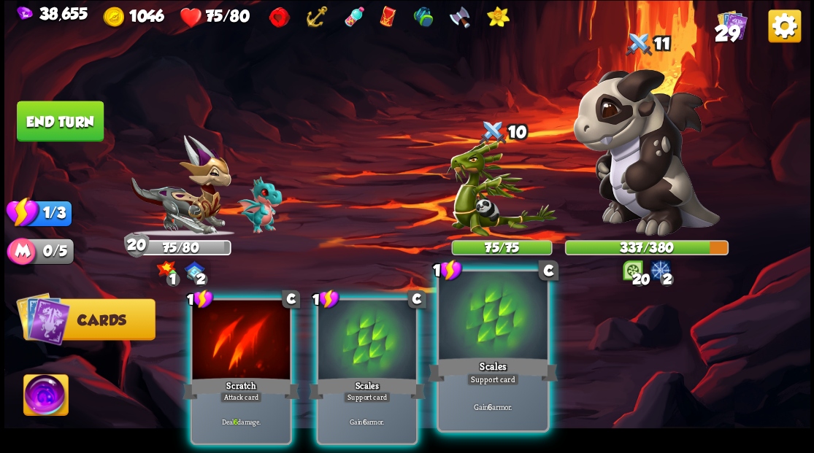
click at [482, 342] on div at bounding box center [493, 317] width 108 height 91
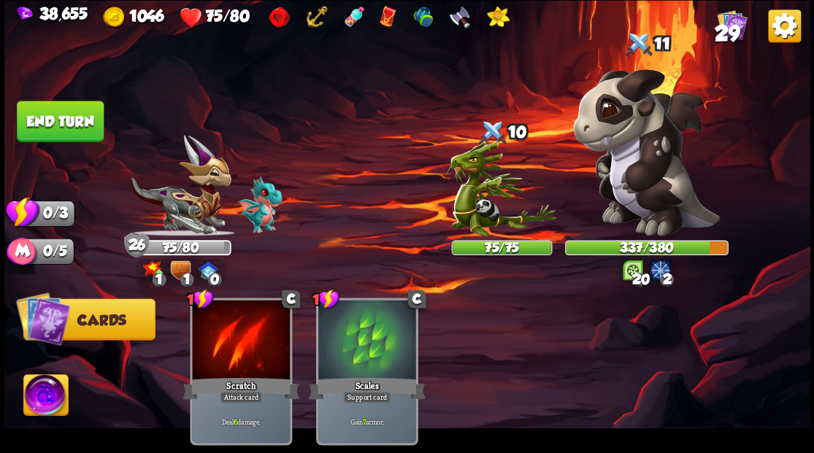
click at [77, 145] on img at bounding box center [407, 226] width 806 height 453
click at [59, 120] on button "End turn" at bounding box center [60, 121] width 87 height 41
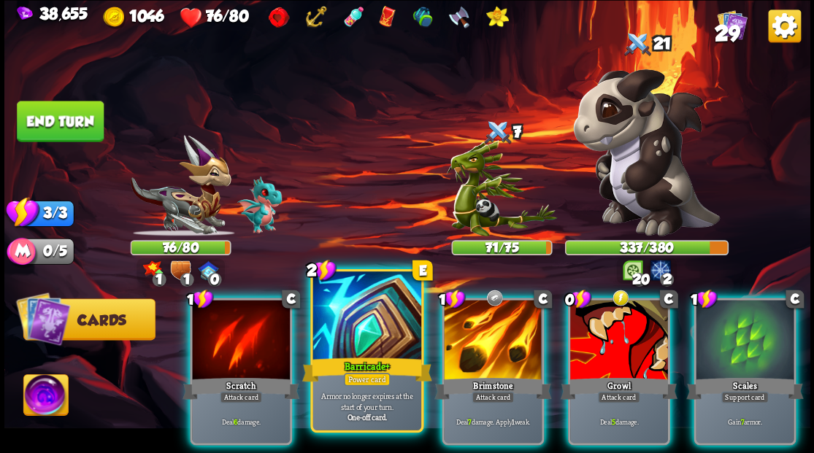
click at [373, 335] on div at bounding box center [367, 317] width 108 height 91
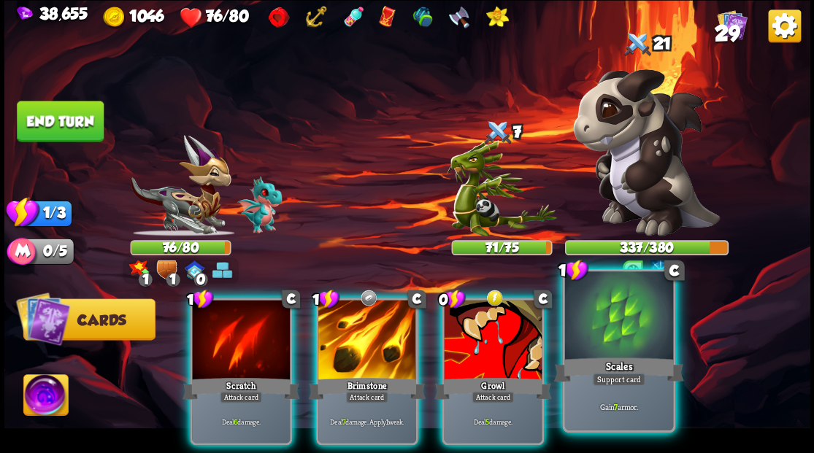
click at [612, 356] on div "Scales" at bounding box center [619, 369] width 130 height 29
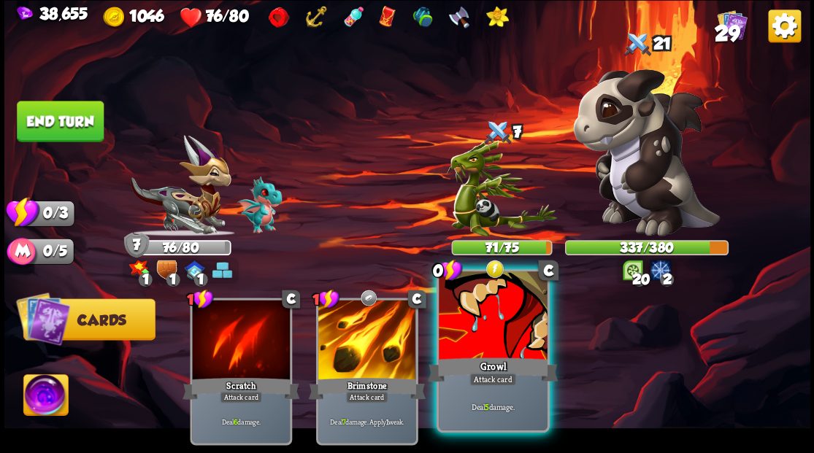
click at [500, 345] on div at bounding box center [493, 317] width 108 height 91
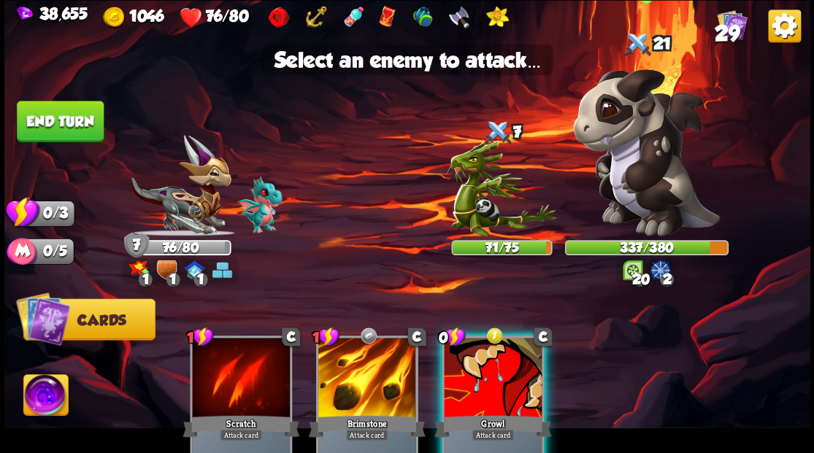
click at [651, 188] on img at bounding box center [646, 152] width 147 height 167
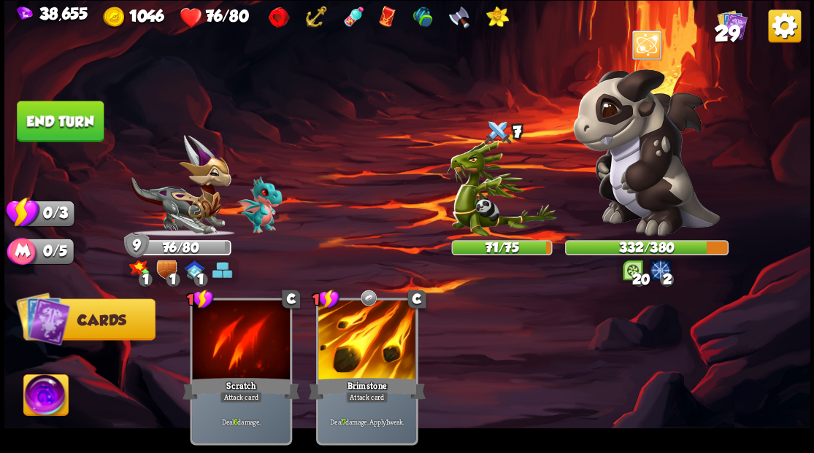
click at [64, 115] on button "End turn" at bounding box center [60, 121] width 87 height 41
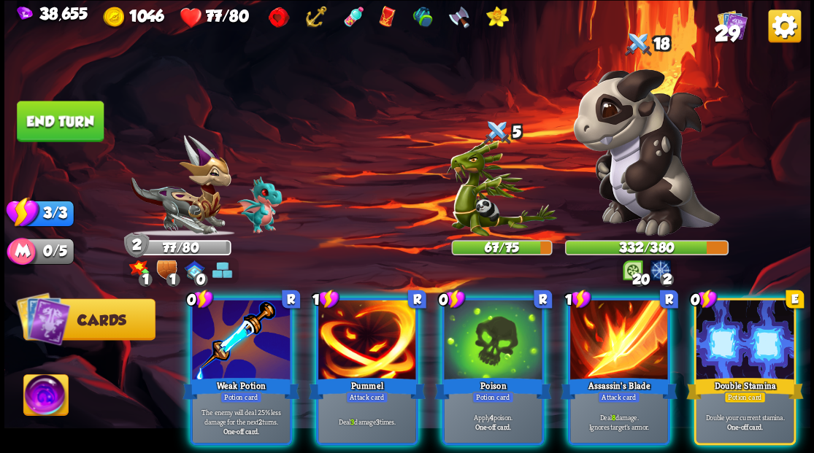
click at [781, 331] on div at bounding box center [745, 341] width 98 height 83
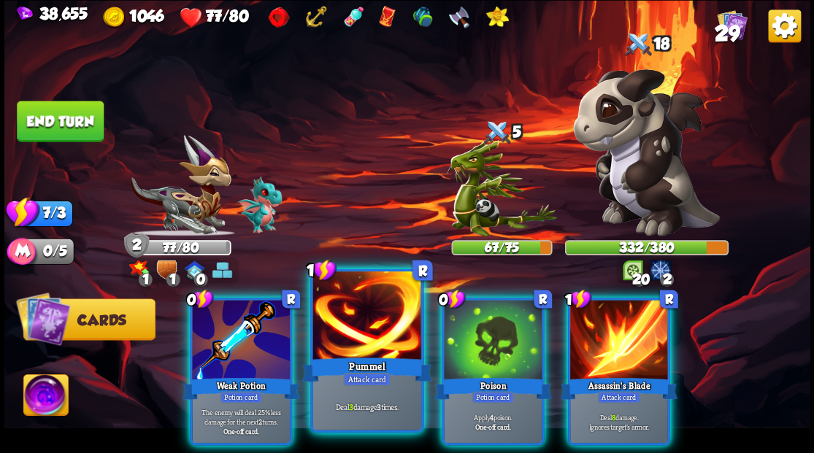
drag, startPoint x: 376, startPoint y: 329, endPoint x: 386, endPoint y: 310, distance: 21.9
click at [378, 324] on div at bounding box center [367, 317] width 108 height 91
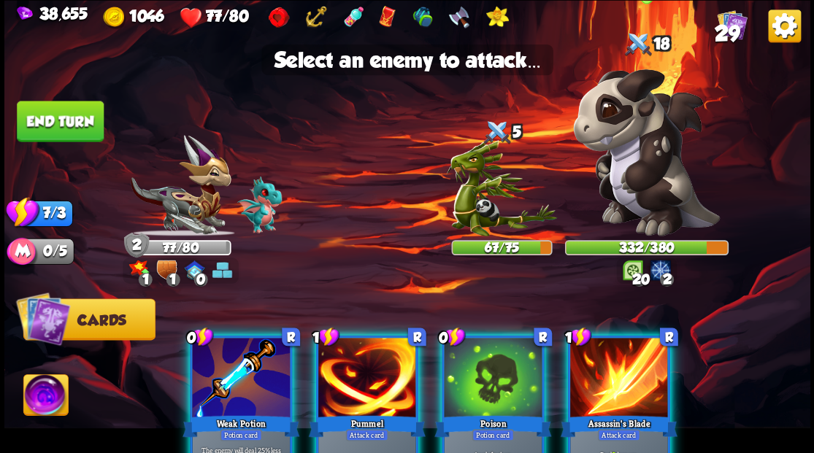
click at [628, 163] on img at bounding box center [646, 152] width 147 height 167
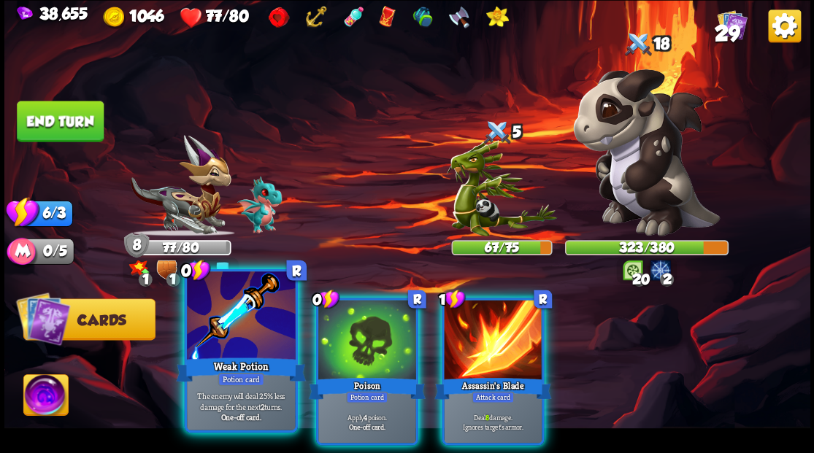
click at [240, 347] on div at bounding box center [241, 317] width 108 height 91
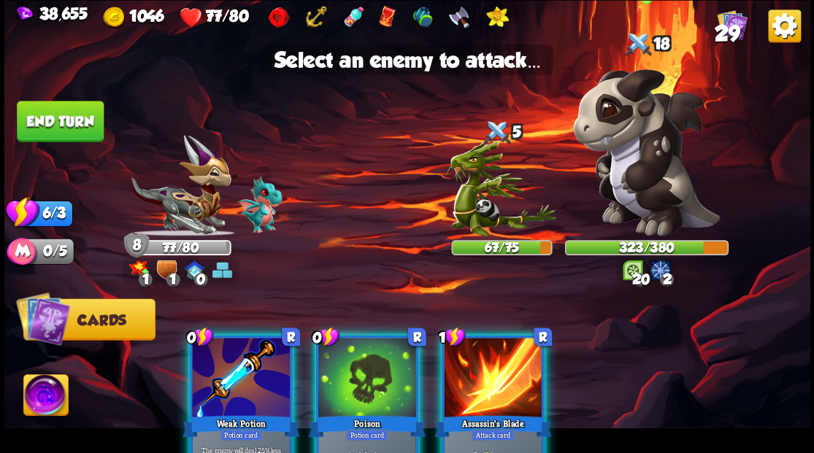
click at [633, 174] on img at bounding box center [646, 152] width 147 height 167
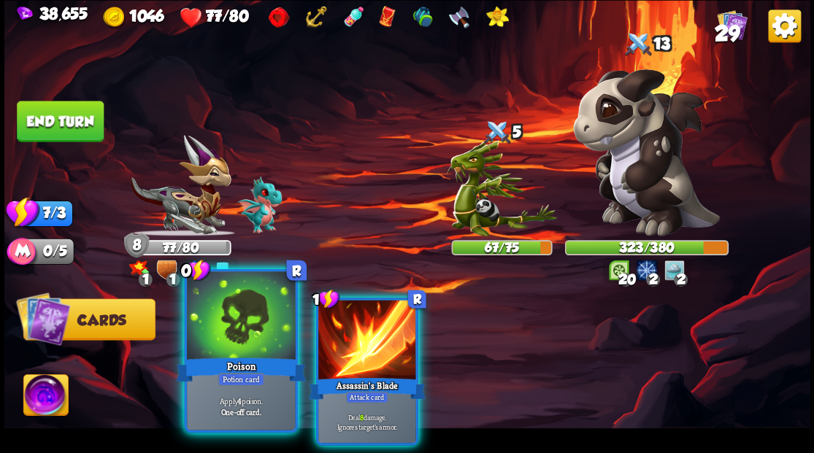
click at [259, 348] on div at bounding box center [241, 317] width 108 height 91
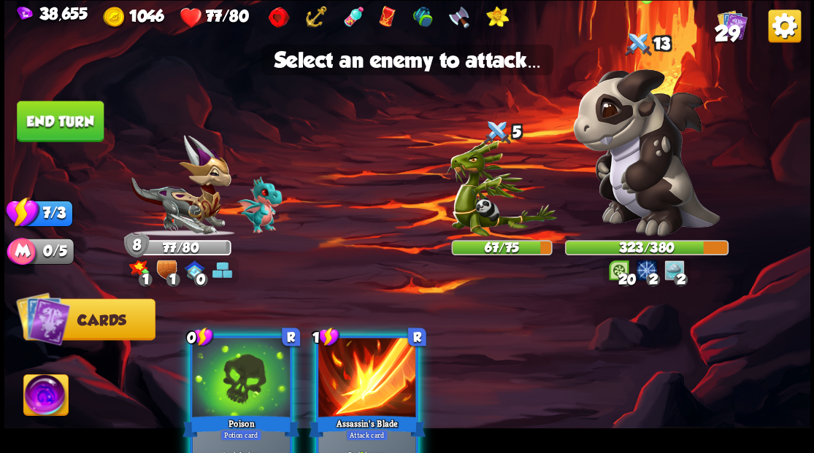
click at [627, 159] on img at bounding box center [646, 152] width 147 height 167
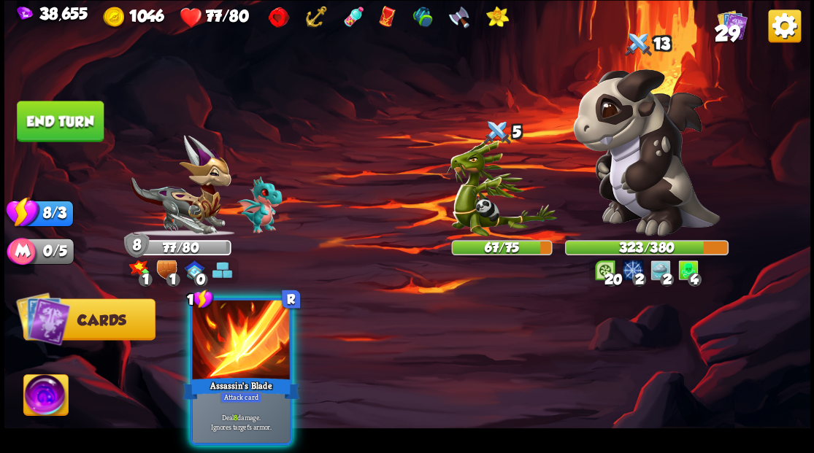
click at [619, 177] on img at bounding box center [646, 152] width 147 height 167
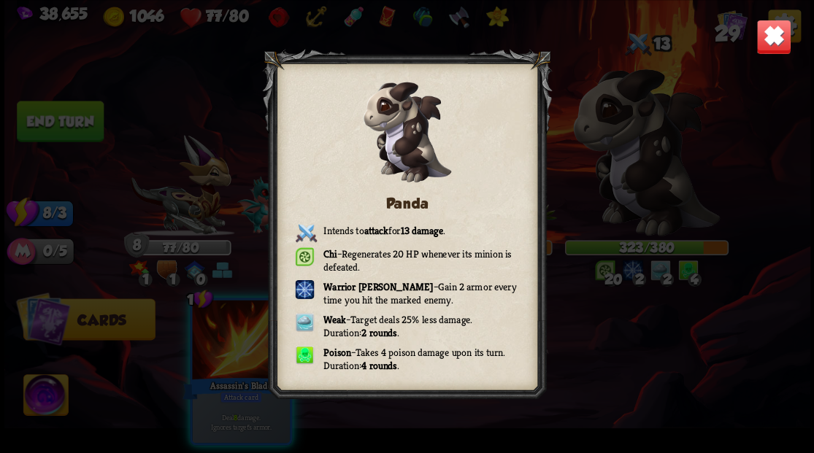
click at [773, 57] on div "Panda Intends to attack for 13 damage . Chi – Regenerates 20 HP whenever its mi…" at bounding box center [407, 226] width 806 height 453
click at [762, 50] on img at bounding box center [773, 36] width 35 height 35
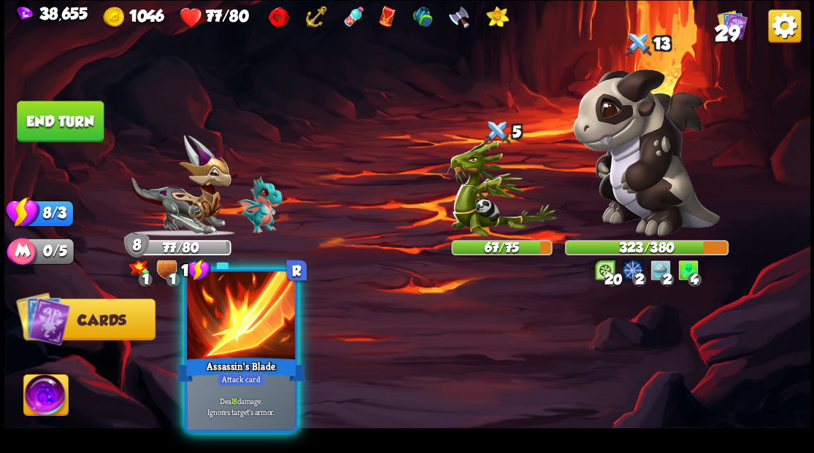
click at [256, 334] on div at bounding box center [241, 317] width 108 height 91
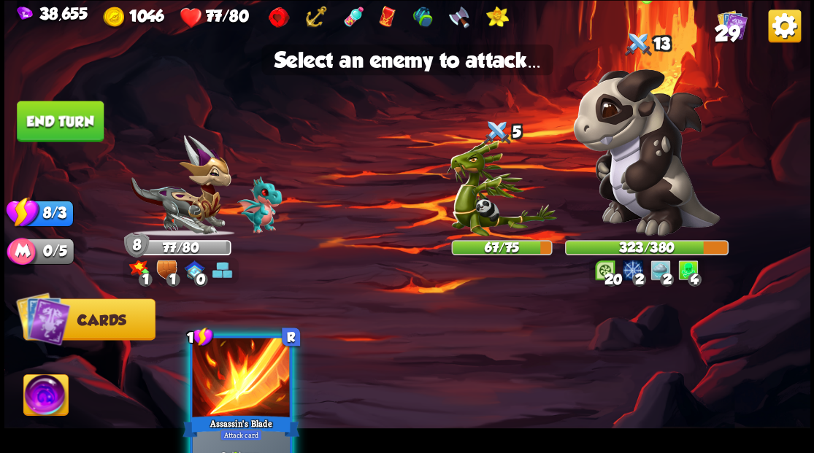
click at [625, 171] on img at bounding box center [646, 152] width 147 height 167
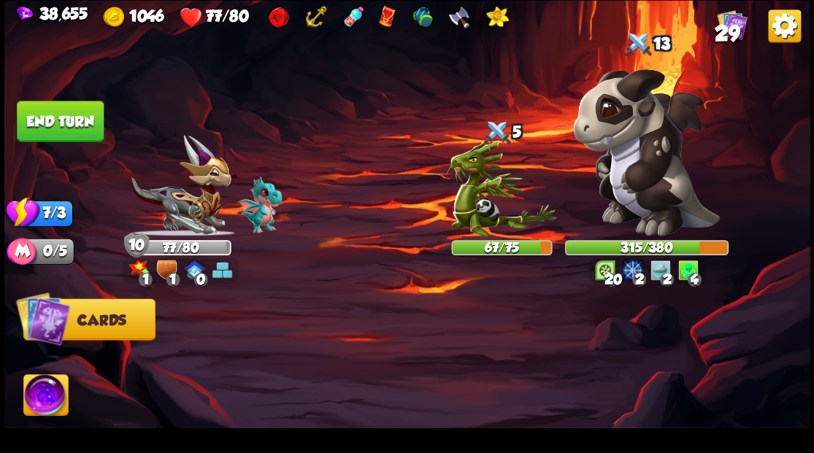
click at [69, 134] on button "End turn" at bounding box center [60, 121] width 87 height 41
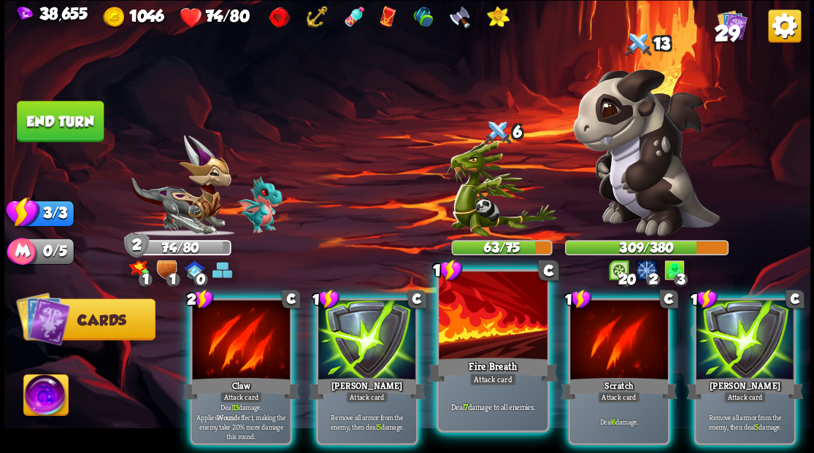
click at [482, 345] on div at bounding box center [493, 317] width 108 height 91
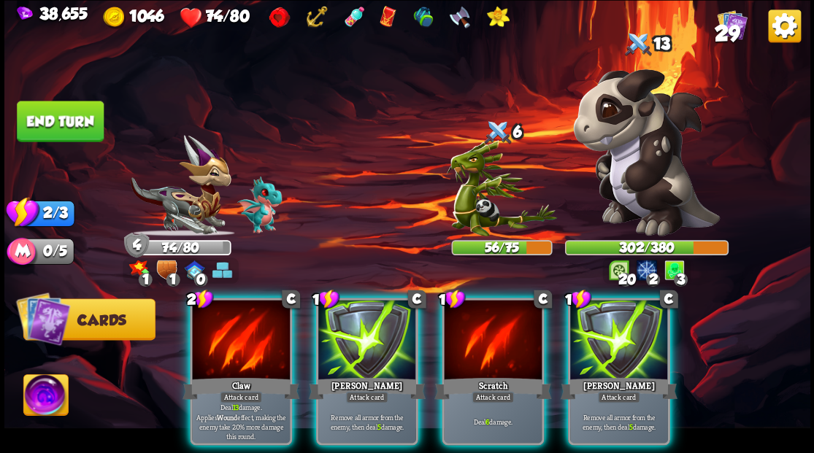
drag, startPoint x: 628, startPoint y: 334, endPoint x: 640, endPoint y: 263, distance: 72.5
click at [628, 329] on div at bounding box center [619, 341] width 98 height 83
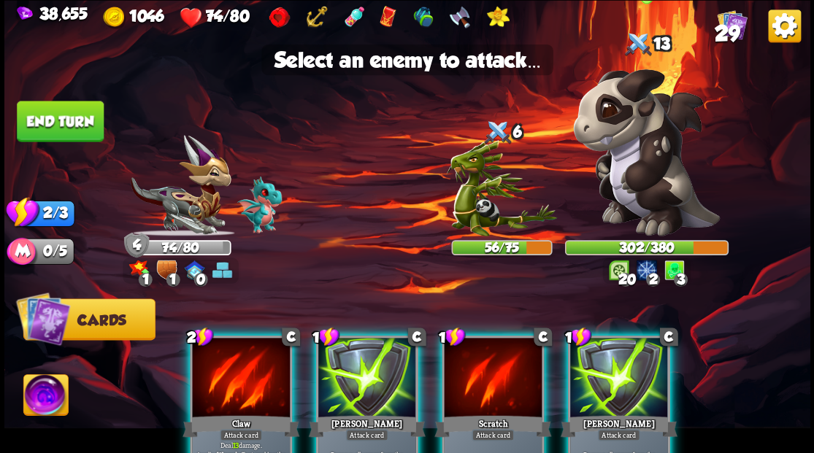
click at [650, 175] on img at bounding box center [646, 152] width 147 height 167
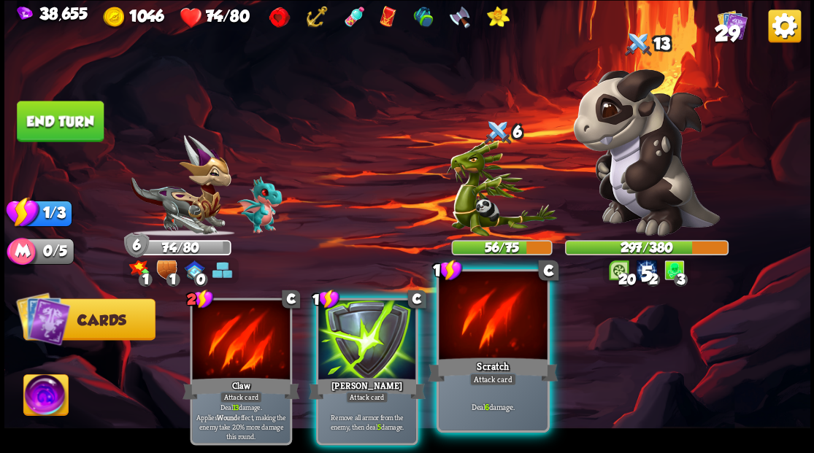
click at [495, 340] on div at bounding box center [493, 317] width 108 height 91
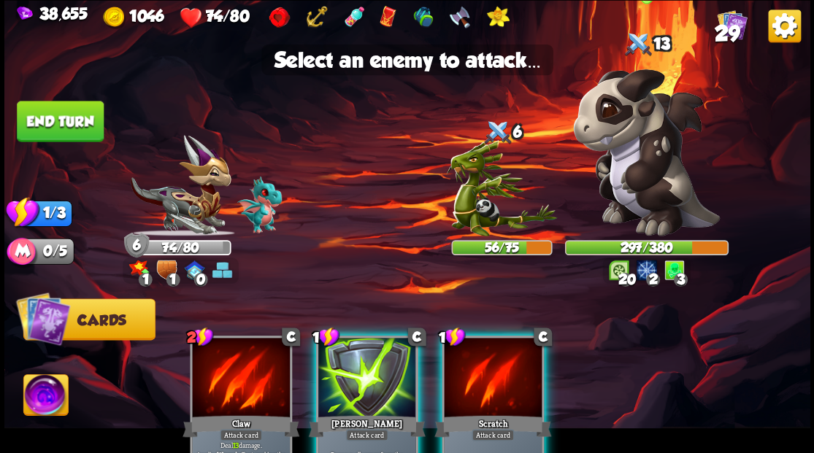
click at [628, 199] on img at bounding box center [646, 152] width 147 height 167
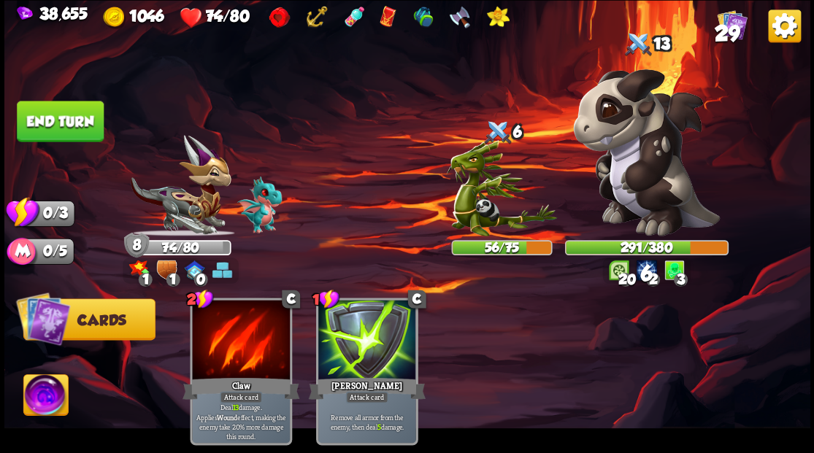
drag, startPoint x: 72, startPoint y: 111, endPoint x: 252, endPoint y: 164, distance: 187.2
click at [73, 112] on button "End turn" at bounding box center [60, 121] width 87 height 41
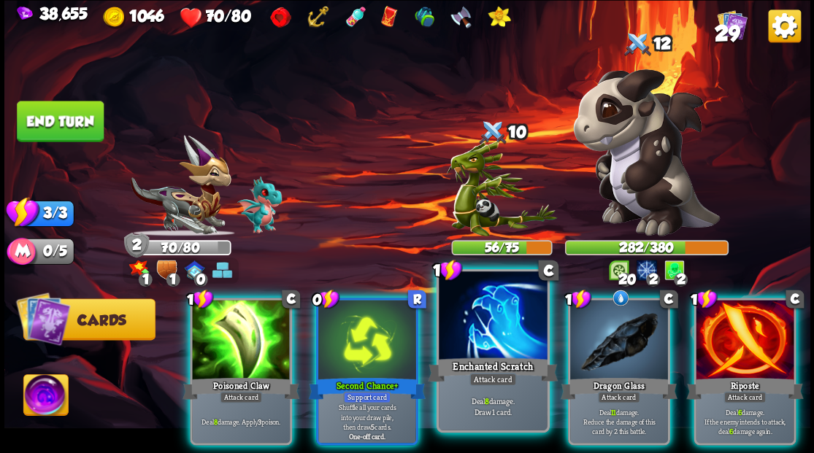
click at [481, 352] on div at bounding box center [493, 317] width 108 height 91
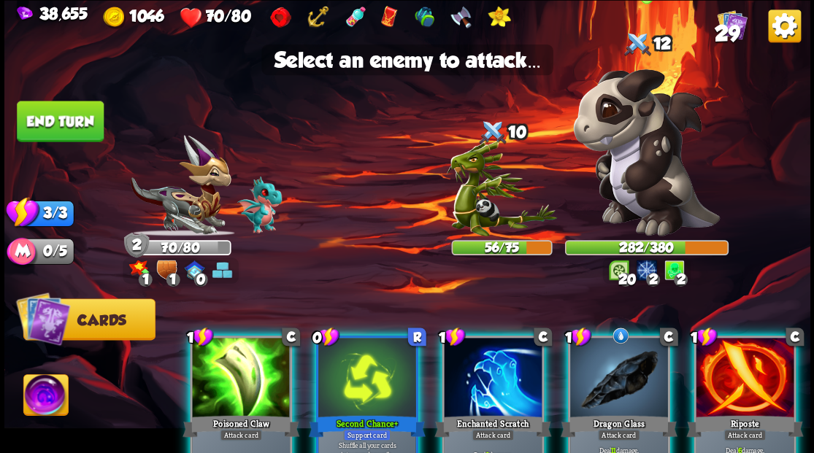
click at [635, 191] on img at bounding box center [646, 152] width 147 height 167
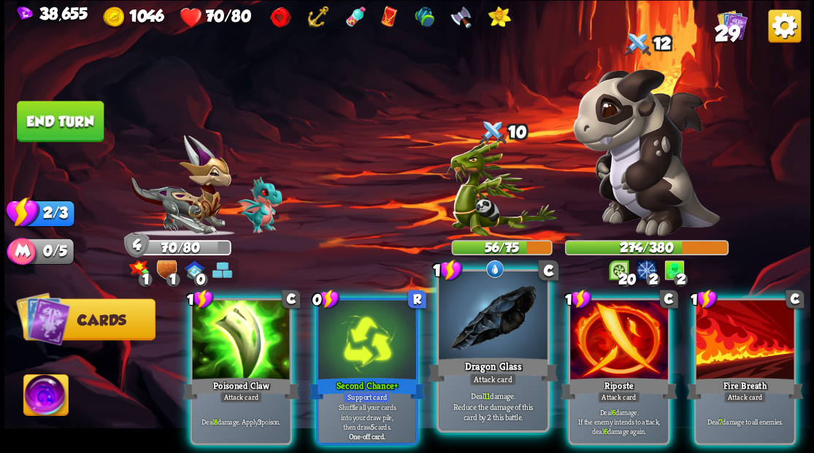
click at [507, 338] on div at bounding box center [493, 317] width 108 height 91
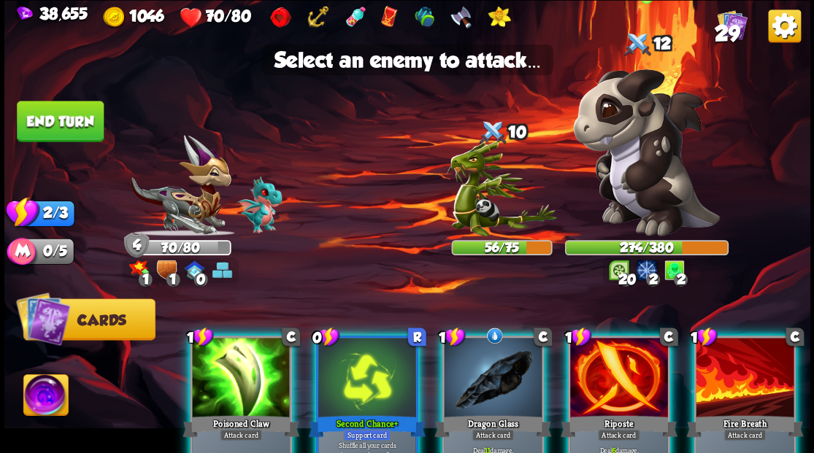
click at [668, 178] on img at bounding box center [646, 152] width 147 height 167
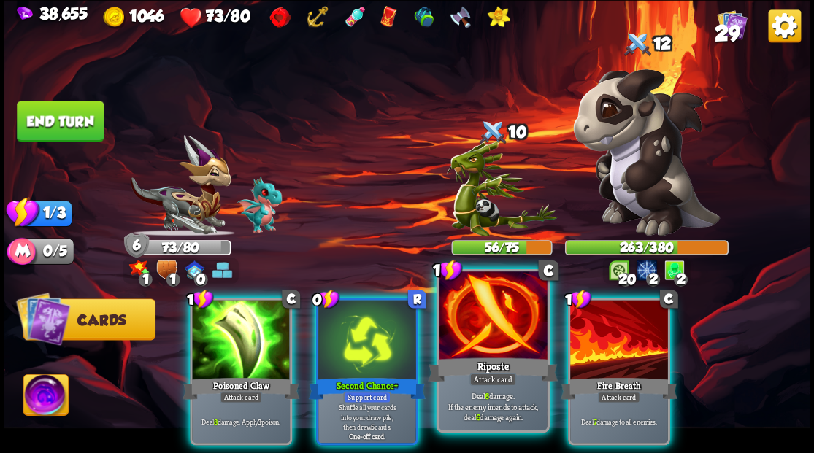
drag, startPoint x: 508, startPoint y: 327, endPoint x: 516, endPoint y: 323, distance: 8.5
click at [510, 327] on div at bounding box center [493, 317] width 108 height 91
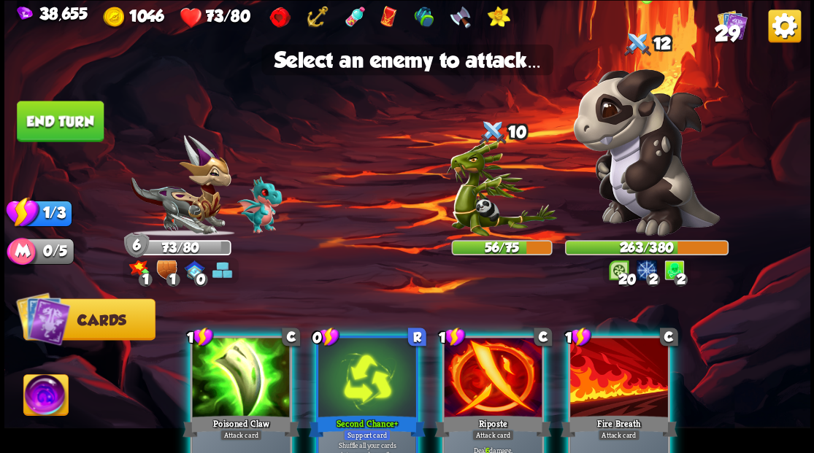
click at [642, 180] on img at bounding box center [646, 152] width 147 height 167
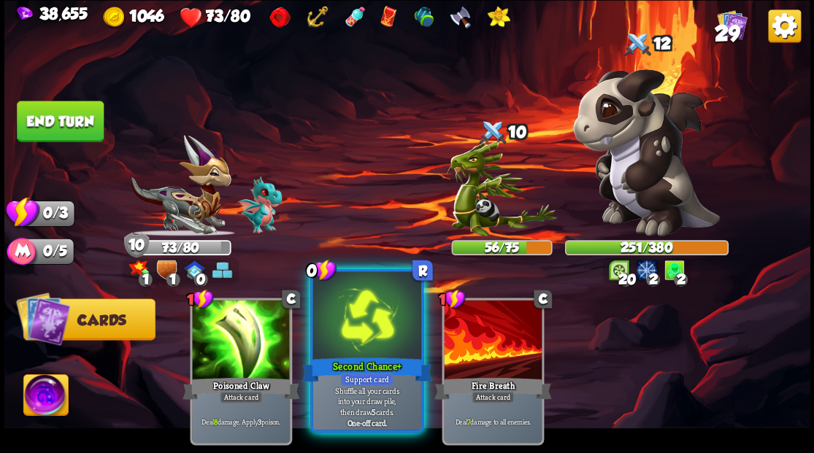
click at [364, 327] on div at bounding box center [367, 317] width 108 height 91
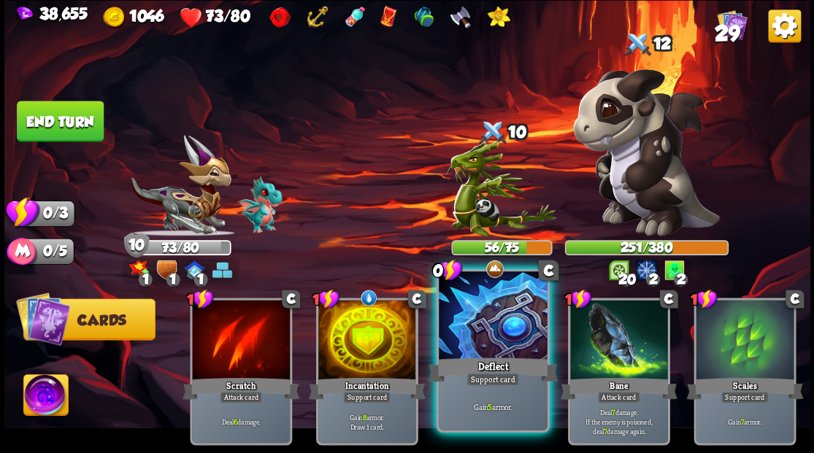
click at [483, 343] on div at bounding box center [493, 317] width 108 height 91
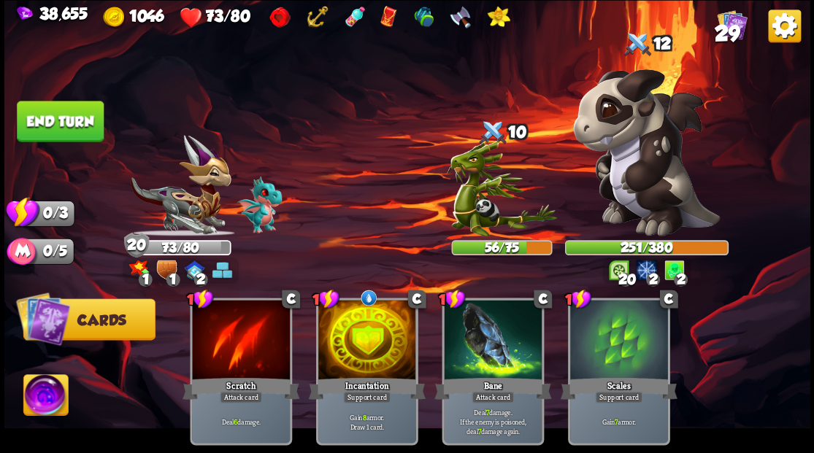
click at [58, 134] on button "End turn" at bounding box center [60, 121] width 87 height 41
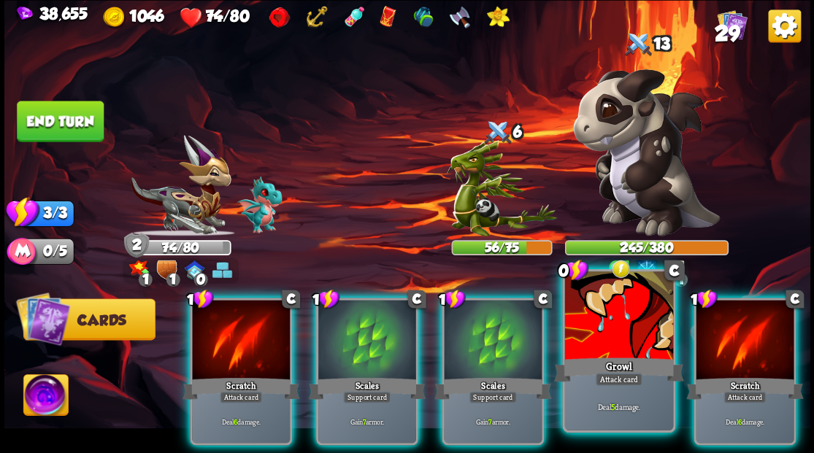
click at [599, 353] on div "0 C Growl Attack card Deal 5 damage." at bounding box center [618, 351] width 113 height 164
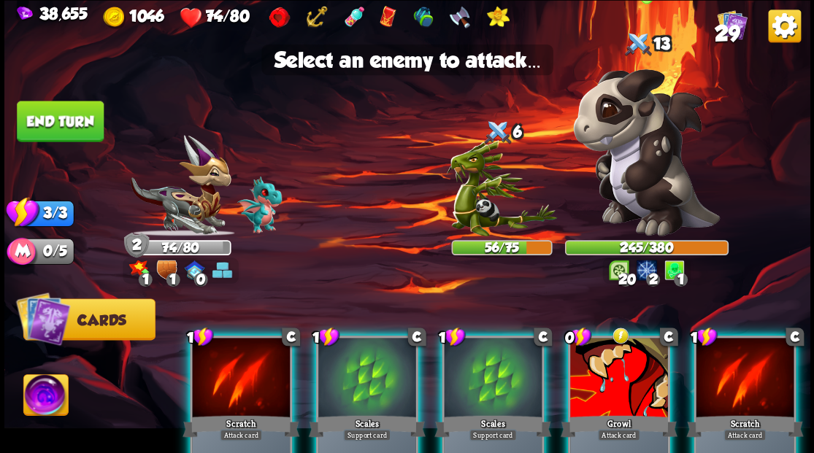
click at [624, 150] on img at bounding box center [646, 152] width 147 height 167
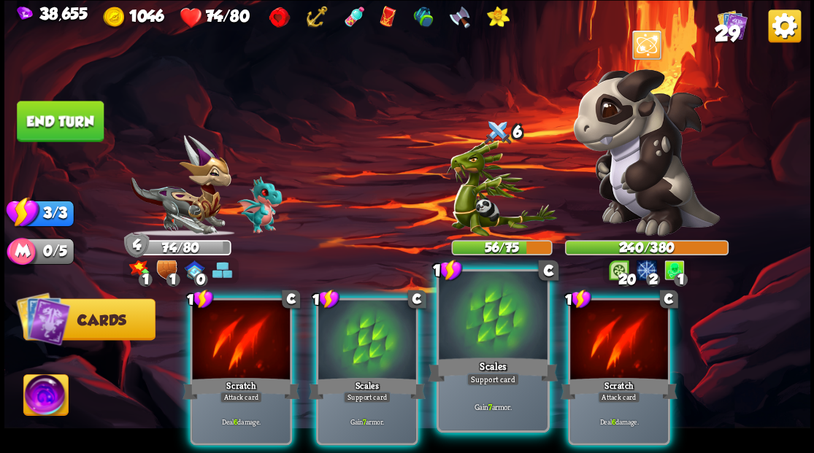
click at [502, 359] on div "Scales" at bounding box center [493, 369] width 130 height 29
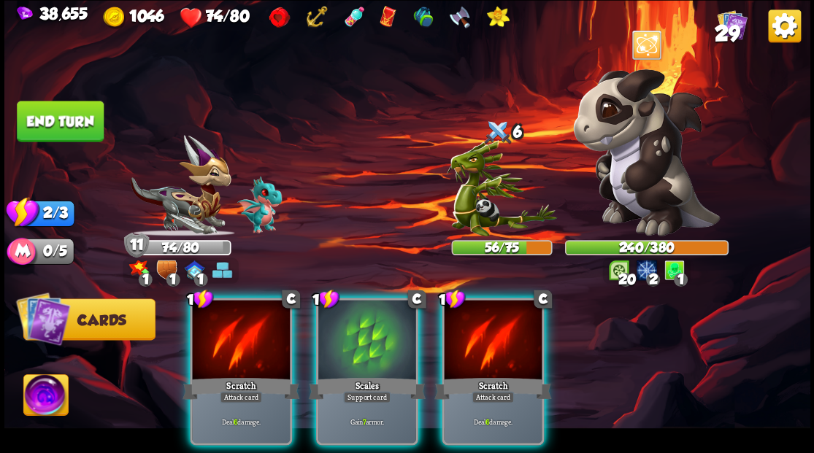
drag, startPoint x: 502, startPoint y: 359, endPoint x: 499, endPoint y: 268, distance: 91.3
click at [502, 375] on div "Scratch" at bounding box center [493, 388] width 117 height 26
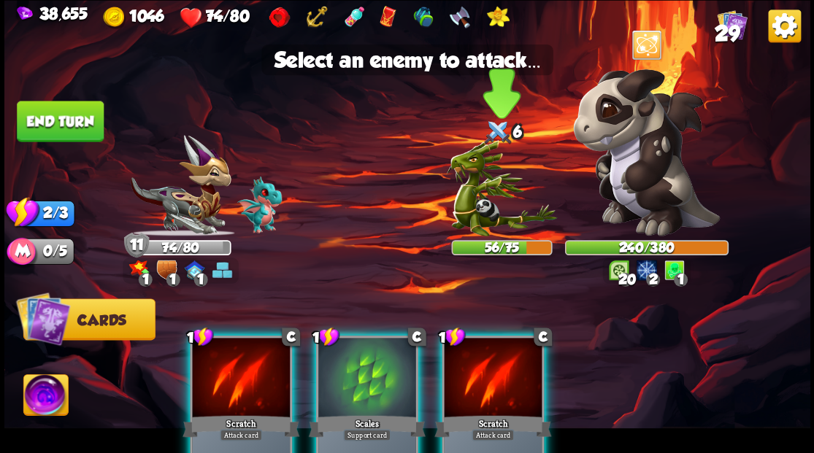
click at [489, 198] on img at bounding box center [501, 188] width 111 height 96
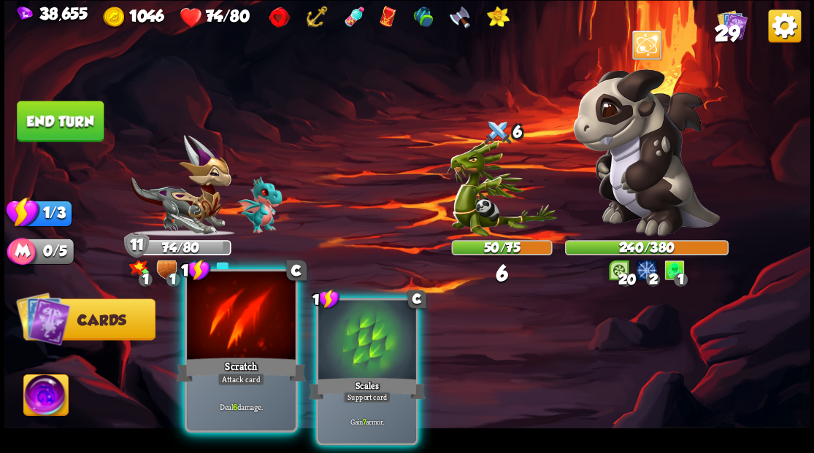
click at [237, 337] on div at bounding box center [241, 317] width 108 height 91
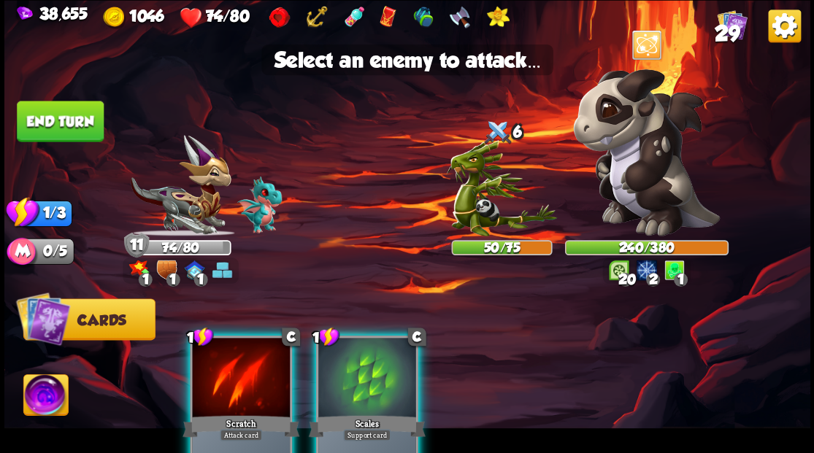
click at [367, 374] on div at bounding box center [367, 379] width 98 height 83
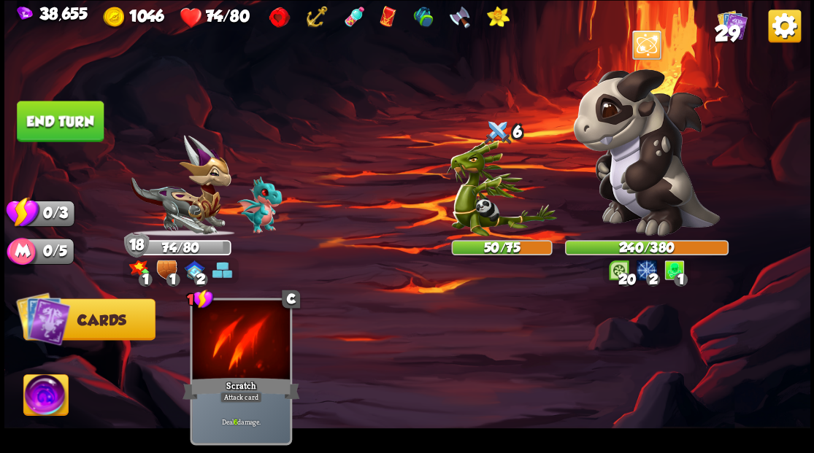
drag, startPoint x: 83, startPoint y: 125, endPoint x: 154, endPoint y: 147, distance: 74.8
click at [98, 131] on button "End turn" at bounding box center [60, 121] width 87 height 41
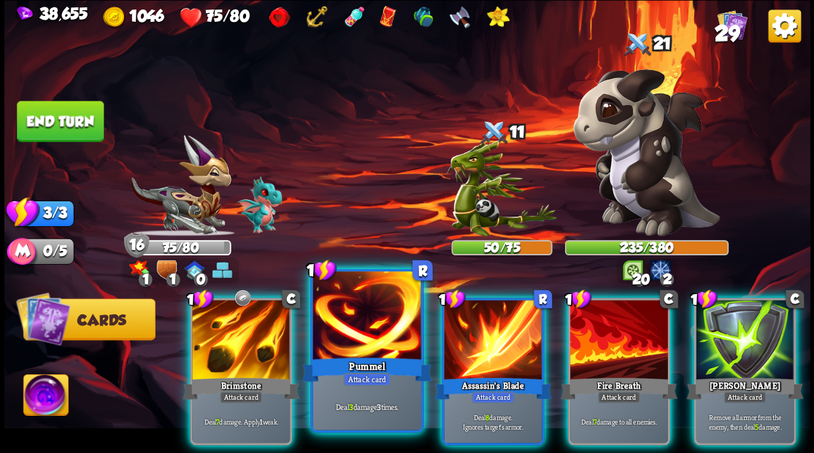
click at [348, 345] on div at bounding box center [367, 317] width 108 height 91
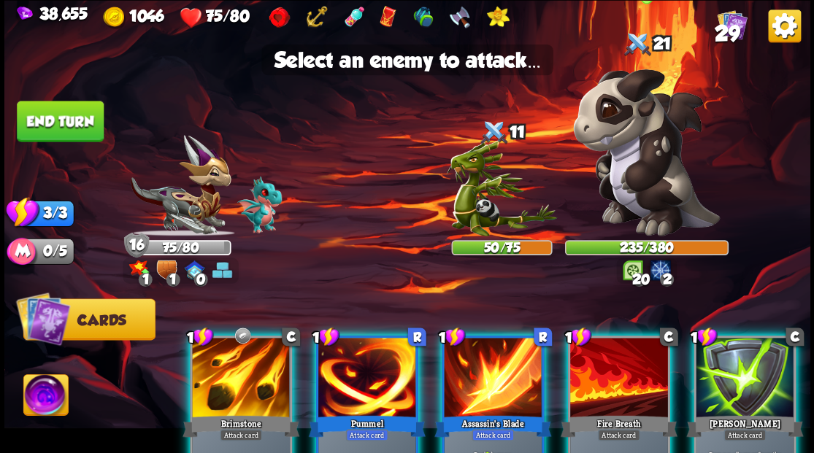
click at [640, 182] on img at bounding box center [646, 152] width 147 height 167
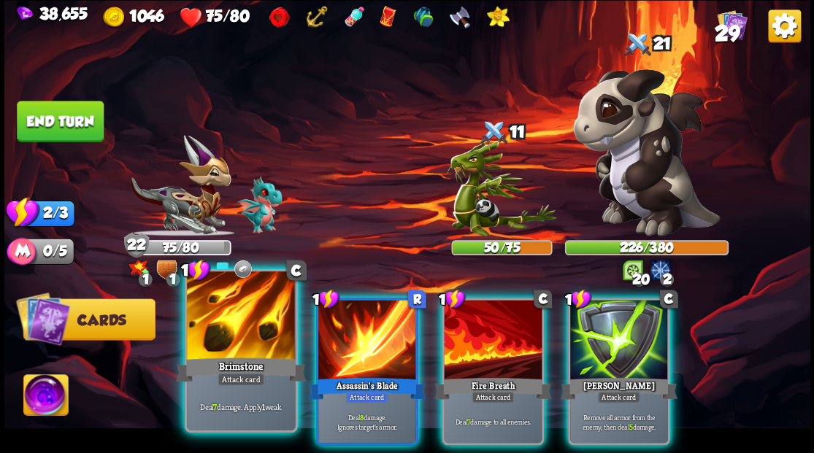
click at [238, 362] on div "Brimstone" at bounding box center [241, 369] width 130 height 29
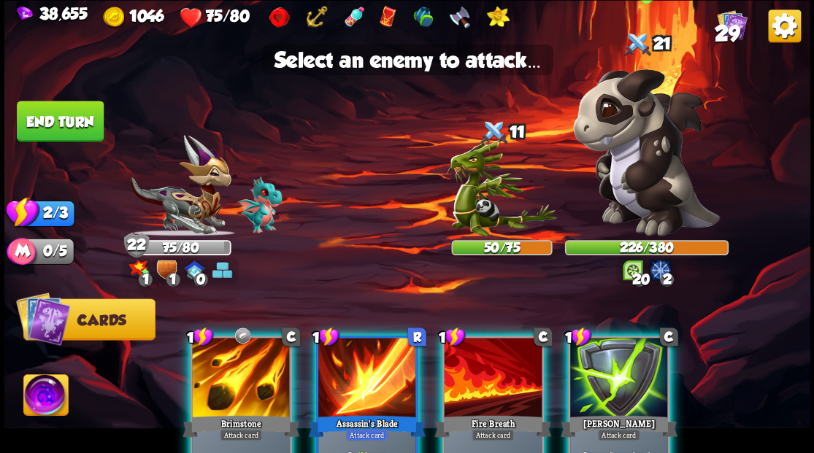
click at [653, 167] on img at bounding box center [646, 152] width 147 height 167
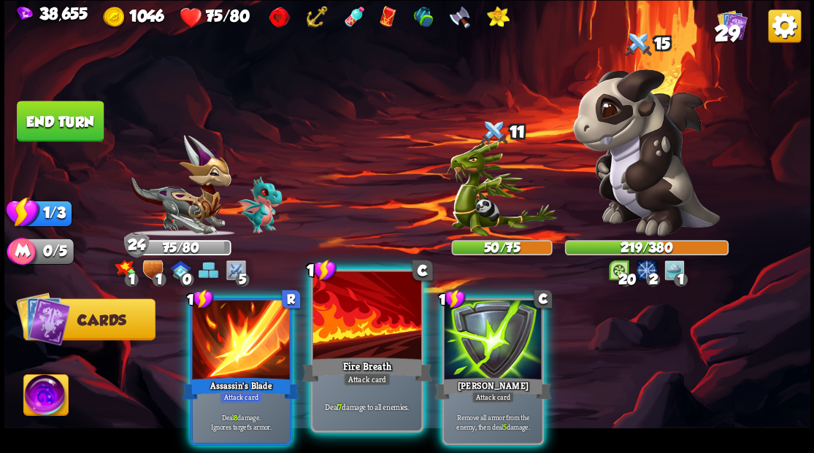
click at [358, 332] on div at bounding box center [367, 317] width 108 height 91
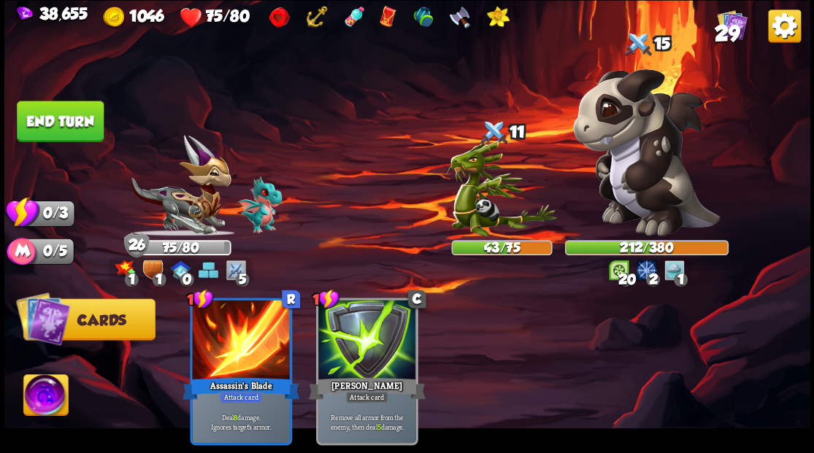
drag, startPoint x: 74, startPoint y: 130, endPoint x: 199, endPoint y: 213, distance: 149.7
click at [85, 131] on button "End turn" at bounding box center [60, 121] width 87 height 41
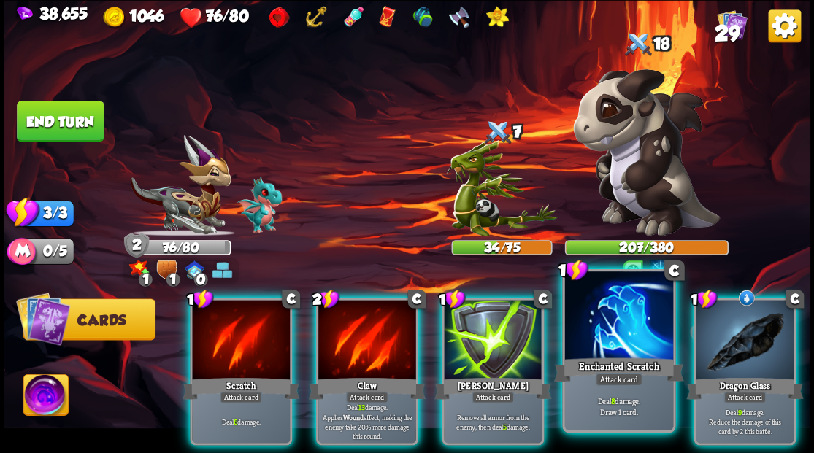
click at [625, 338] on div at bounding box center [618, 317] width 108 height 91
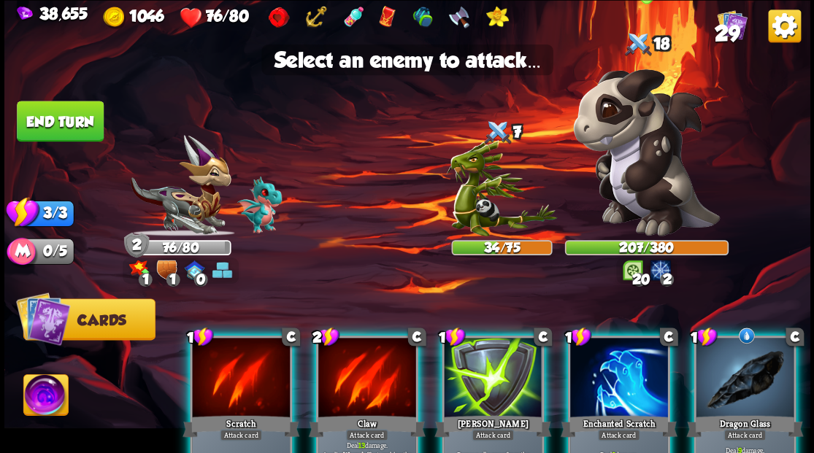
click at [632, 188] on img at bounding box center [646, 152] width 147 height 167
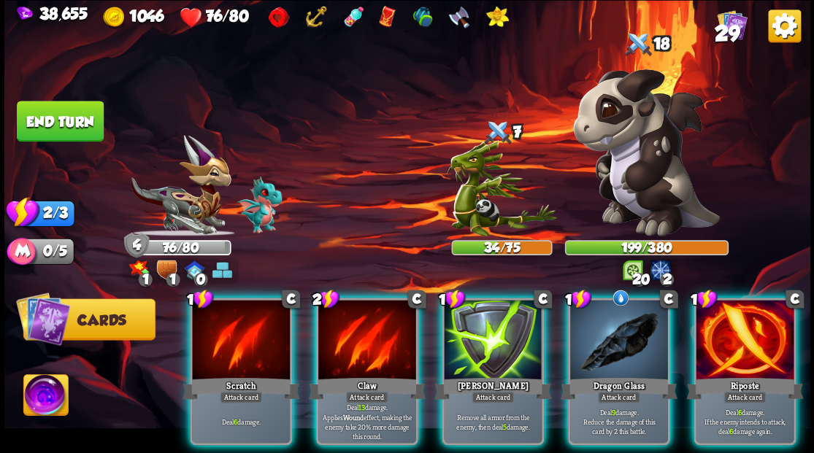
drag, startPoint x: 748, startPoint y: 327, endPoint x: 729, endPoint y: 284, distance: 47.1
click at [748, 327] on div at bounding box center [745, 341] width 98 height 83
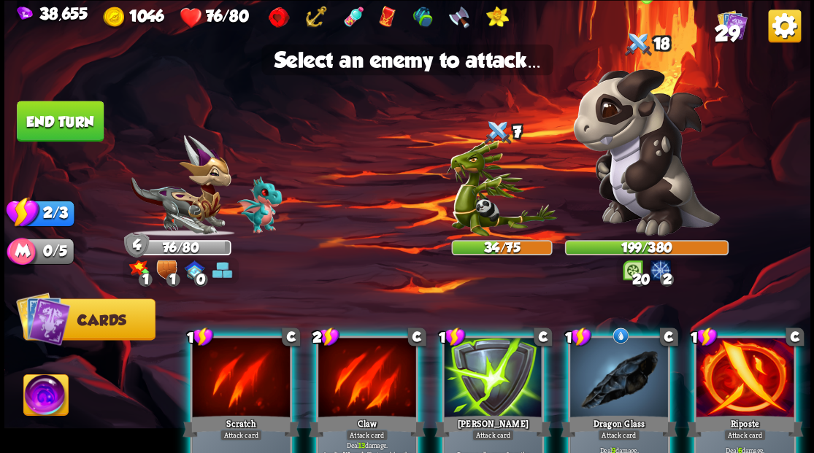
drag, startPoint x: 644, startPoint y: 176, endPoint x: 644, endPoint y: 188, distance: 11.7
click at [644, 177] on img at bounding box center [646, 152] width 147 height 167
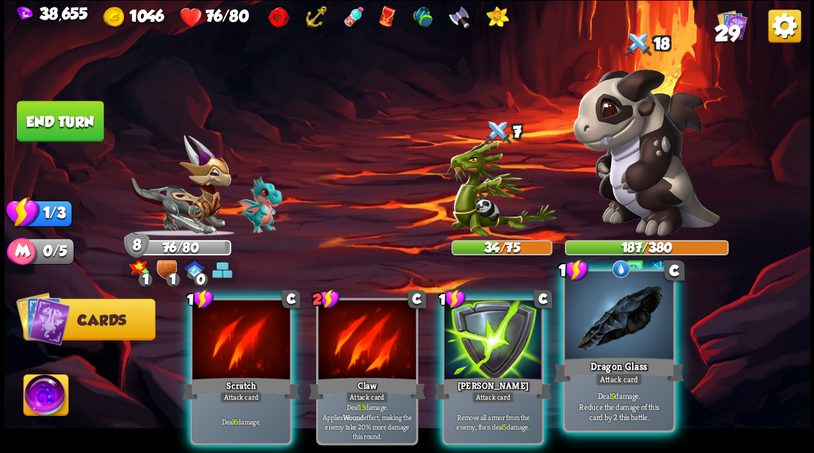
click at [638, 336] on div at bounding box center [618, 317] width 108 height 91
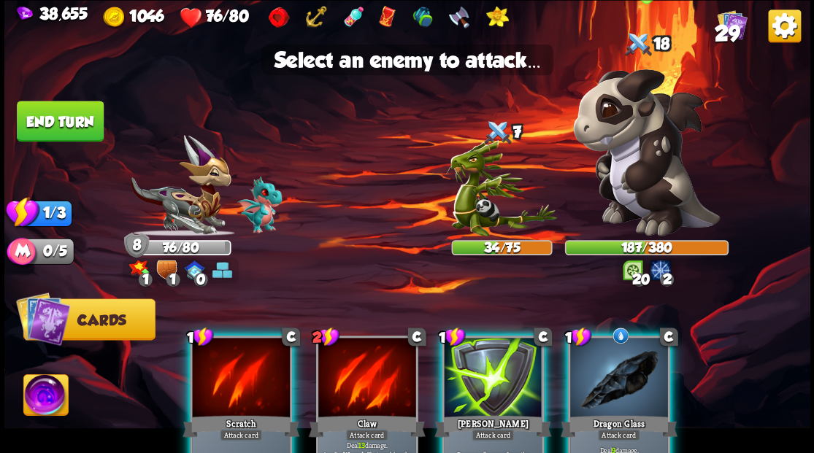
click at [643, 188] on img at bounding box center [646, 152] width 147 height 167
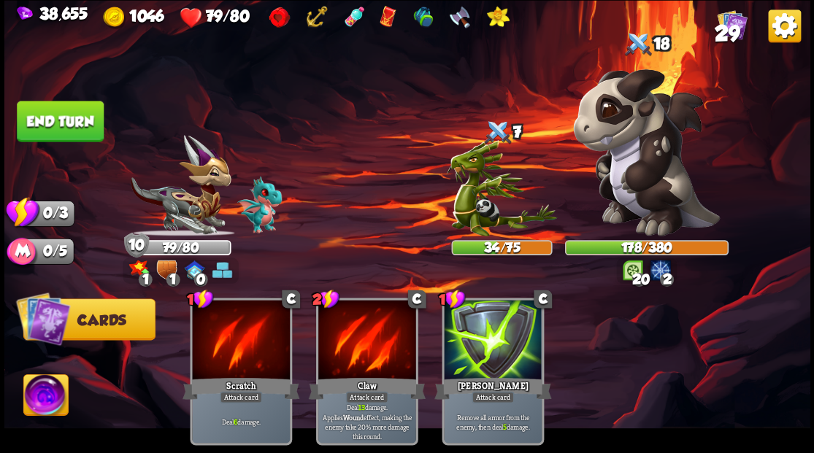
click at [86, 120] on button "End turn" at bounding box center [60, 121] width 87 height 41
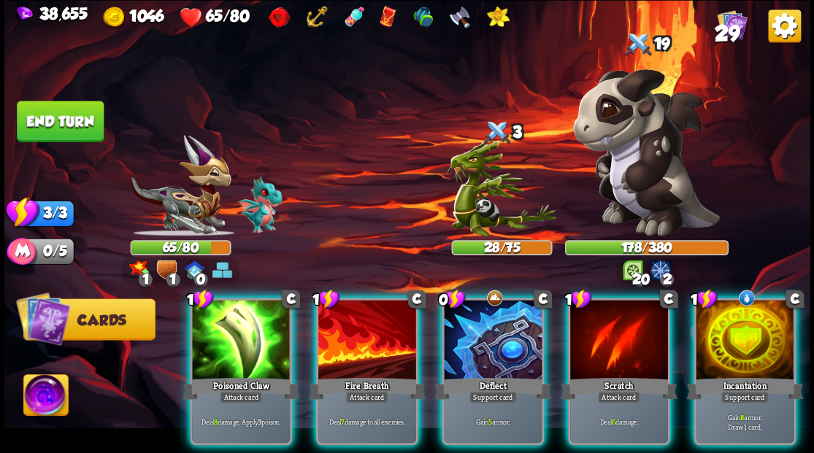
click at [767, 337] on div at bounding box center [745, 341] width 98 height 83
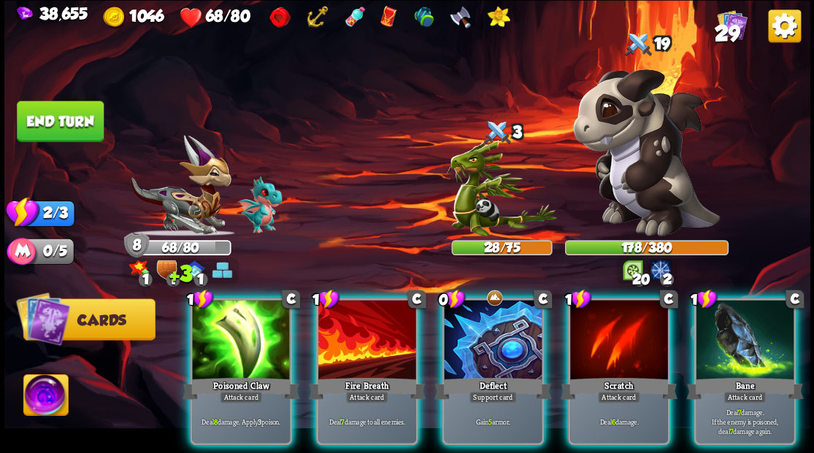
click at [500, 337] on div at bounding box center [493, 341] width 98 height 83
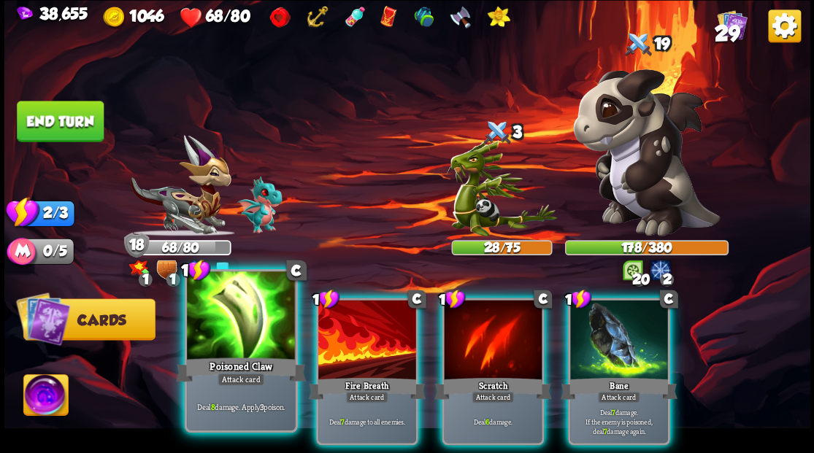
click at [250, 359] on div "Poisoned Claw" at bounding box center [241, 369] width 130 height 29
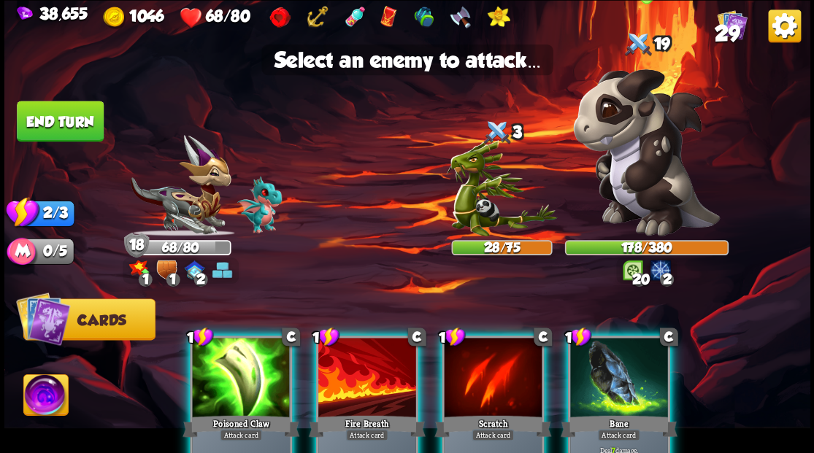
click at [654, 174] on img at bounding box center [646, 152] width 147 height 167
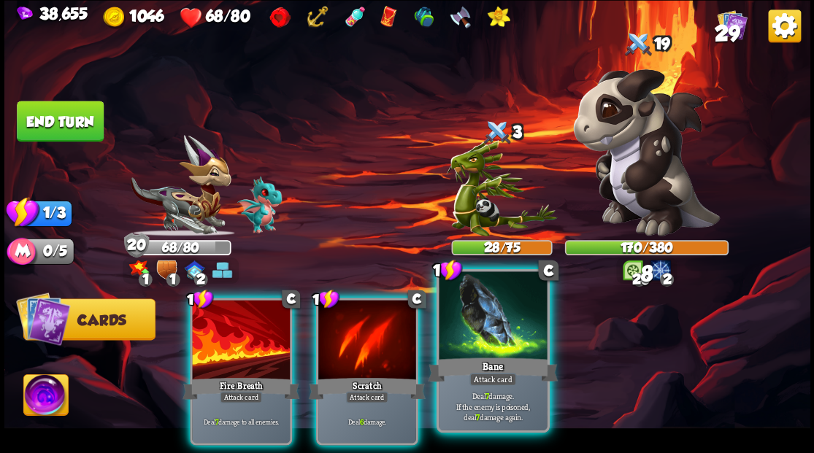
drag, startPoint x: 513, startPoint y: 320, endPoint x: 613, endPoint y: 249, distance: 122.6
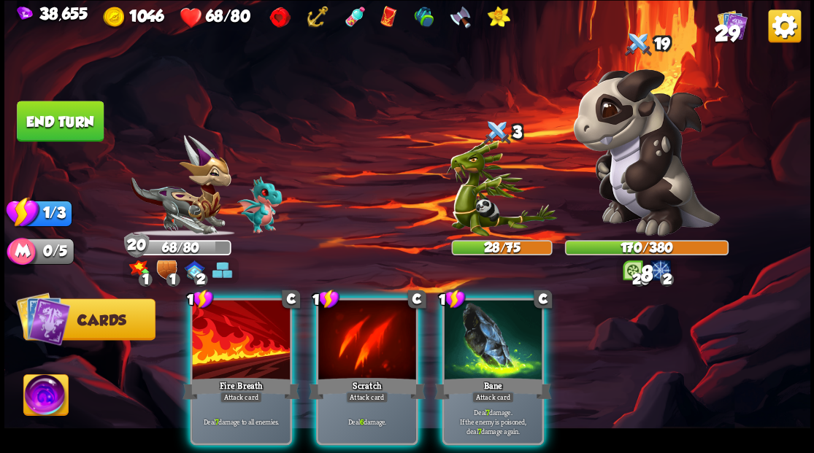
click at [514, 320] on div at bounding box center [493, 341] width 98 height 83
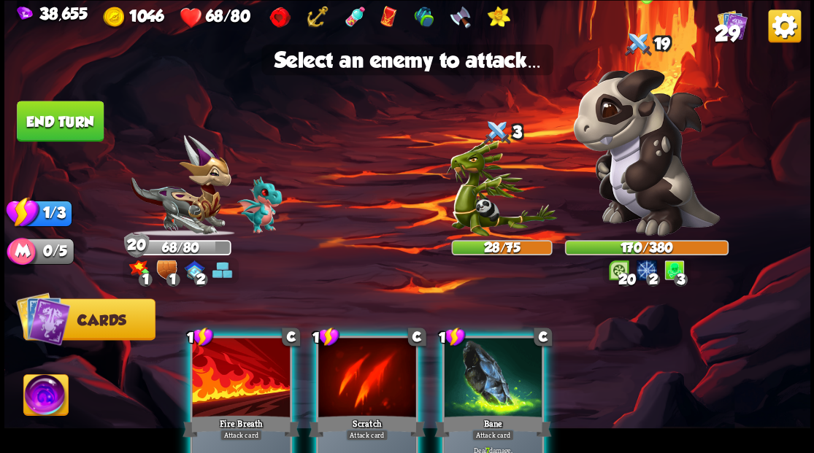
click at [626, 162] on img at bounding box center [646, 152] width 147 height 167
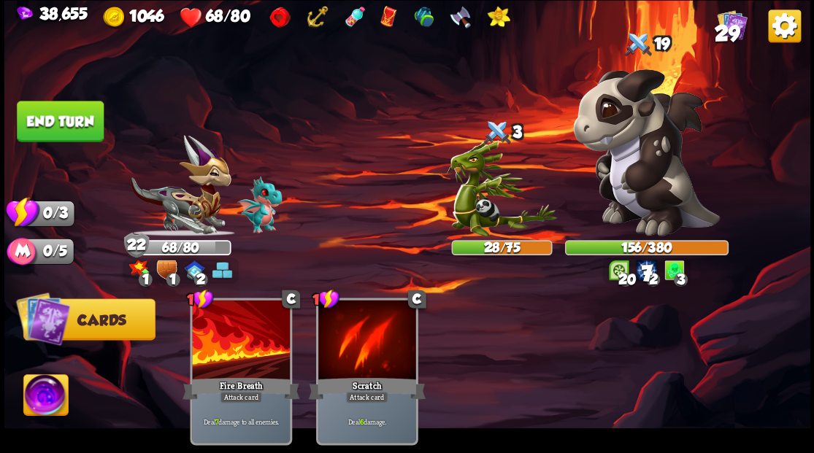
click at [45, 110] on button "End turn" at bounding box center [60, 121] width 87 height 41
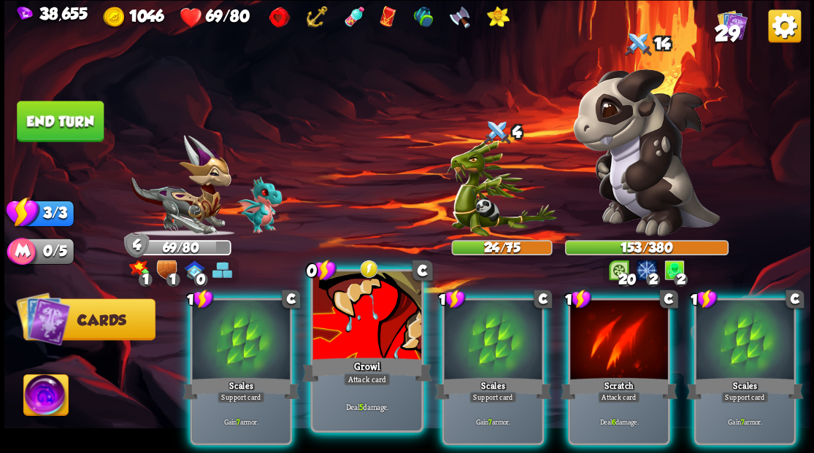
click at [374, 329] on div at bounding box center [367, 317] width 108 height 91
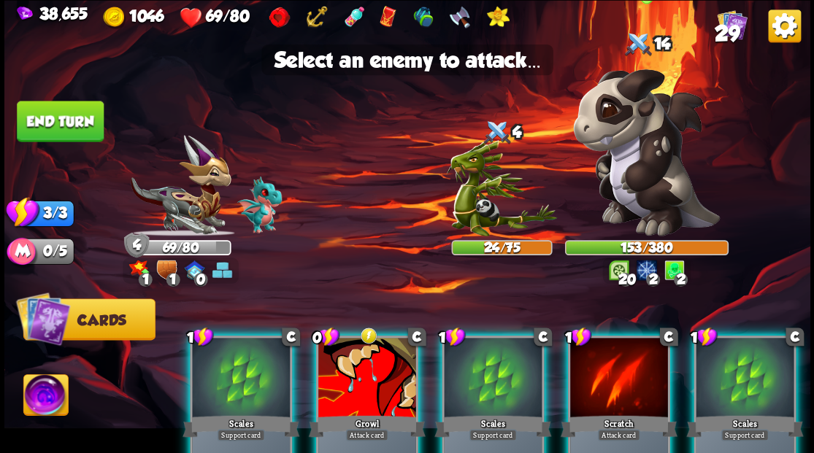
click at [650, 152] on img at bounding box center [646, 152] width 147 height 167
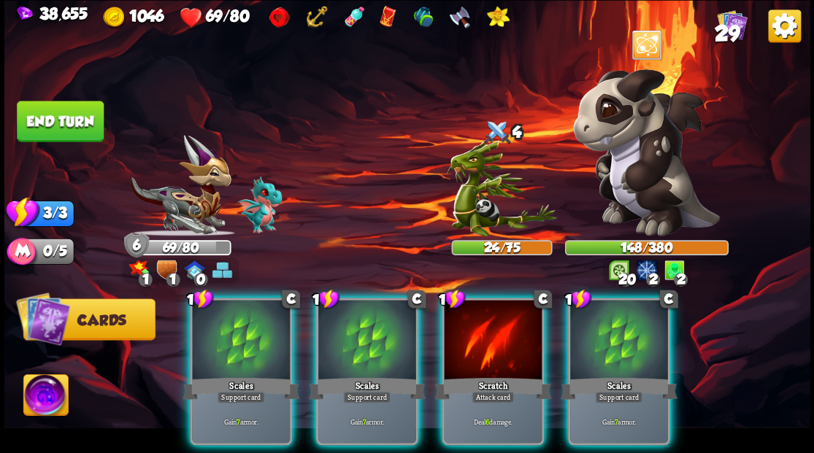
click at [608, 337] on div at bounding box center [619, 341] width 98 height 83
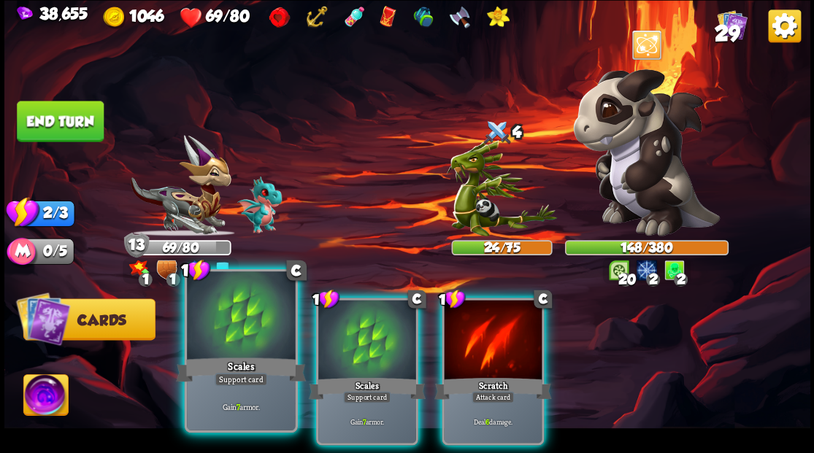
click at [245, 345] on div at bounding box center [241, 317] width 108 height 91
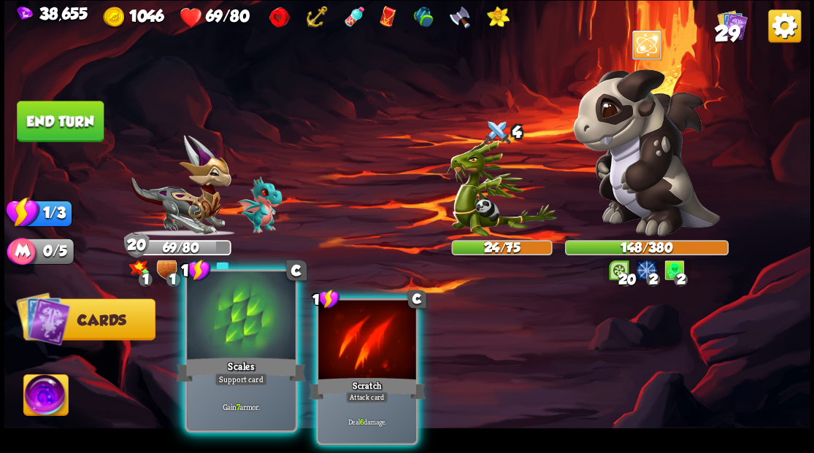
click at [249, 348] on div at bounding box center [241, 317] width 108 height 91
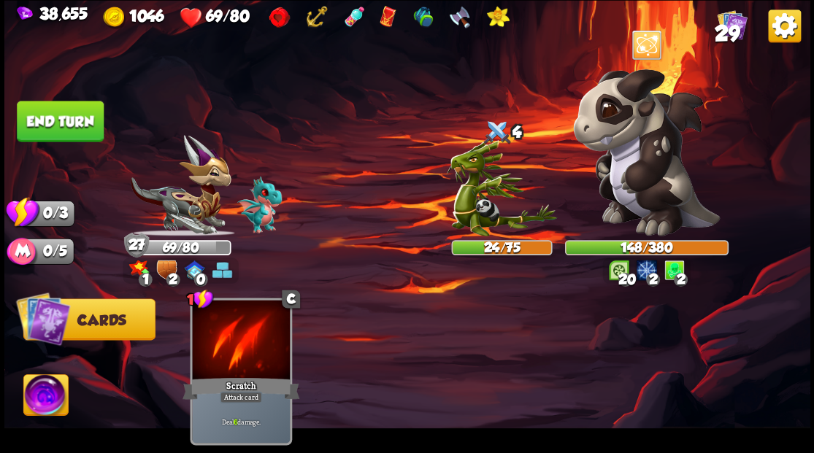
click at [73, 120] on button "End turn" at bounding box center [60, 121] width 87 height 41
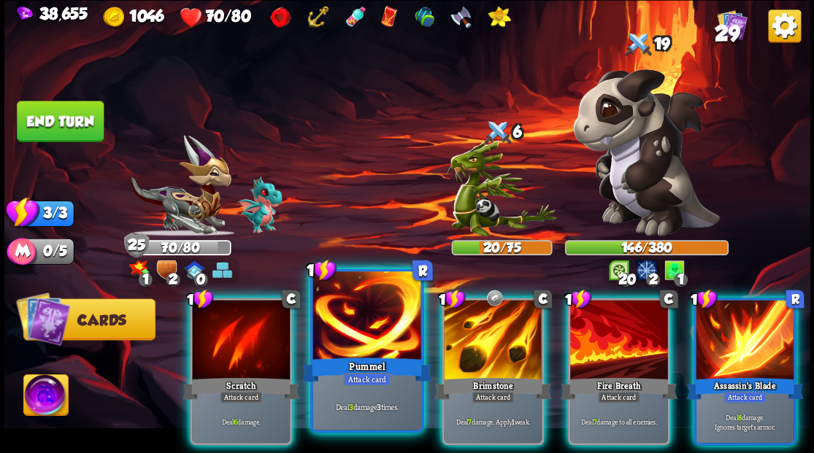
click at [356, 330] on div at bounding box center [367, 317] width 108 height 91
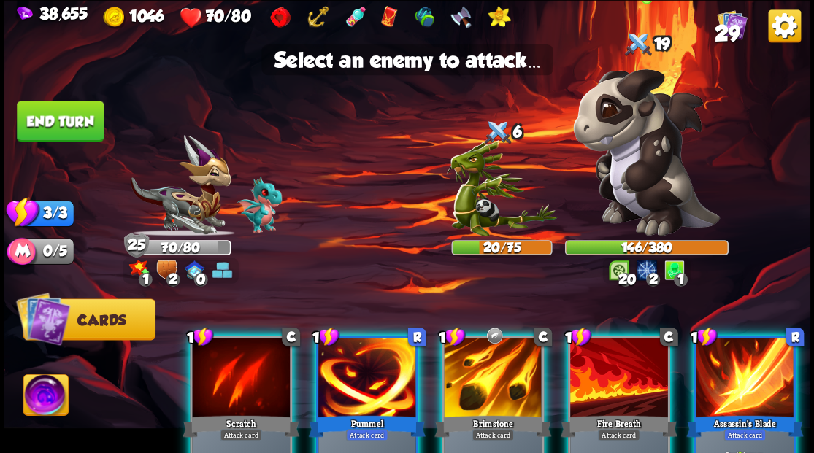
click at [627, 184] on img at bounding box center [646, 152] width 147 height 167
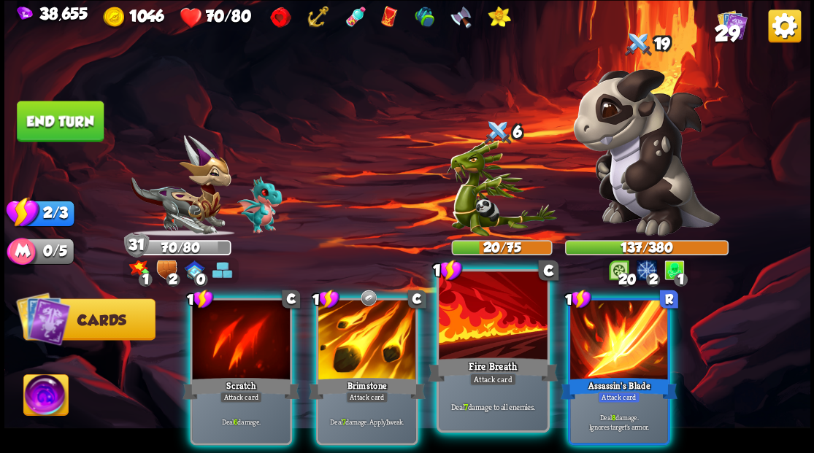
click at [488, 351] on div at bounding box center [493, 317] width 108 height 91
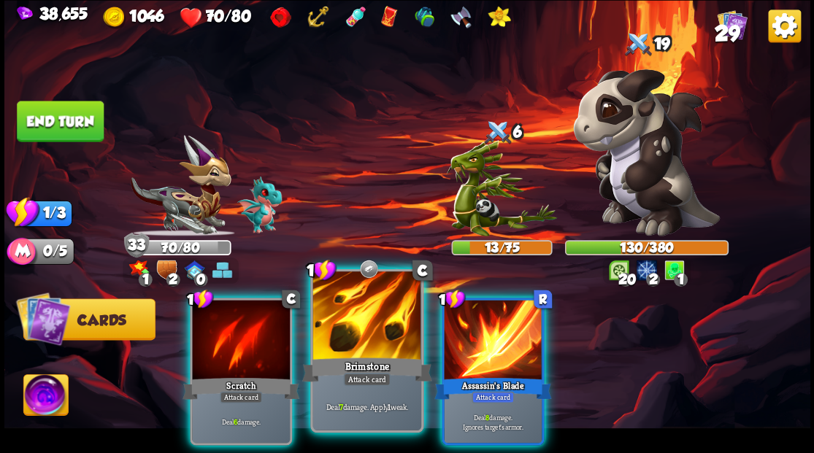
click at [351, 349] on div at bounding box center [367, 317] width 108 height 91
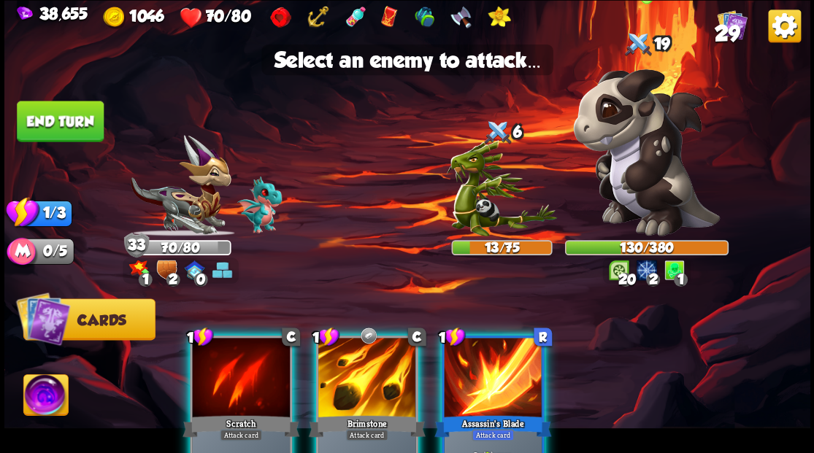
click at [656, 183] on img at bounding box center [646, 152] width 147 height 167
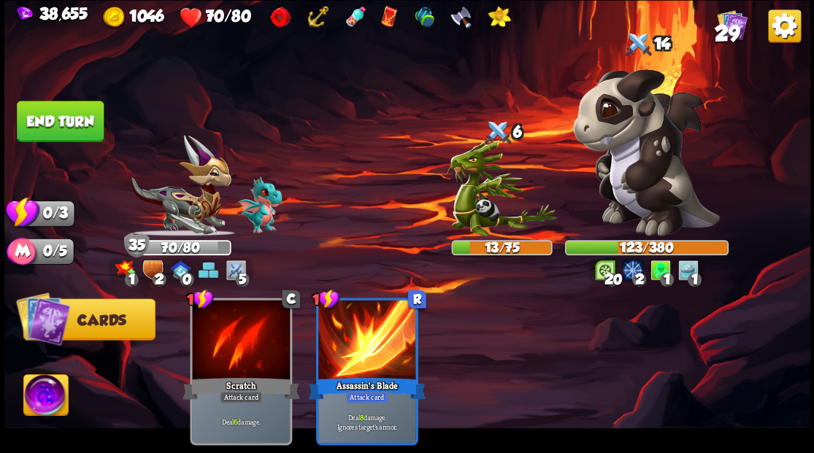
click at [47, 124] on button "End turn" at bounding box center [60, 121] width 87 height 41
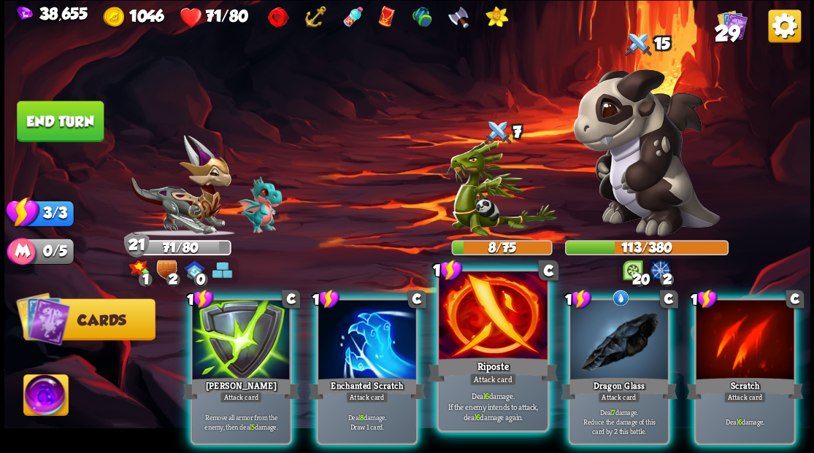
click at [500, 332] on div at bounding box center [493, 317] width 108 height 91
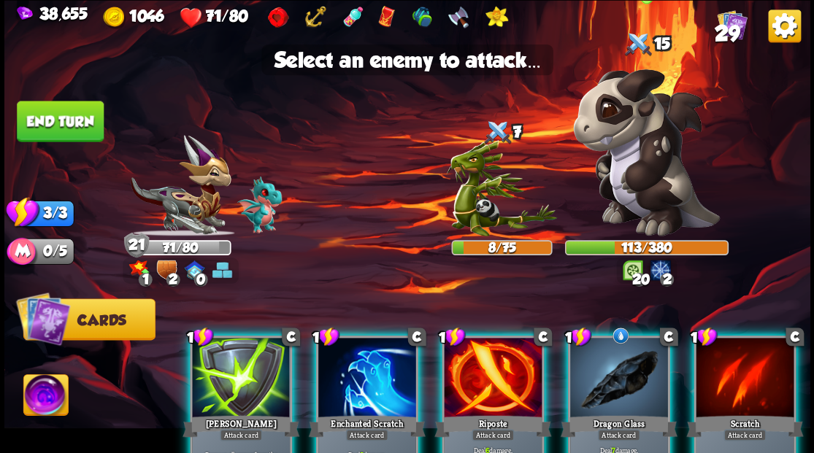
click at [662, 159] on img at bounding box center [646, 152] width 147 height 167
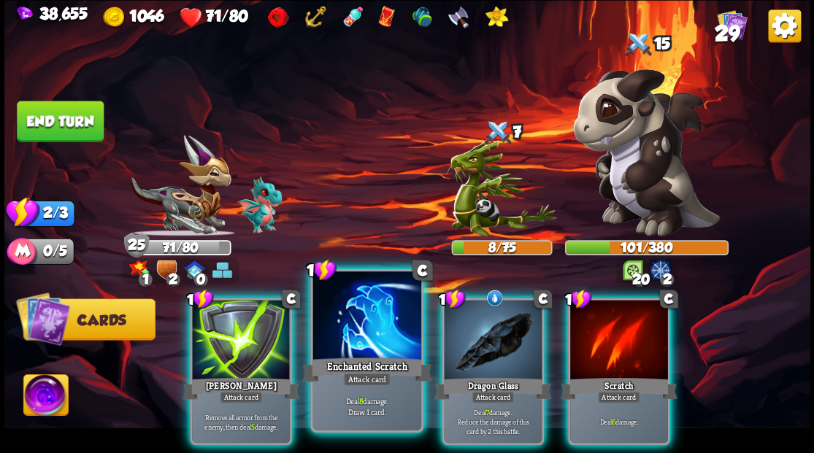
click at [350, 315] on div at bounding box center [367, 317] width 108 height 91
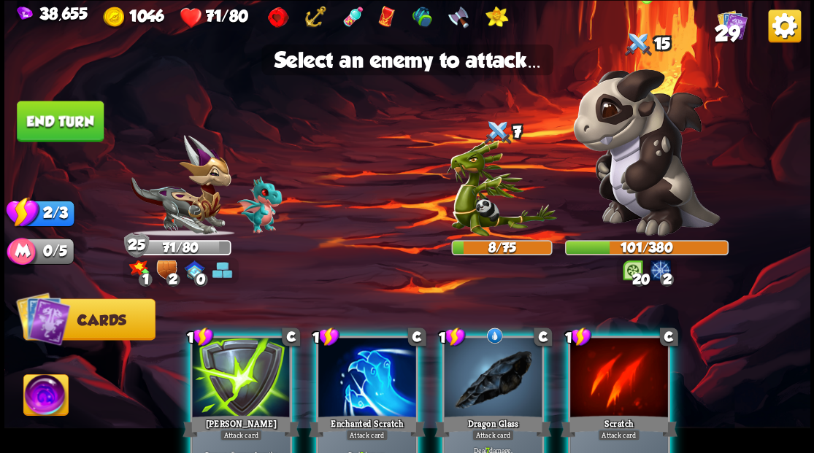
click at [677, 168] on img at bounding box center [646, 152] width 147 height 167
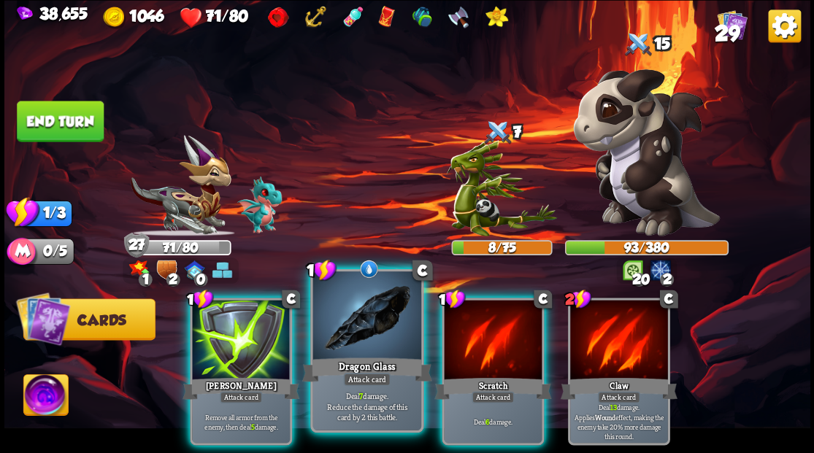
click at [342, 336] on div at bounding box center [367, 317] width 108 height 91
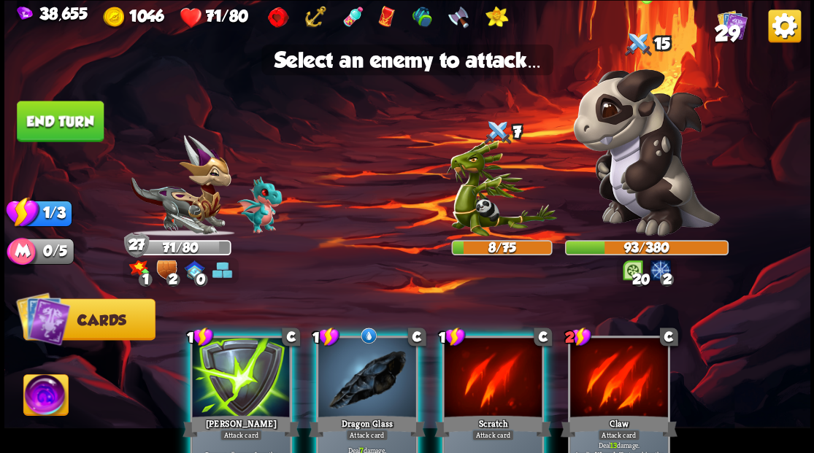
click at [631, 183] on img at bounding box center [646, 152] width 147 height 167
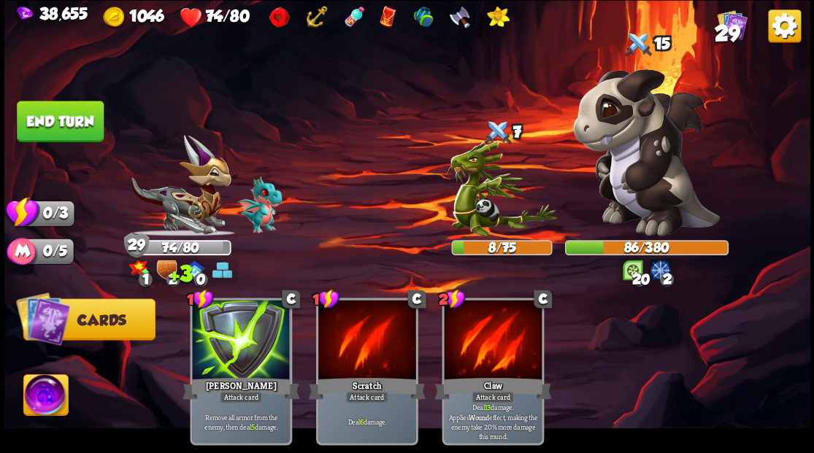
click at [60, 133] on button "End turn" at bounding box center [60, 121] width 87 height 41
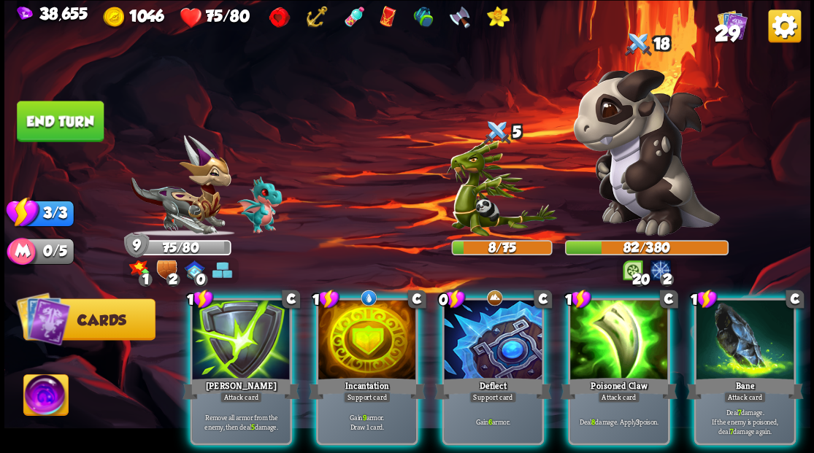
click at [366, 347] on div at bounding box center [367, 341] width 98 height 83
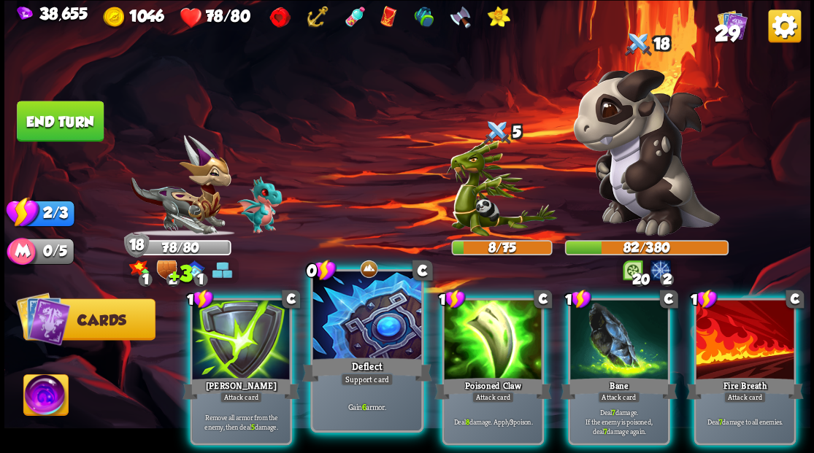
click at [366, 348] on div at bounding box center [367, 317] width 108 height 91
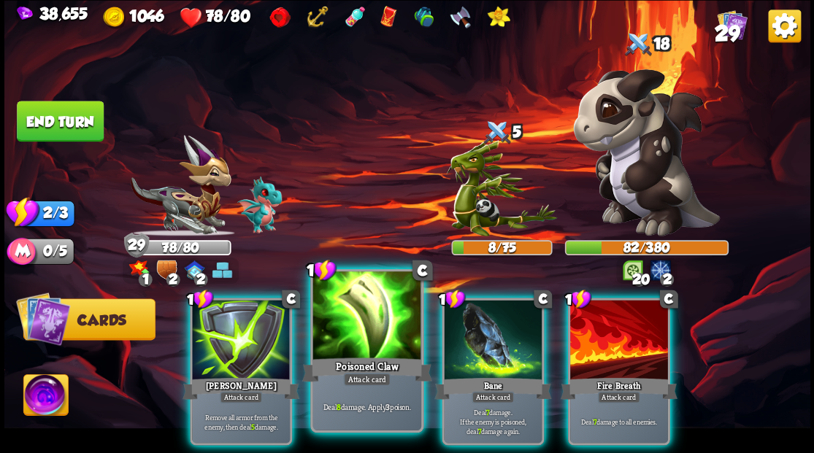
click at [354, 342] on div at bounding box center [367, 317] width 108 height 91
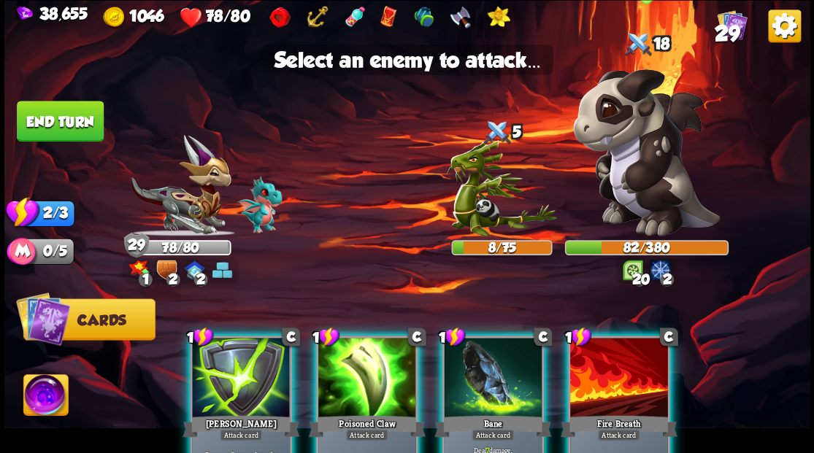
click at [635, 178] on img at bounding box center [646, 152] width 147 height 167
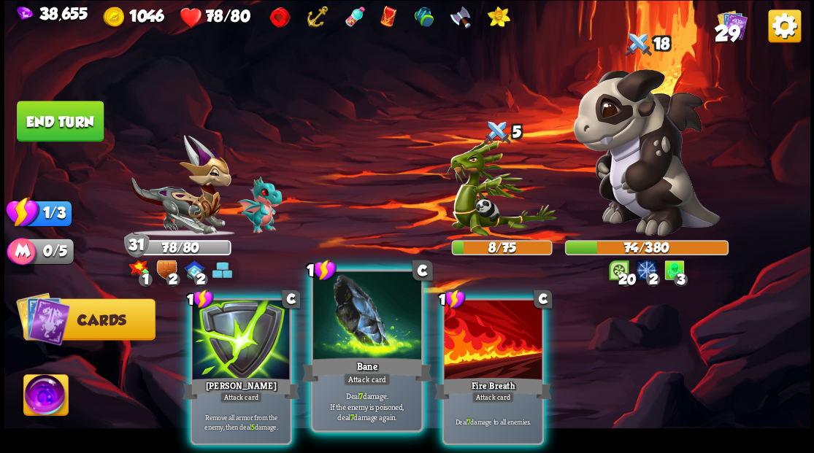
click at [335, 343] on div at bounding box center [367, 317] width 108 height 91
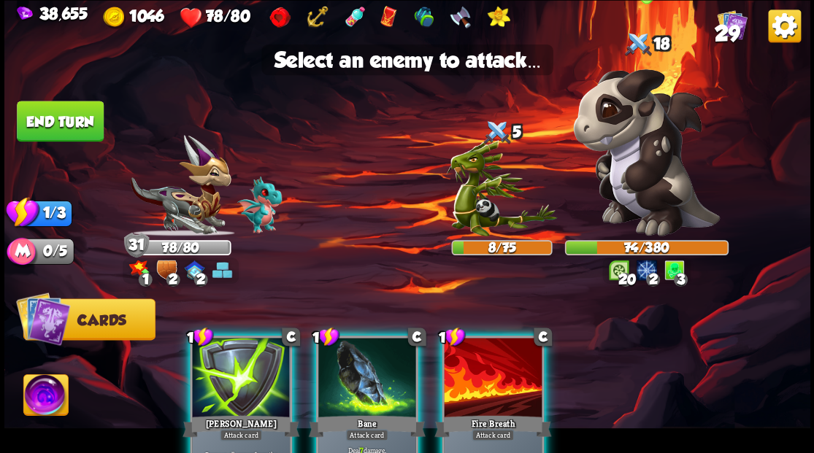
click at [641, 157] on img at bounding box center [646, 152] width 147 height 167
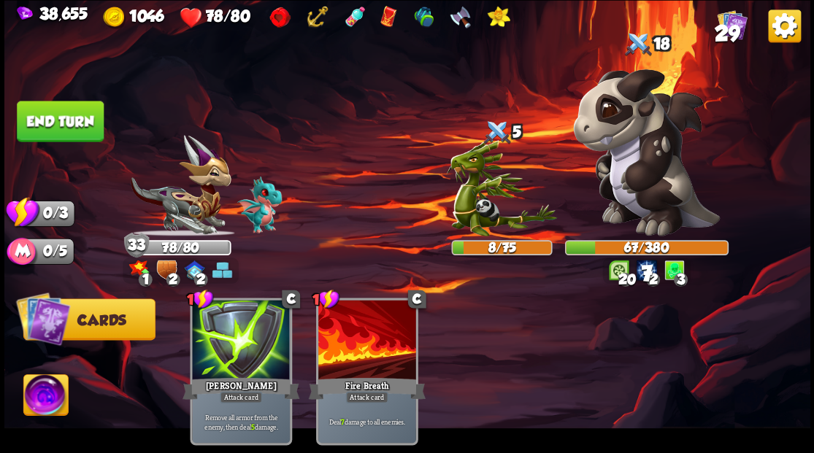
click at [49, 129] on button "End turn" at bounding box center [60, 121] width 87 height 41
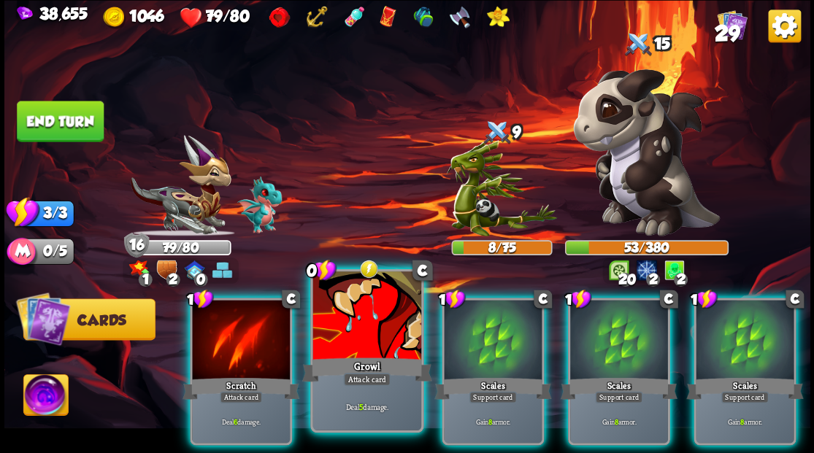
click at [358, 344] on div at bounding box center [367, 317] width 108 height 91
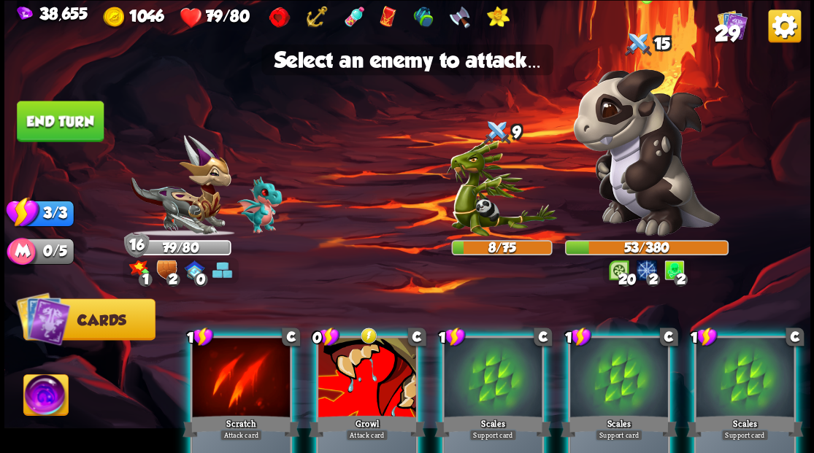
click at [657, 158] on img at bounding box center [646, 152] width 147 height 167
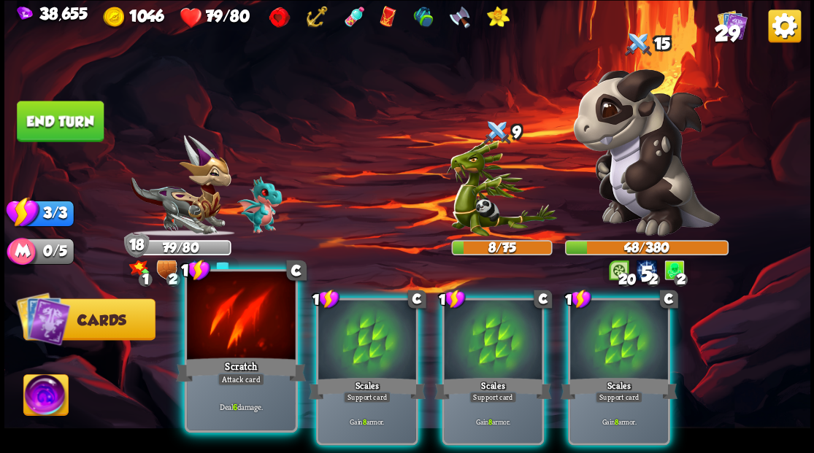
click at [232, 359] on div "Scratch" at bounding box center [241, 369] width 130 height 29
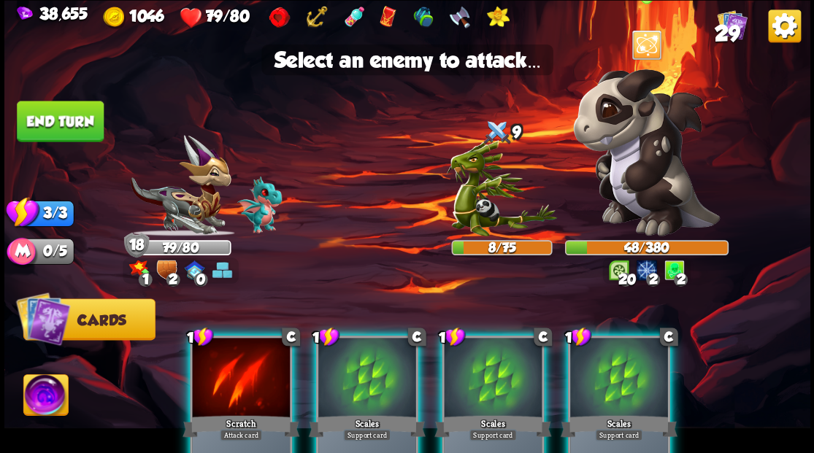
click at [646, 158] on img at bounding box center [646, 152] width 147 height 167
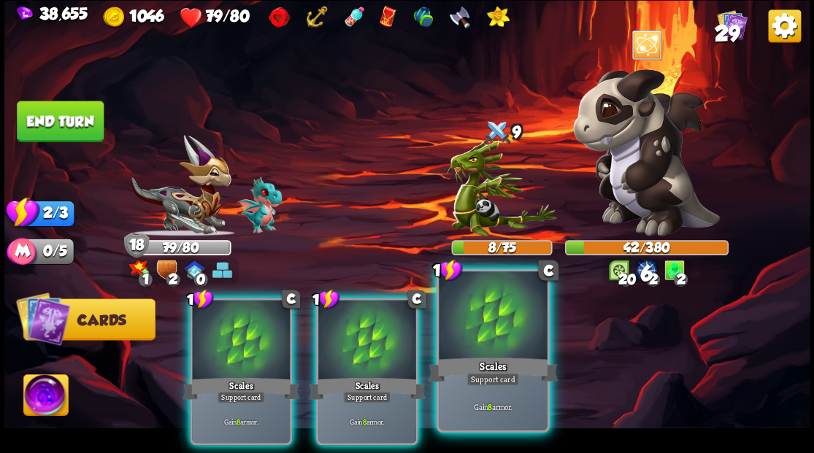
click at [474, 374] on div "Support card" at bounding box center [493, 379] width 53 height 13
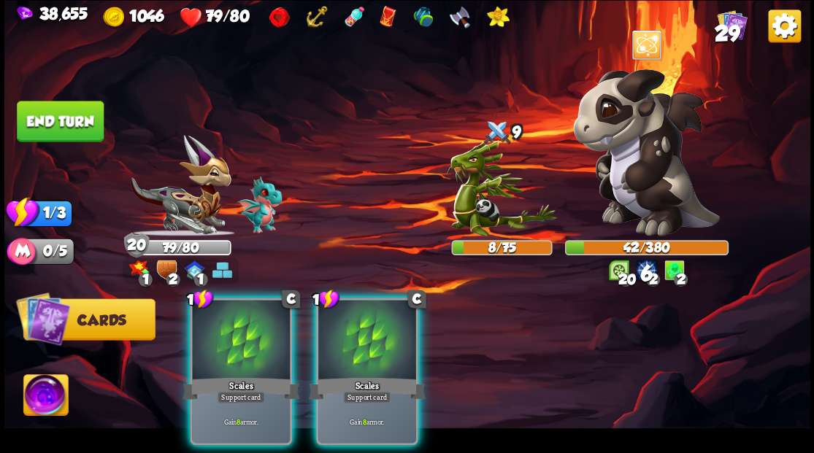
drag, startPoint x: 370, startPoint y: 370, endPoint x: 356, endPoint y: 365, distance: 14.6
click at [368, 375] on div "Scales" at bounding box center [366, 388] width 117 height 26
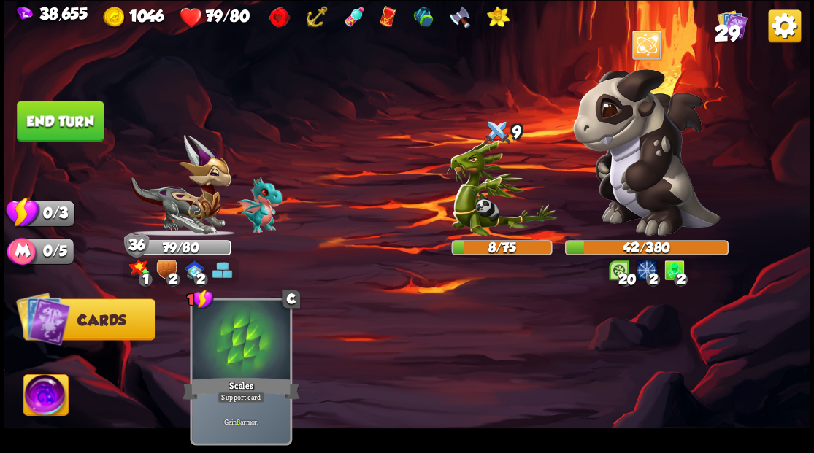
click at [65, 117] on button "End turn" at bounding box center [60, 121] width 87 height 41
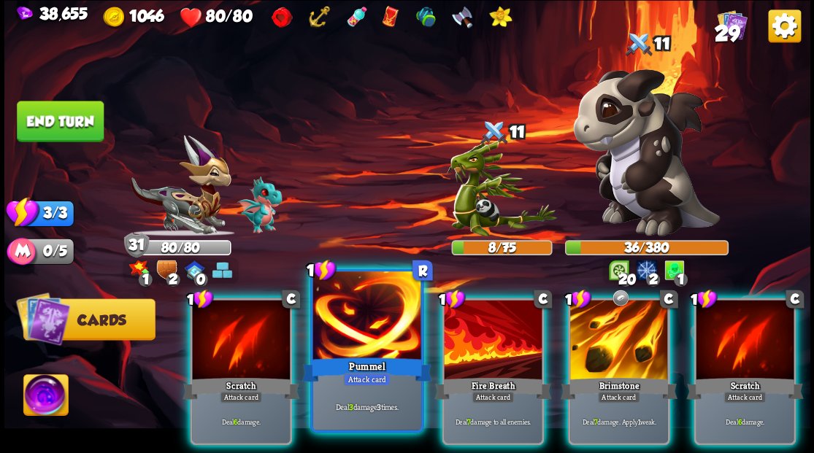
click at [368, 362] on div "Pummel" at bounding box center [367, 369] width 130 height 29
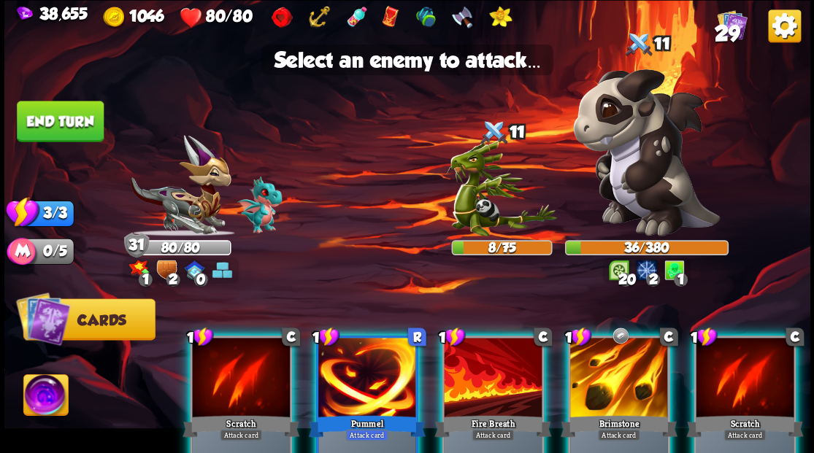
click at [380, 370] on div at bounding box center [367, 379] width 98 height 83
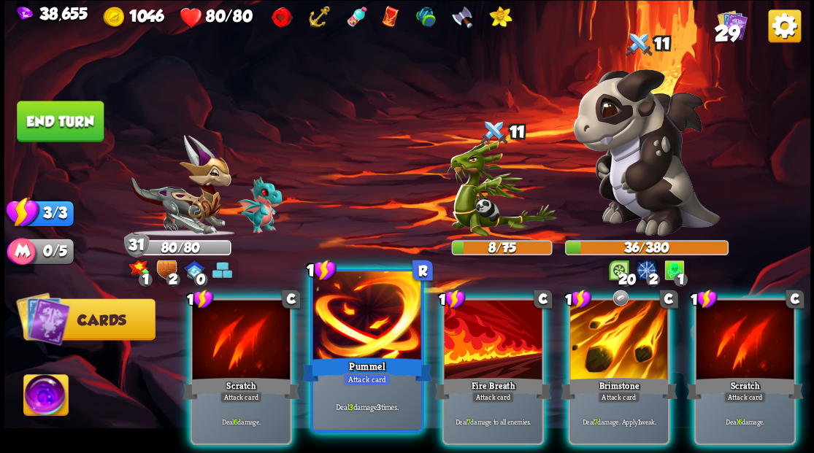
click at [371, 351] on div at bounding box center [367, 317] width 108 height 91
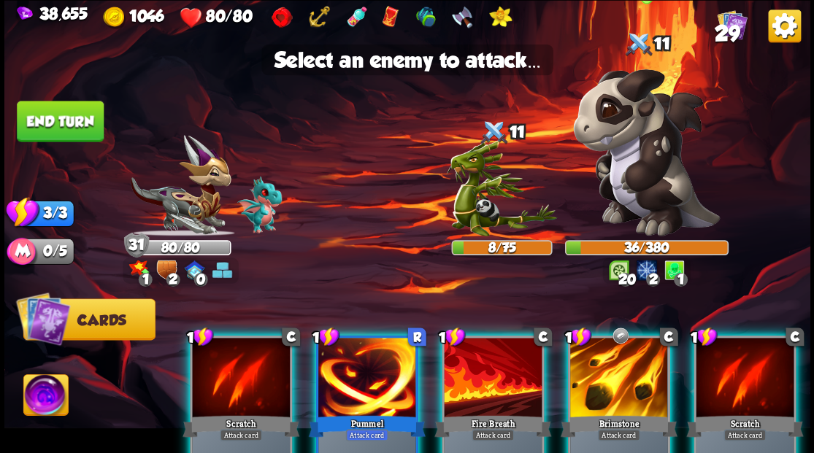
click at [650, 153] on img at bounding box center [646, 152] width 147 height 167
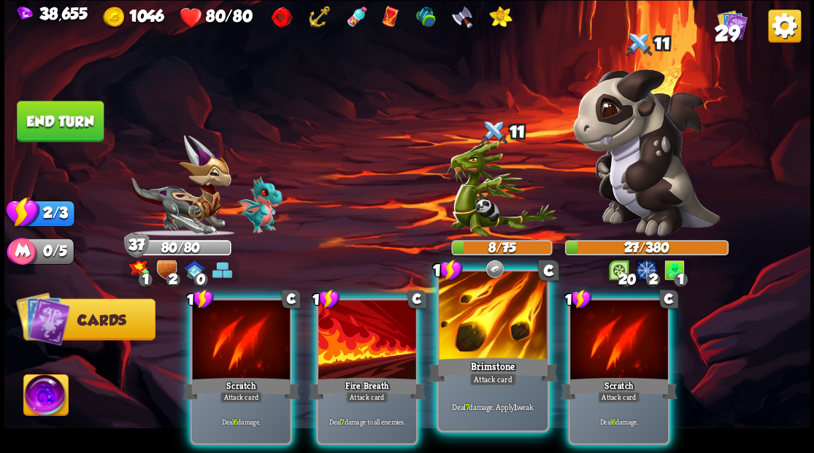
click at [492, 361] on div "Brimstone" at bounding box center [493, 369] width 130 height 29
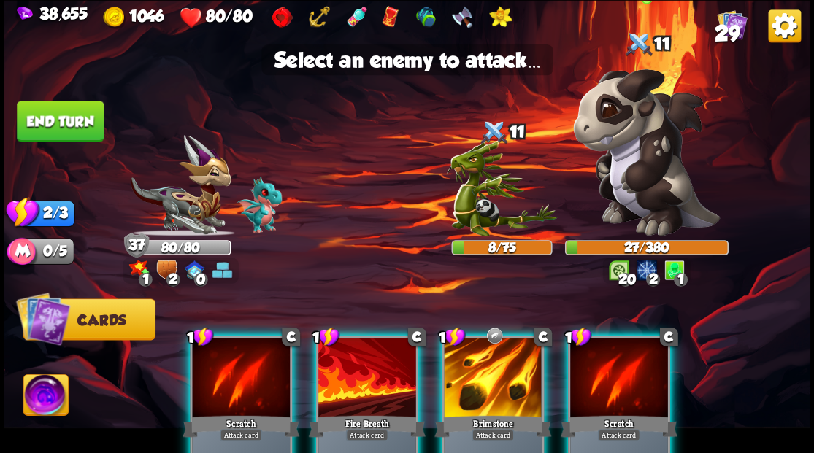
click at [650, 168] on img at bounding box center [646, 152] width 147 height 167
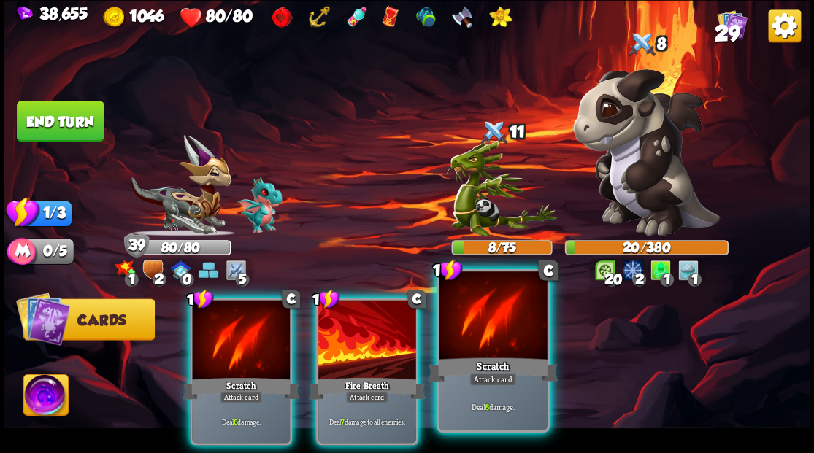
click at [492, 352] on div at bounding box center [493, 317] width 108 height 91
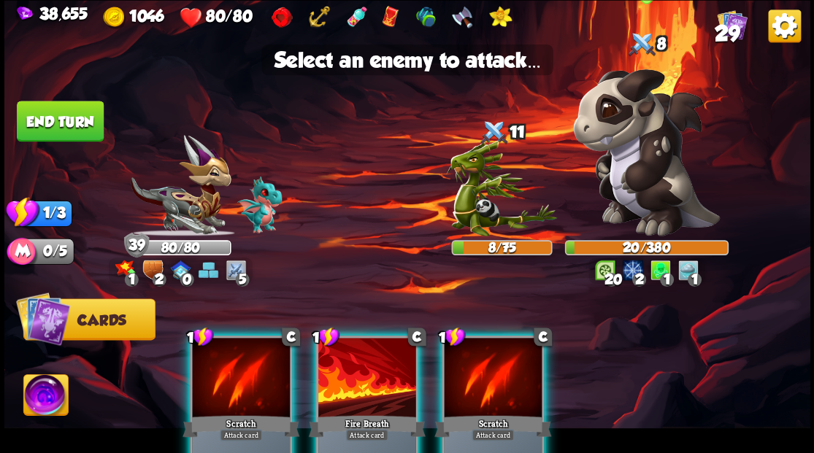
click at [657, 190] on img at bounding box center [646, 152] width 147 height 167
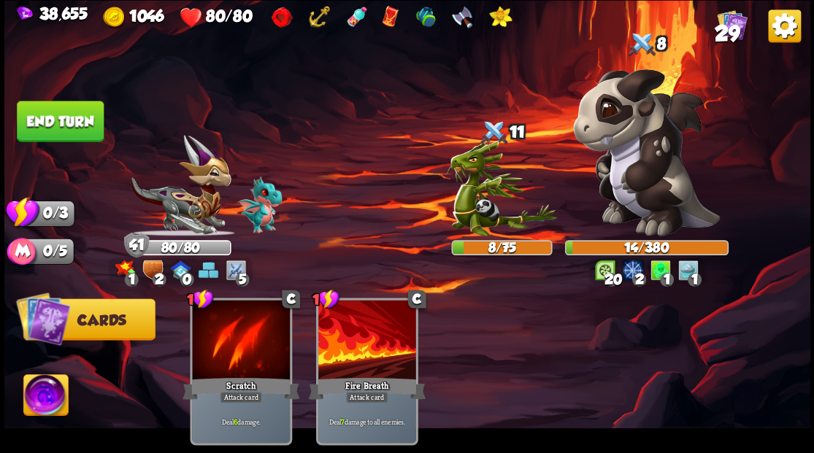
click at [69, 118] on button "End turn" at bounding box center [60, 121] width 87 height 41
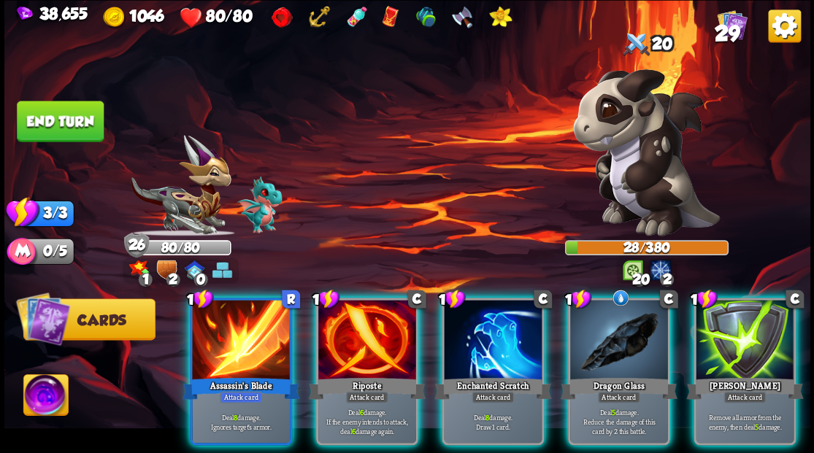
click at [364, 375] on div "Riposte" at bounding box center [366, 388] width 117 height 26
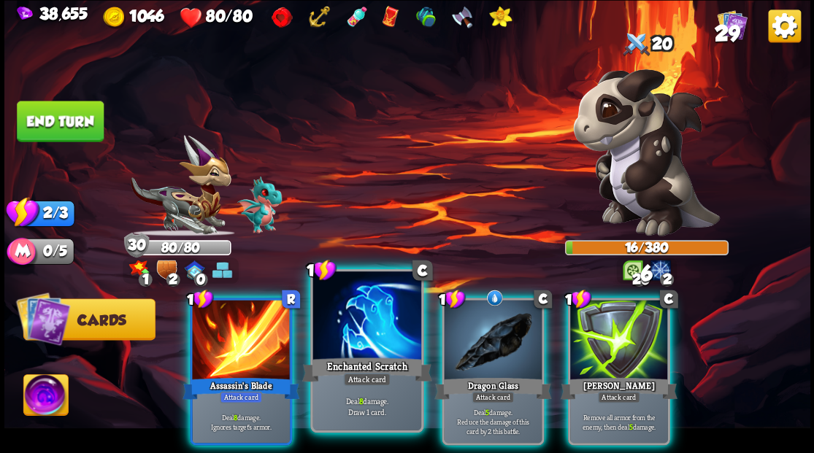
click at [389, 338] on div at bounding box center [367, 317] width 108 height 91
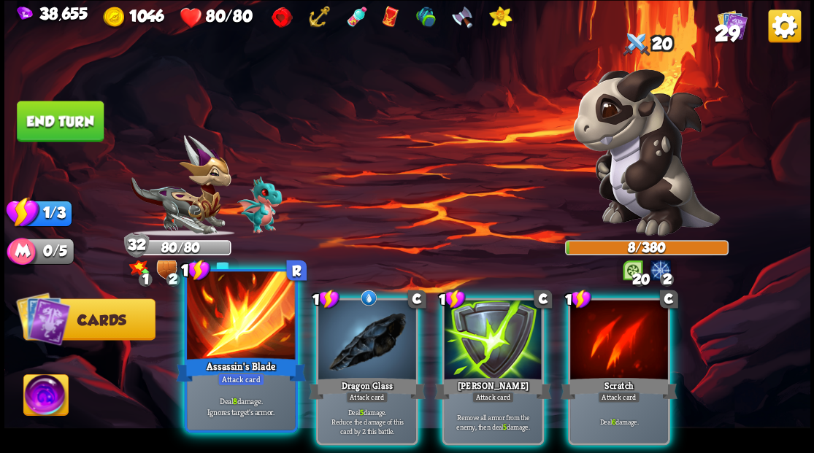
click at [245, 359] on div "Assassin's Blade" at bounding box center [241, 369] width 130 height 29
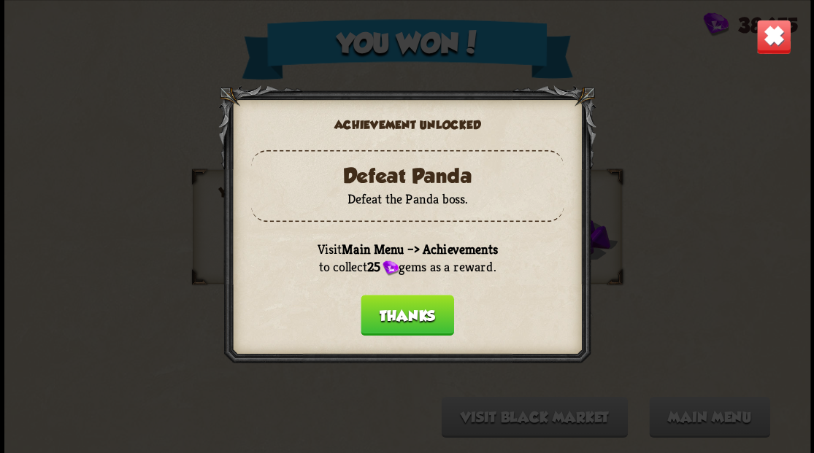
click at [403, 321] on button "Thanks" at bounding box center [407, 315] width 93 height 41
